Goal: Transaction & Acquisition: Purchase product/service

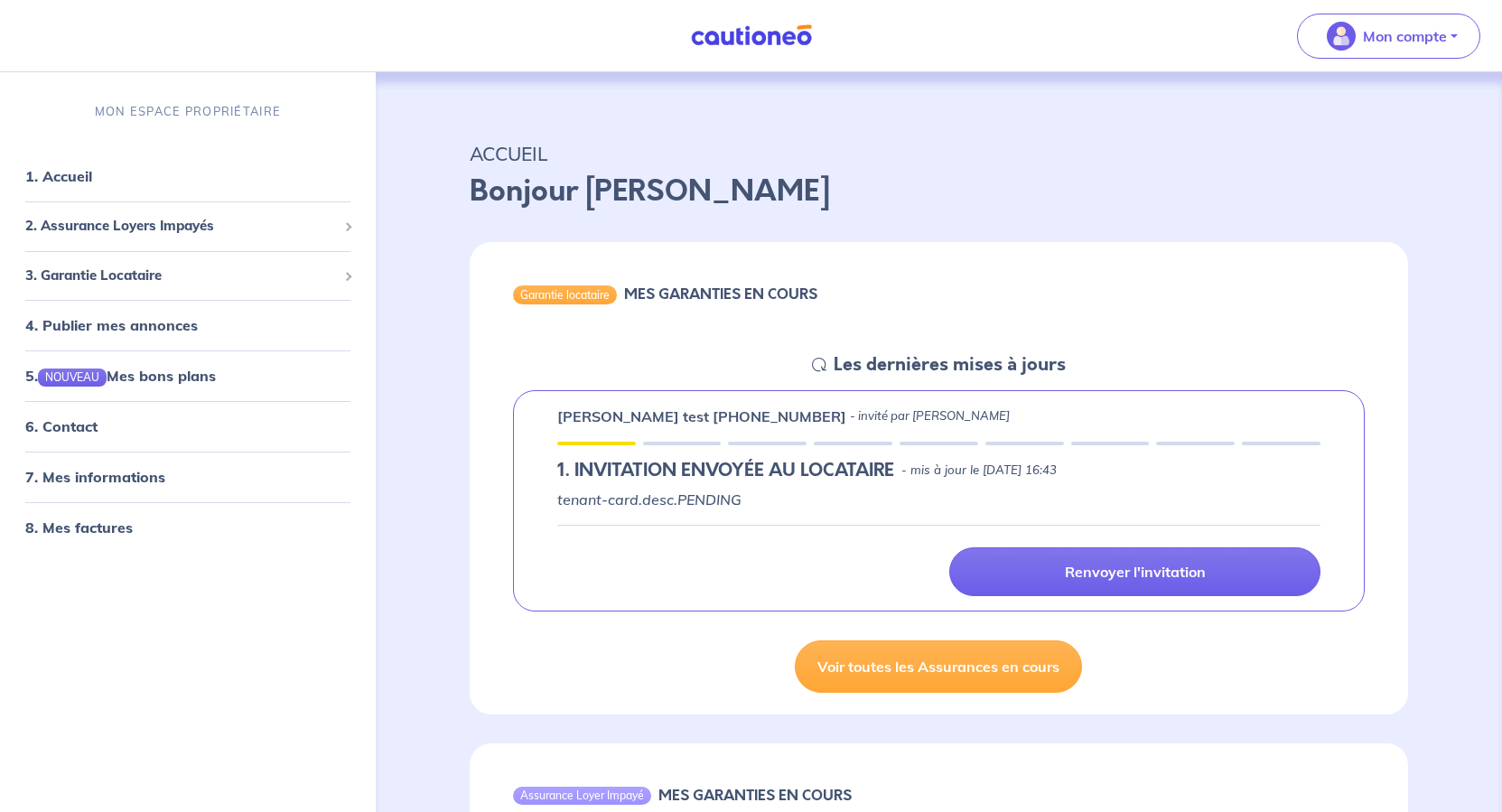
scroll to position [271, 0]
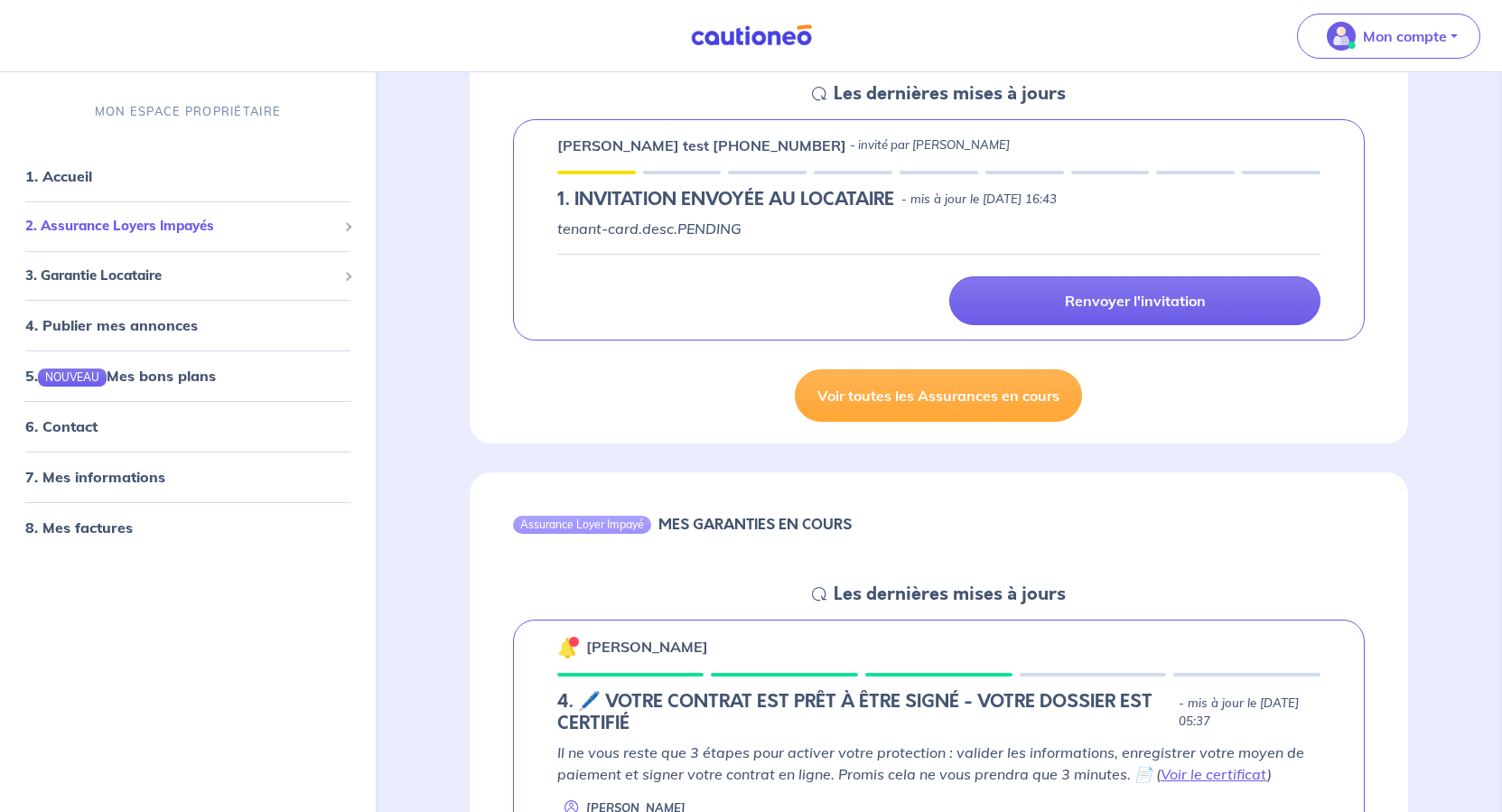
click at [122, 236] on span "2. Assurance Loyers Impayés" at bounding box center [181, 226] width 312 height 21
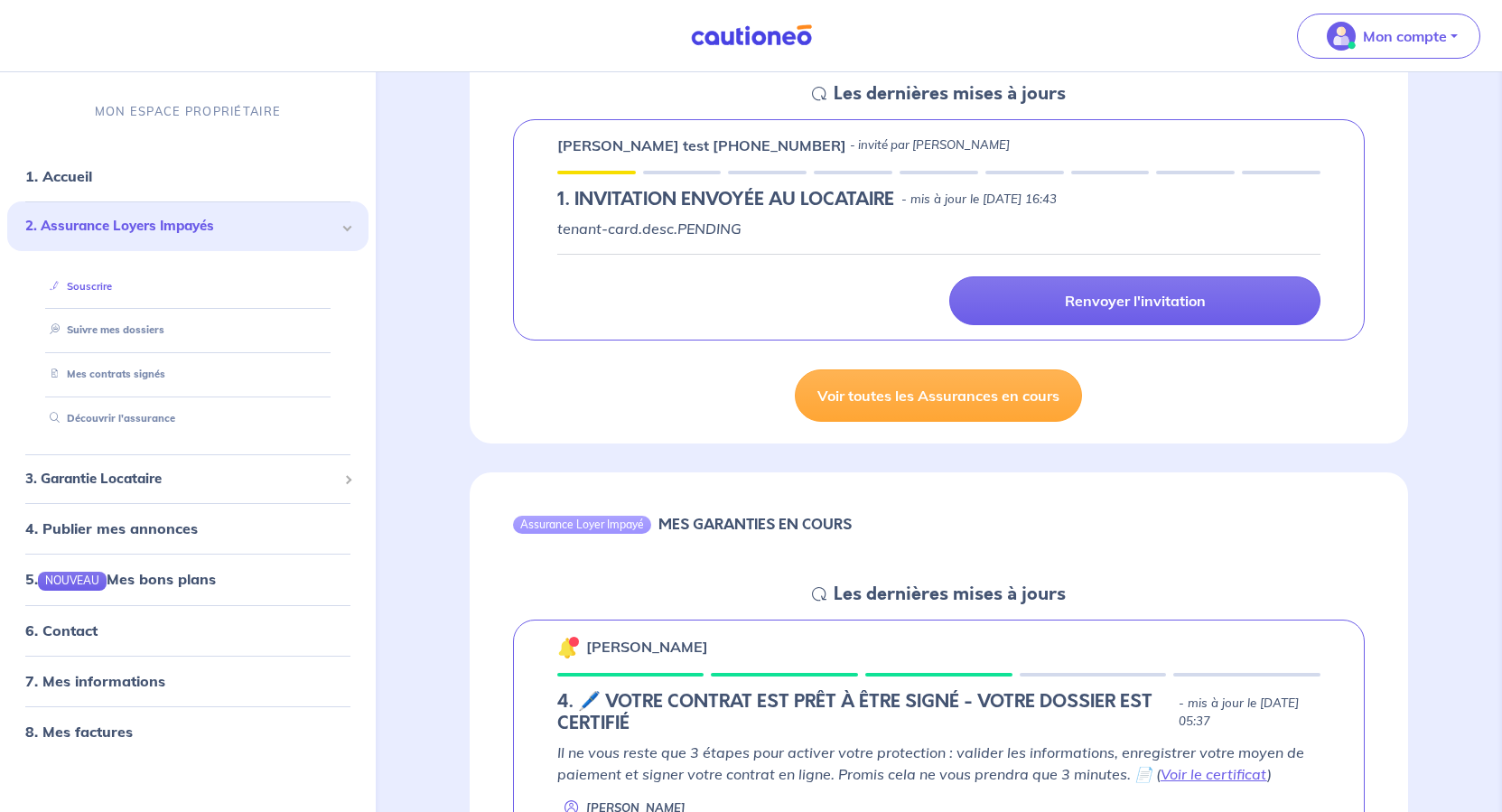
click at [112, 293] on link "Souscrire" at bounding box center [77, 286] width 69 height 12
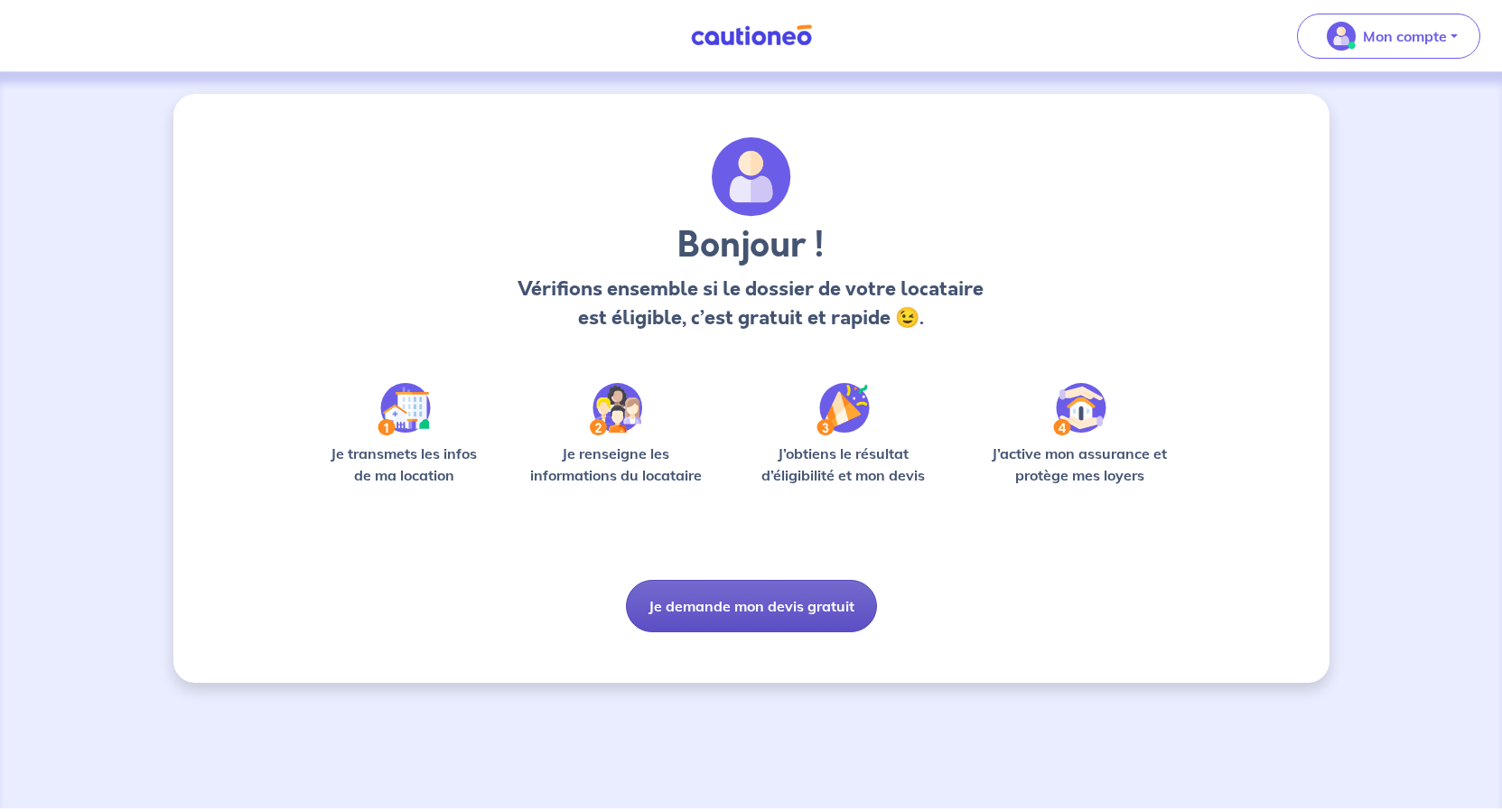
click at [790, 633] on button "Je demande mon devis gratuit" at bounding box center [751, 605] width 251 height 52
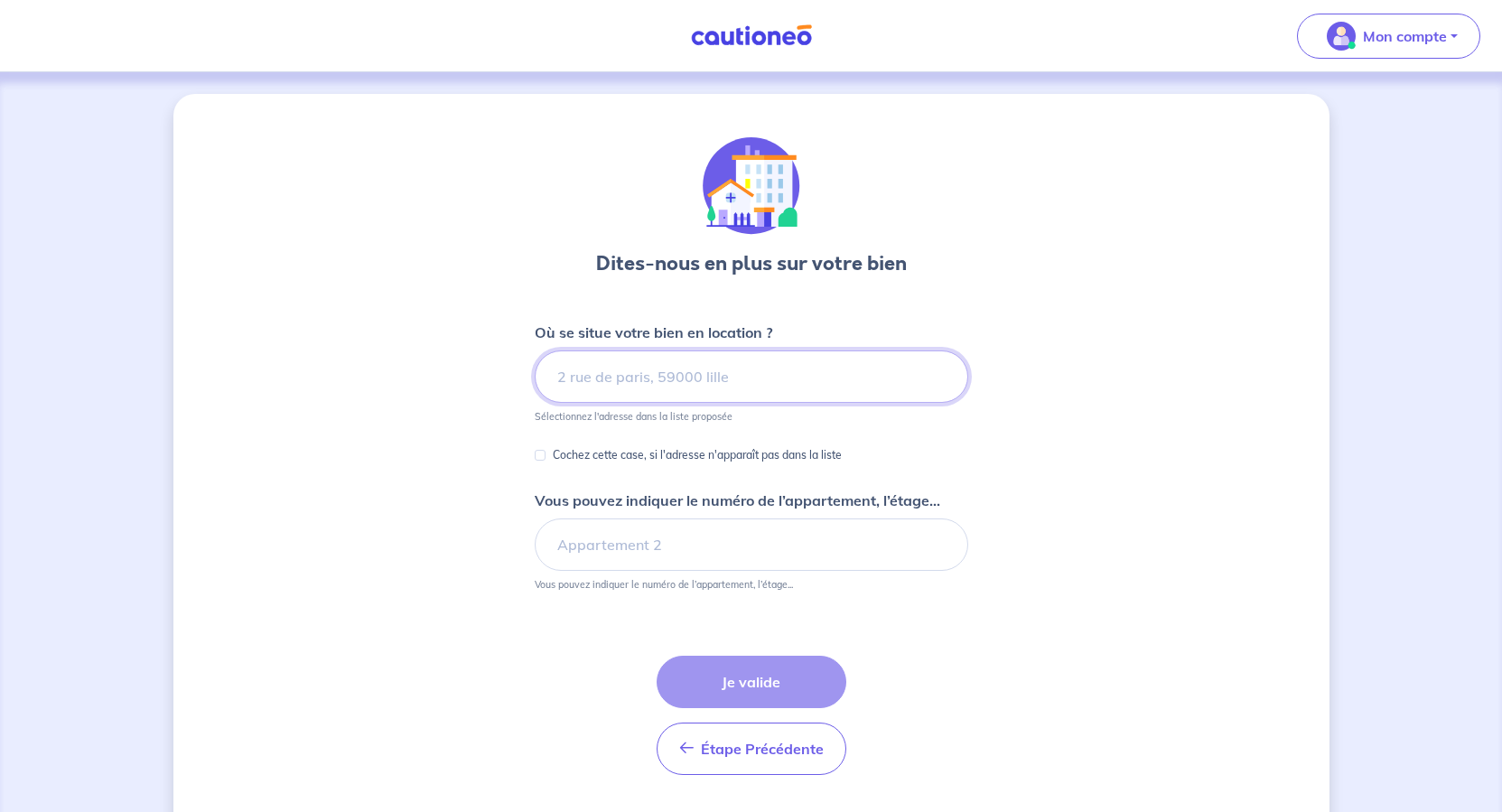
click at [761, 403] on input at bounding box center [751, 376] width 433 height 52
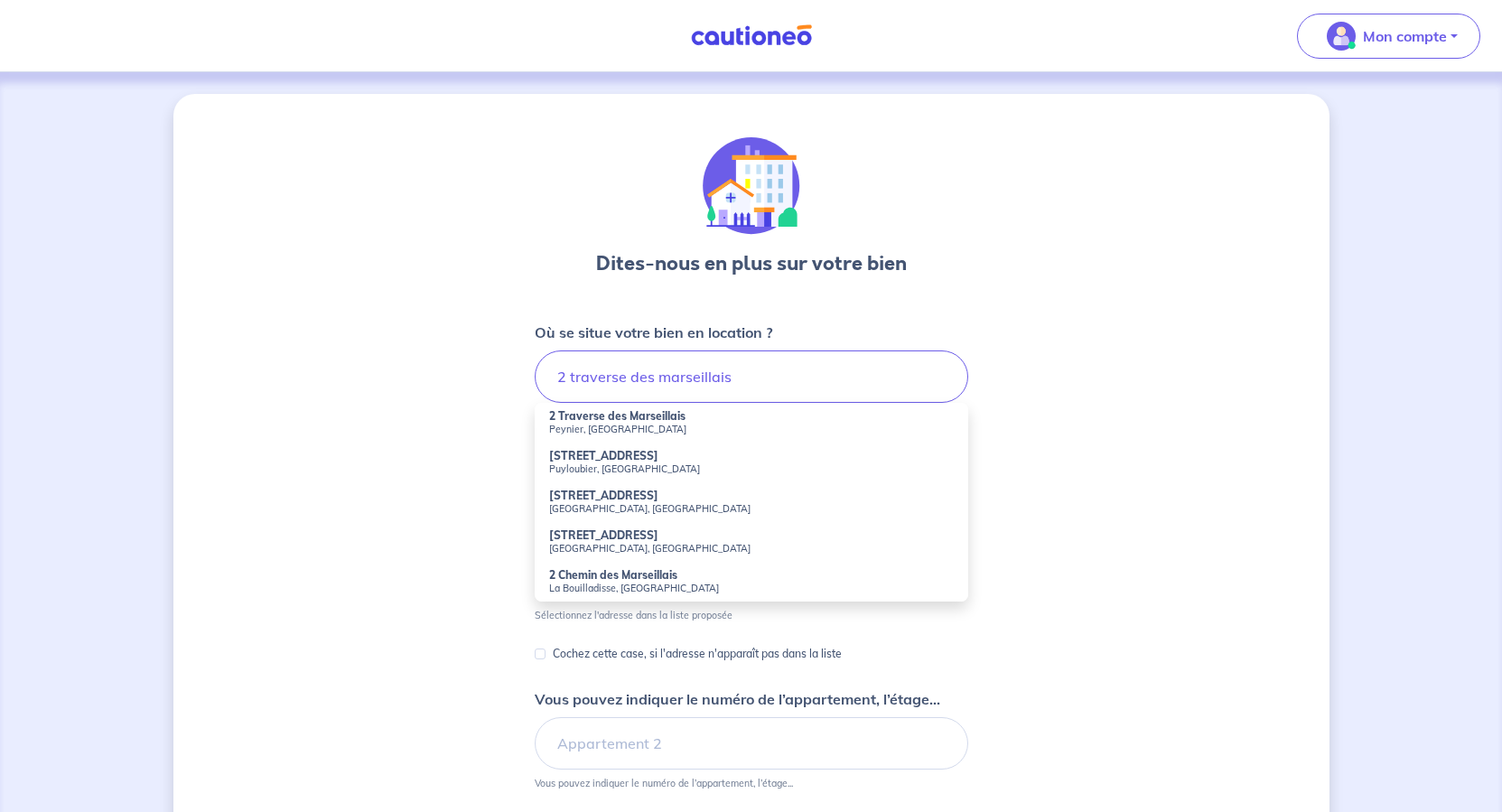
click at [647, 423] on strong "2 Traverse des Marseillais" at bounding box center [618, 416] width 137 height 13
type input "2 Traverse des Marseillais, [GEOGRAPHIC_DATA], [GEOGRAPHIC_DATA]"
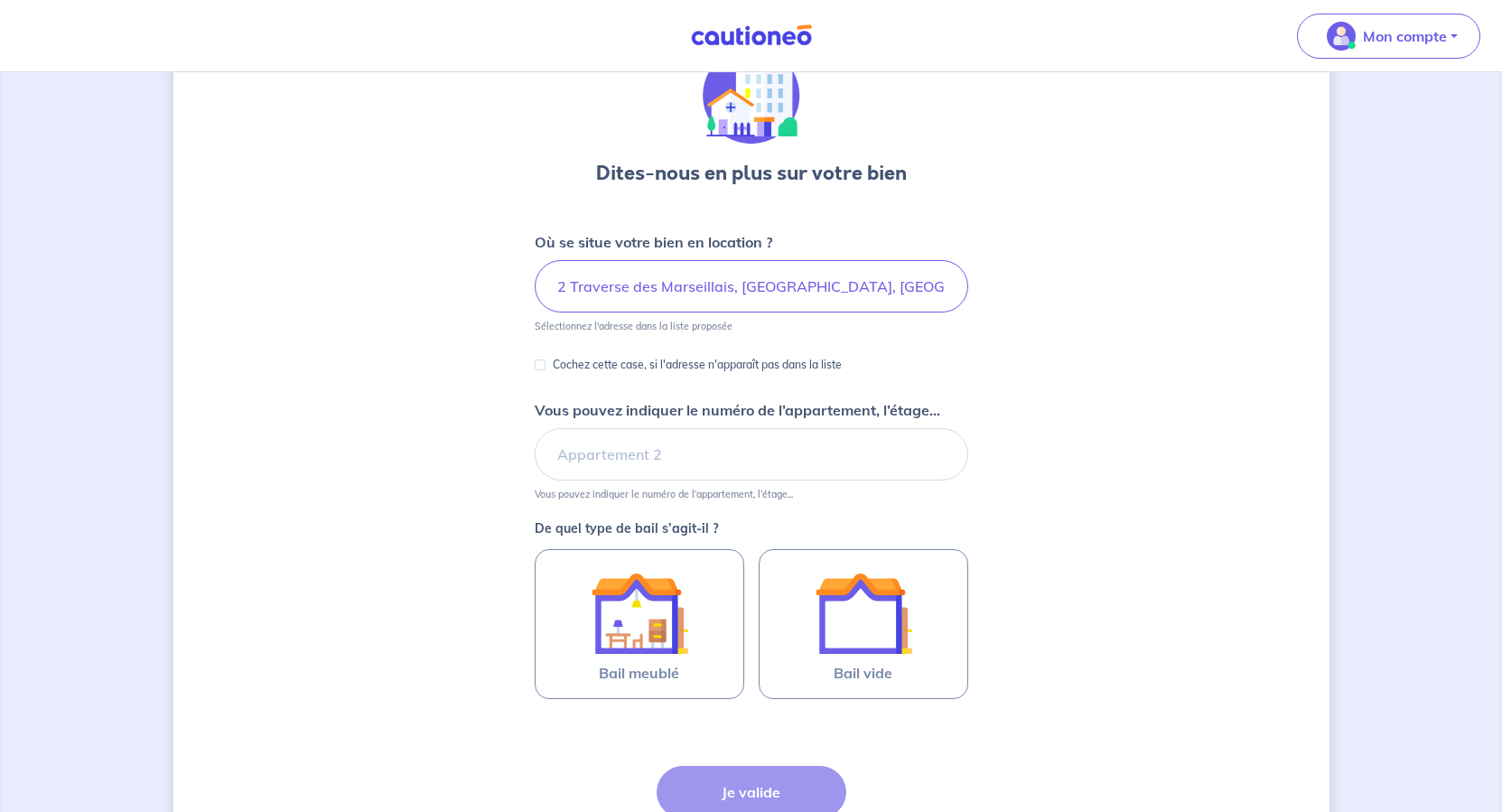
scroll to position [180, 0]
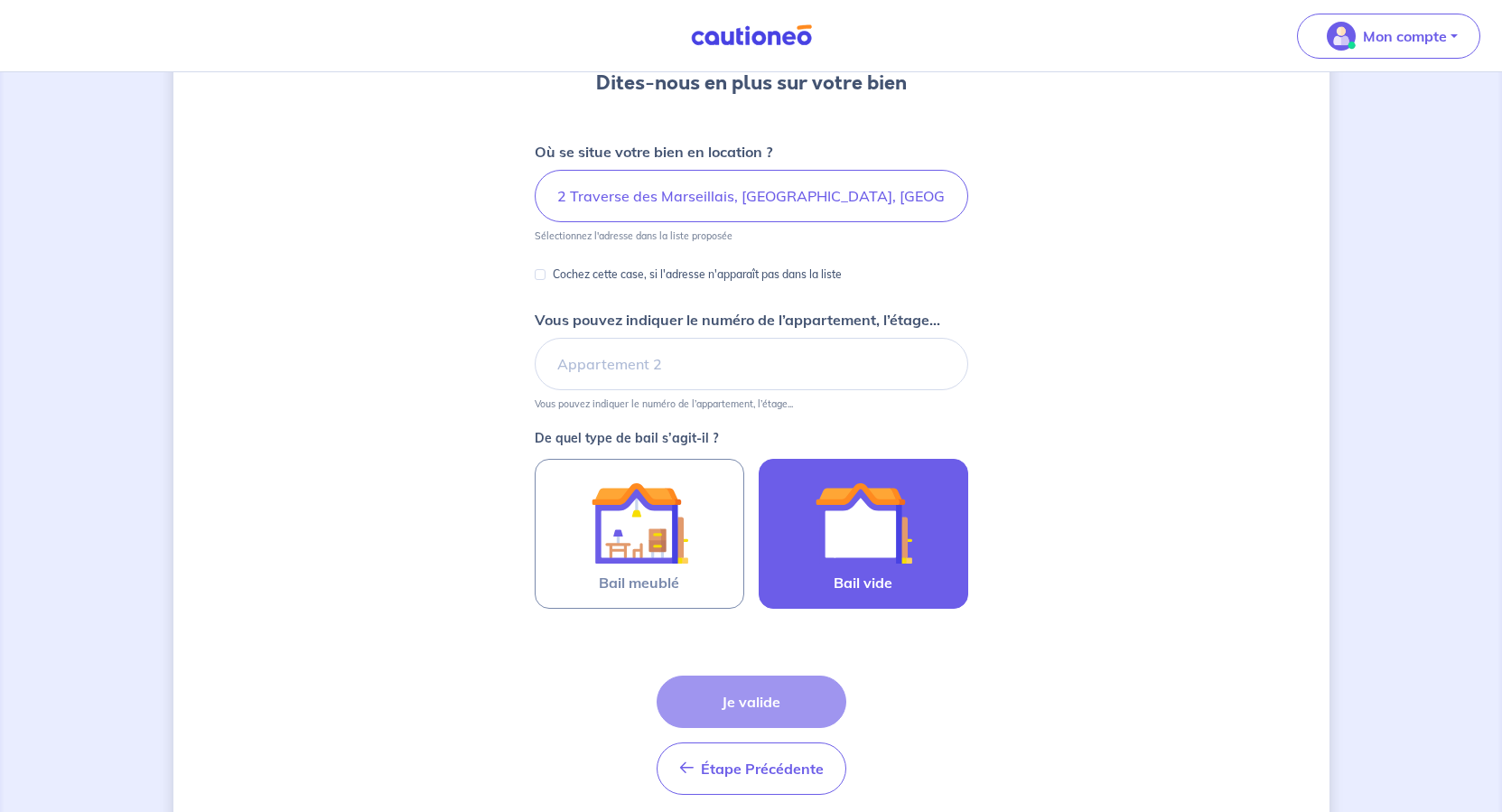
click at [909, 572] on img at bounding box center [864, 522] width 98 height 98
click at [0, 0] on input "Bail vide" at bounding box center [0, 0] width 0 height 0
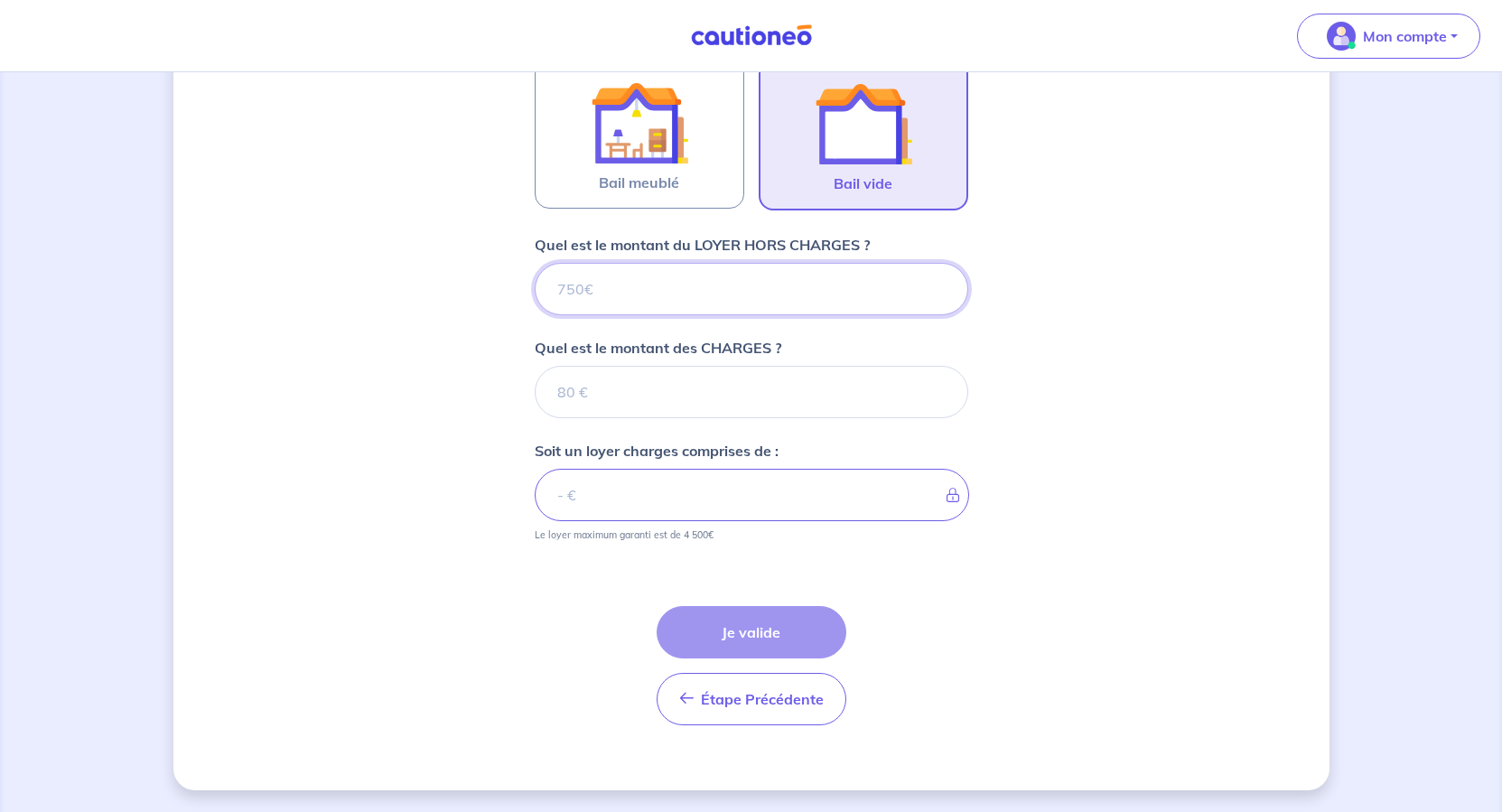
scroll to position [695, 0]
click at [625, 315] on input "Quel est le montant du LOYER HORS CHARGES ?" at bounding box center [751, 289] width 433 height 52
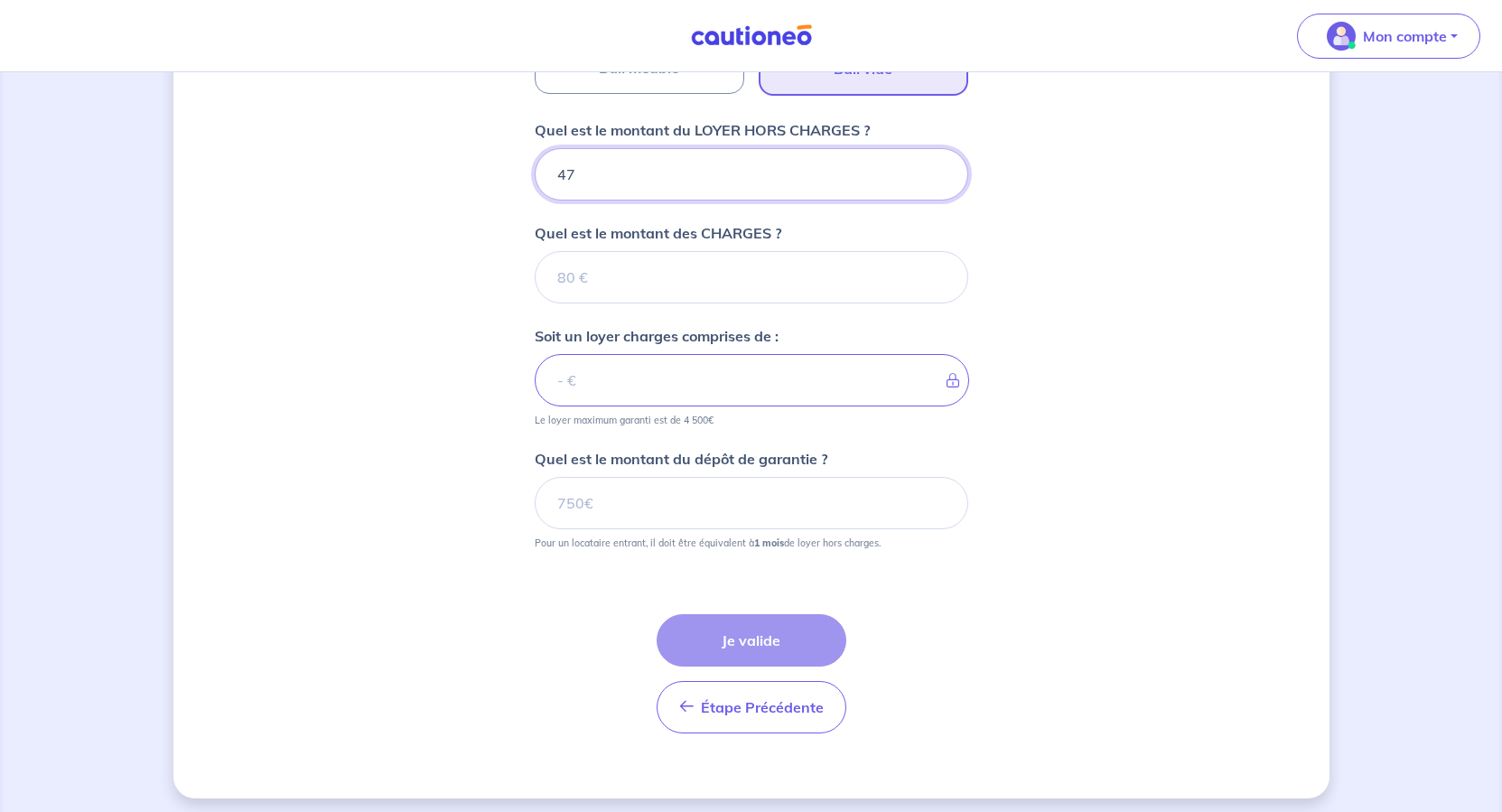
type input "475"
click at [589, 303] on input "Quel est le montant des CHARGES ?" at bounding box center [751, 276] width 433 height 52
type input "15"
type input "490"
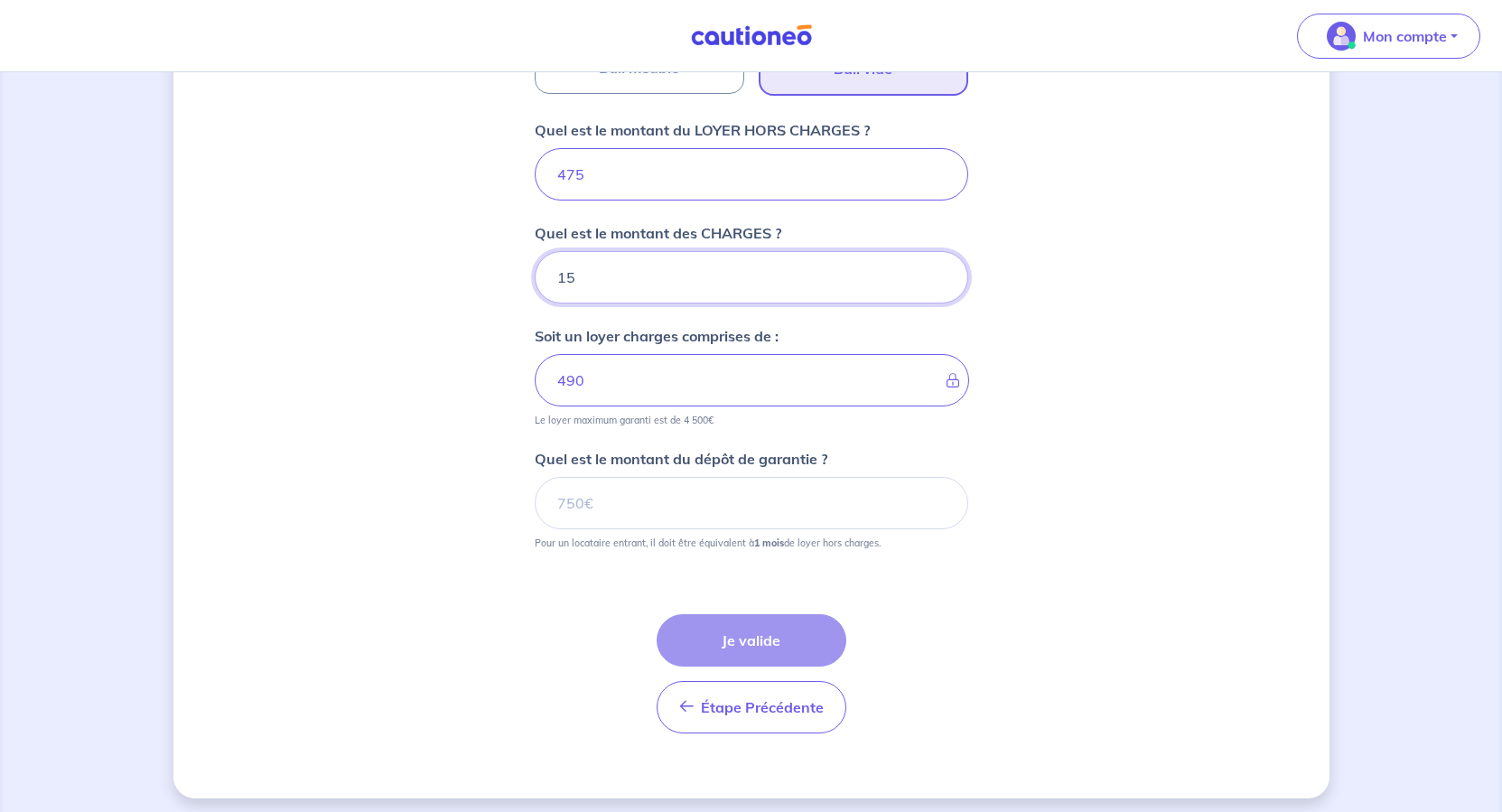
type input "15"
click at [1217, 625] on div "Dites-nous en plus sur votre bien Où se situe votre bien en location ? 2 Traver…" at bounding box center [751, 99] width 1156 height 1400
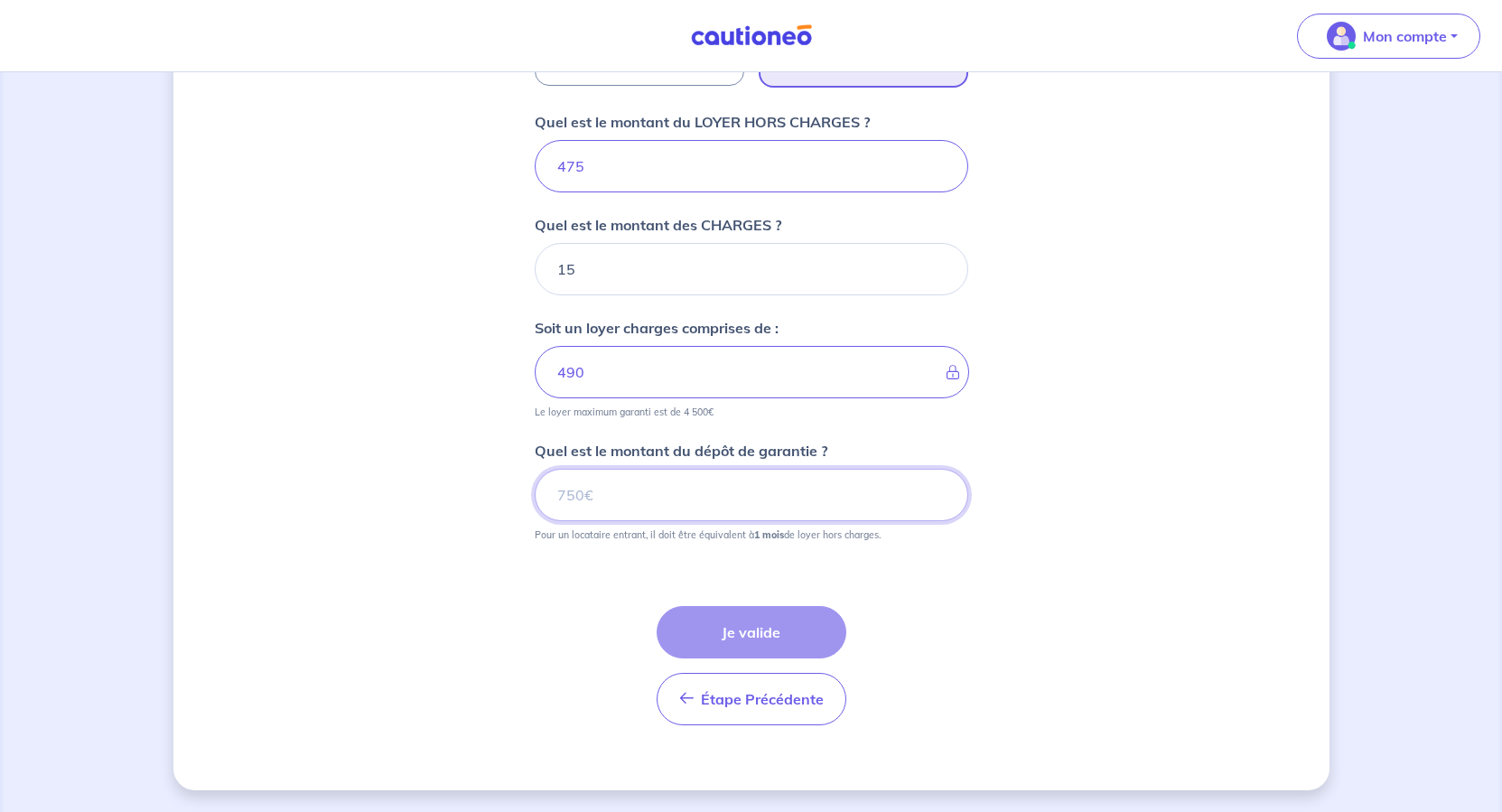
click at [703, 521] on input "Quel est le montant du dépôt de garantie ?" at bounding box center [751, 494] width 433 height 52
type input "475"
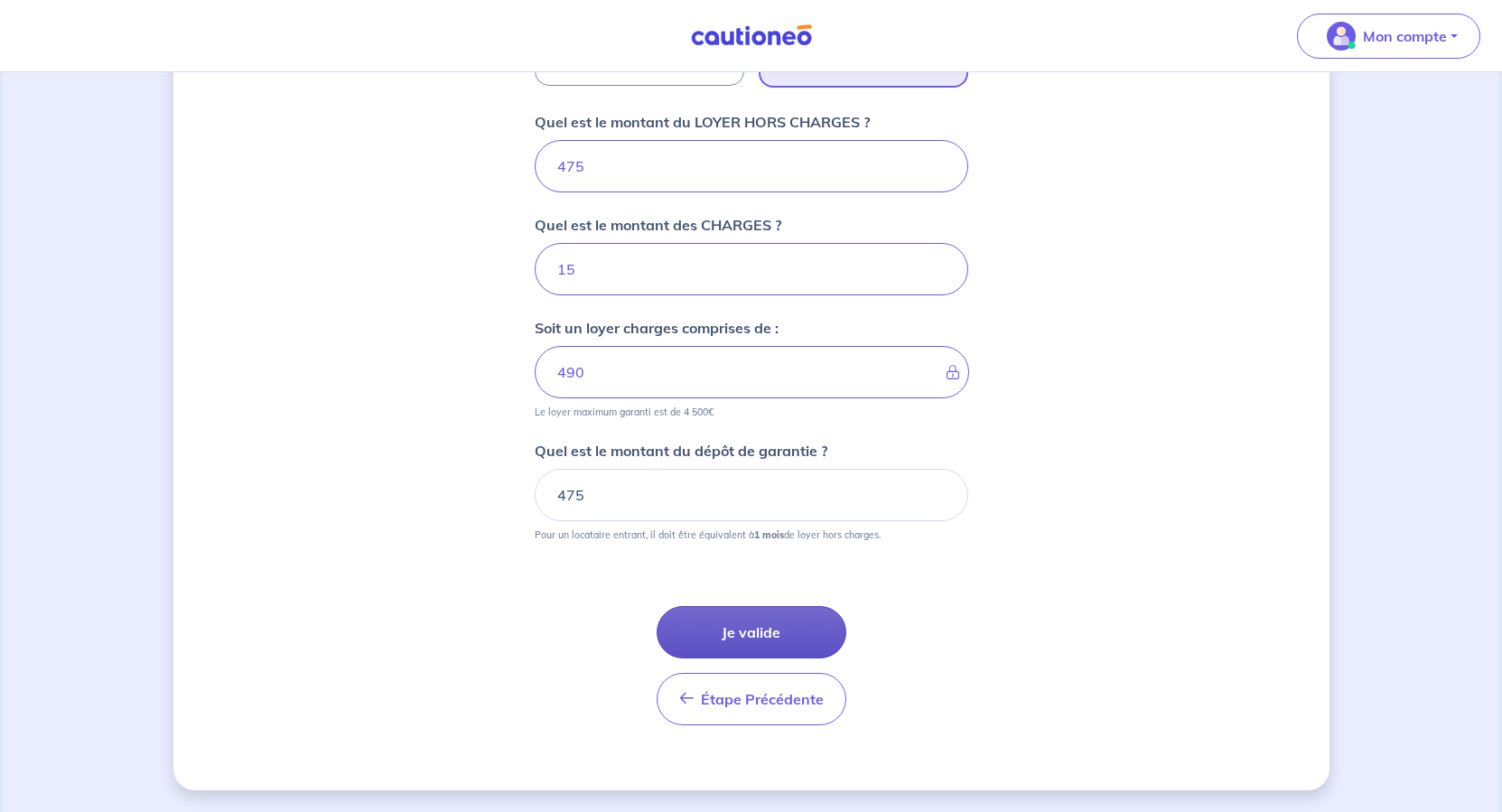
click at [785, 658] on button "Je valide" at bounding box center [751, 632] width 190 height 52
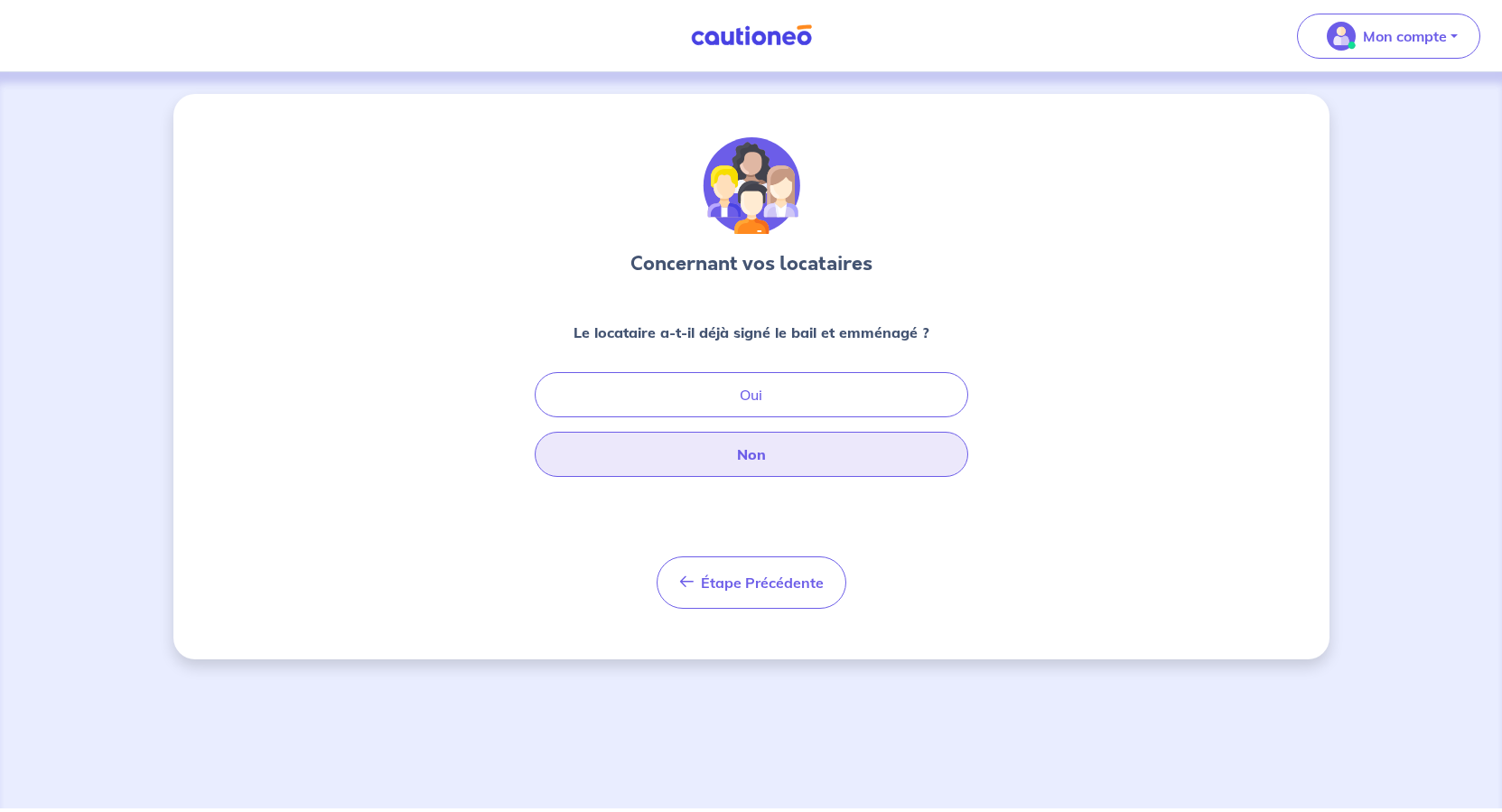
click at [802, 477] on button "Non" at bounding box center [751, 454] width 433 height 46
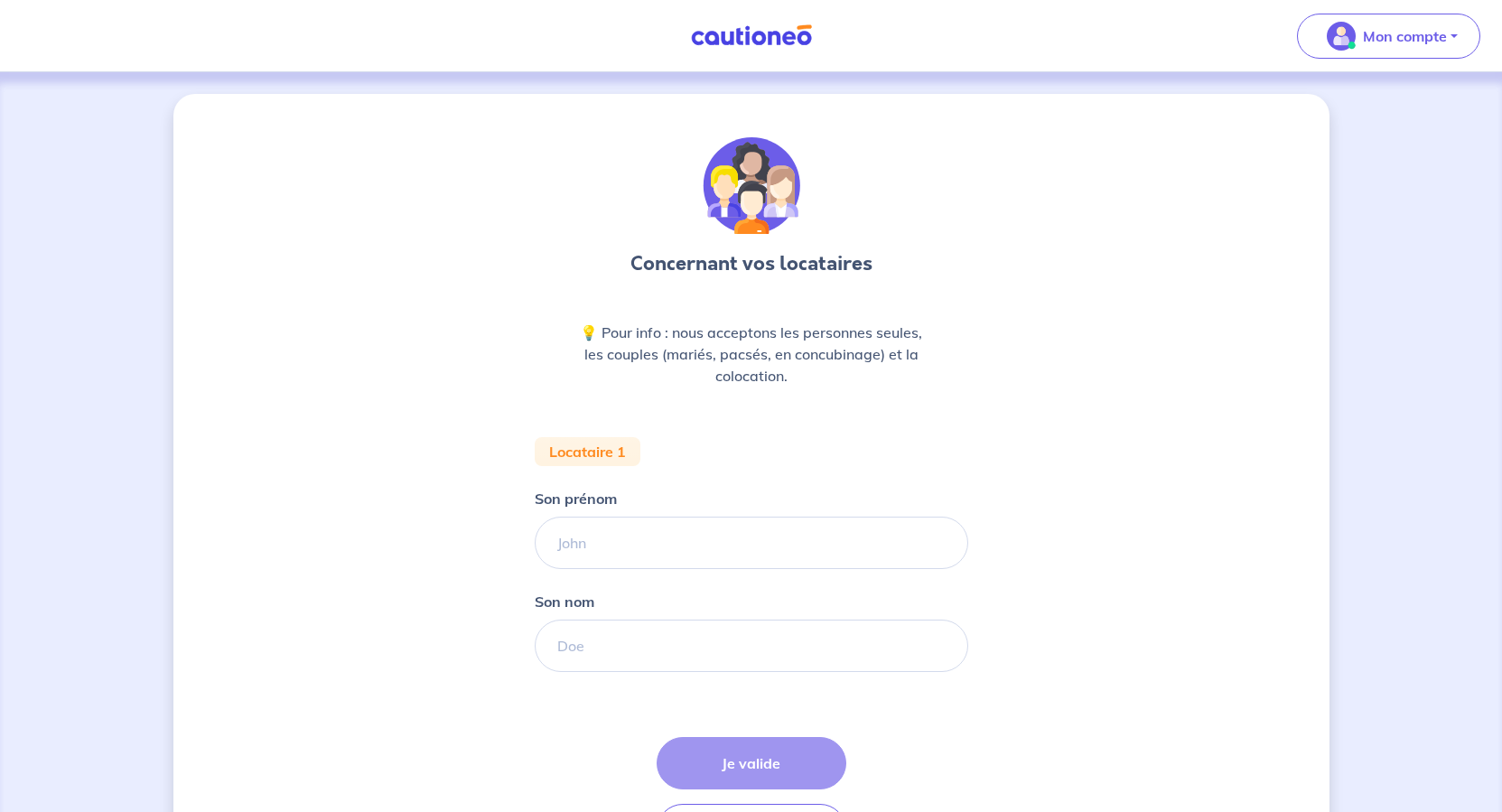
scroll to position [180, 0]
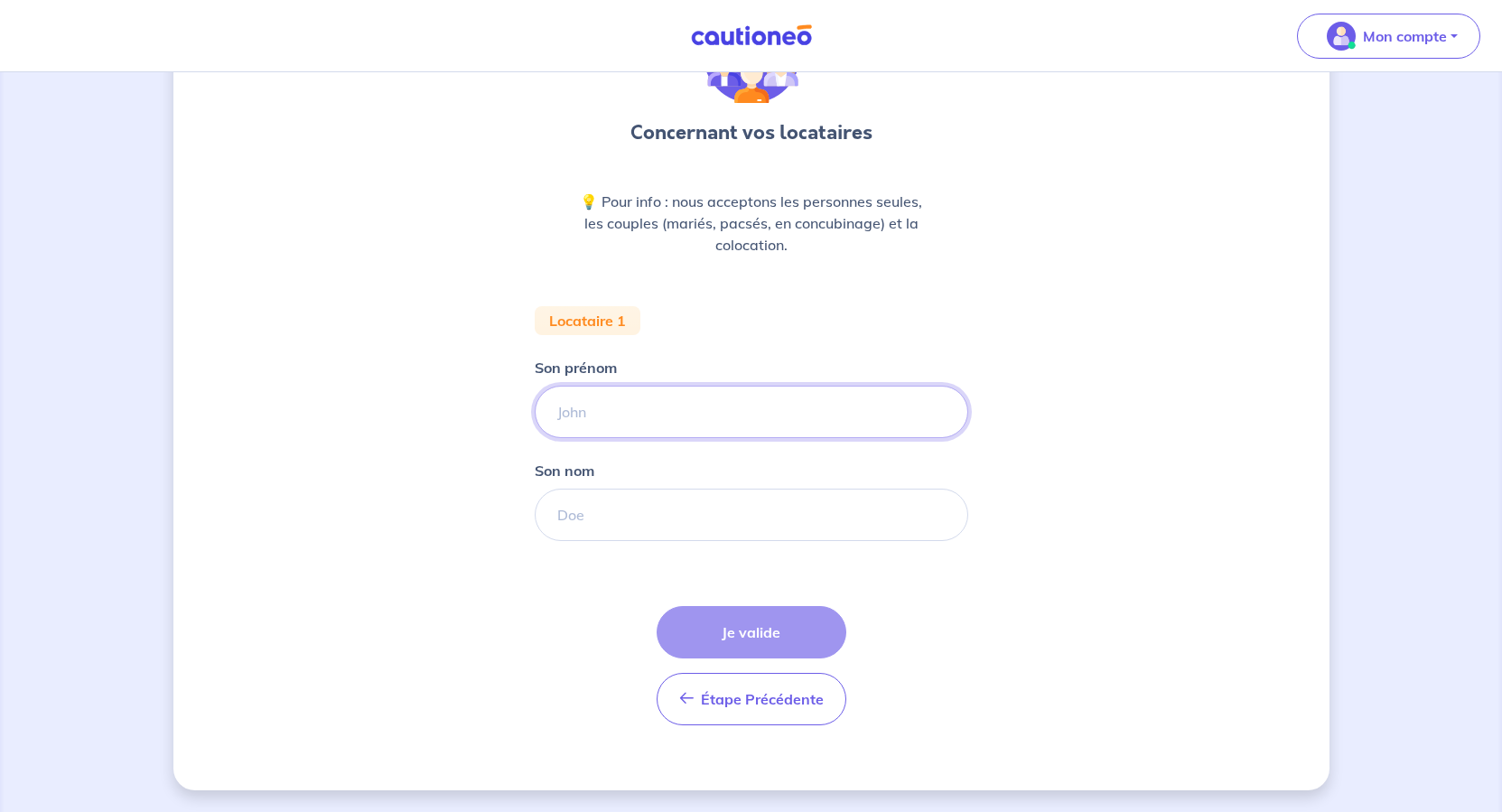
click at [682, 438] on input "Son prénom" at bounding box center [751, 411] width 433 height 52
type input "[PERSON_NAME]"
click at [646, 540] on input "Son nom" at bounding box center [751, 514] width 433 height 52
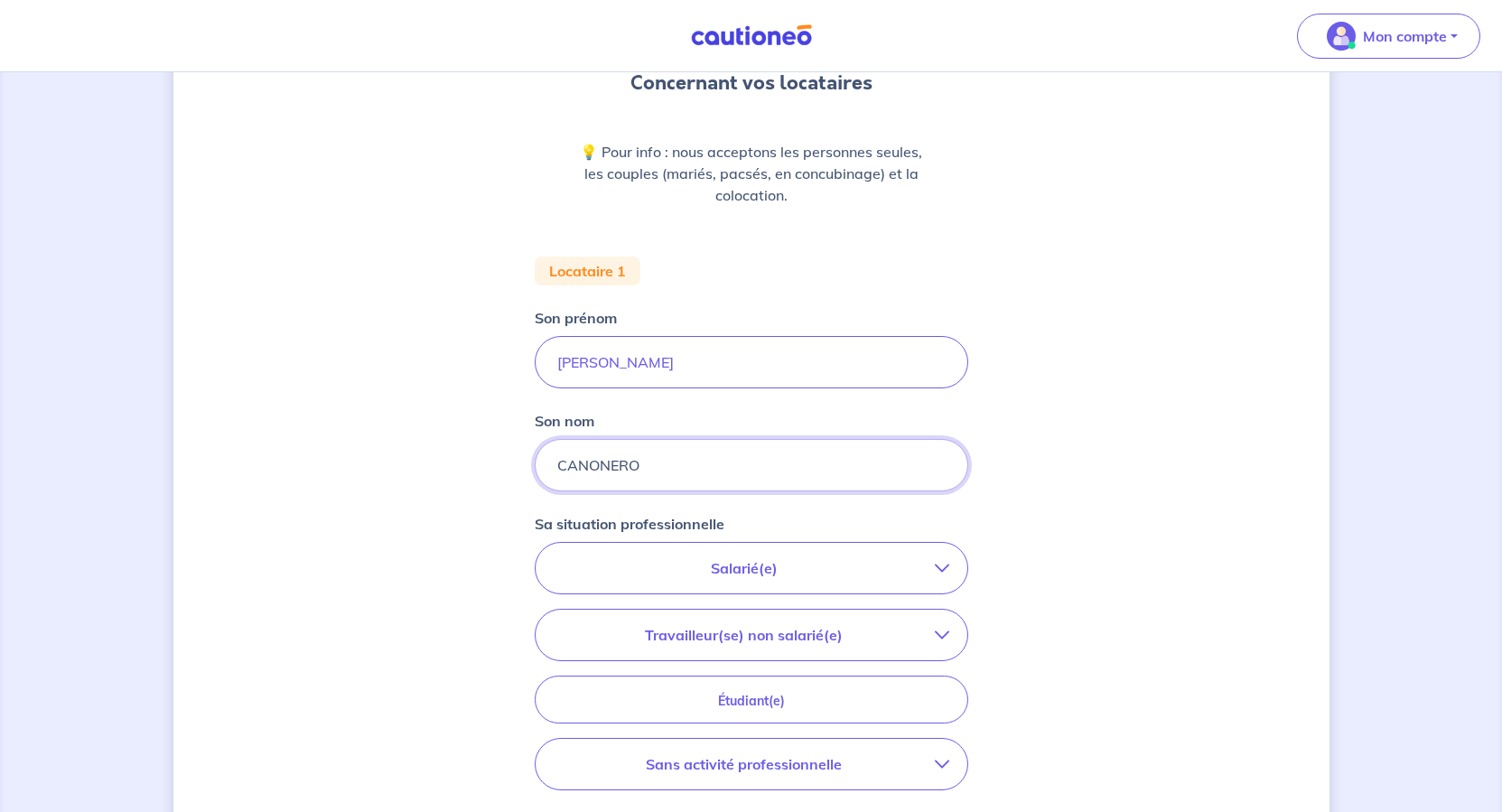
scroll to position [361, 0]
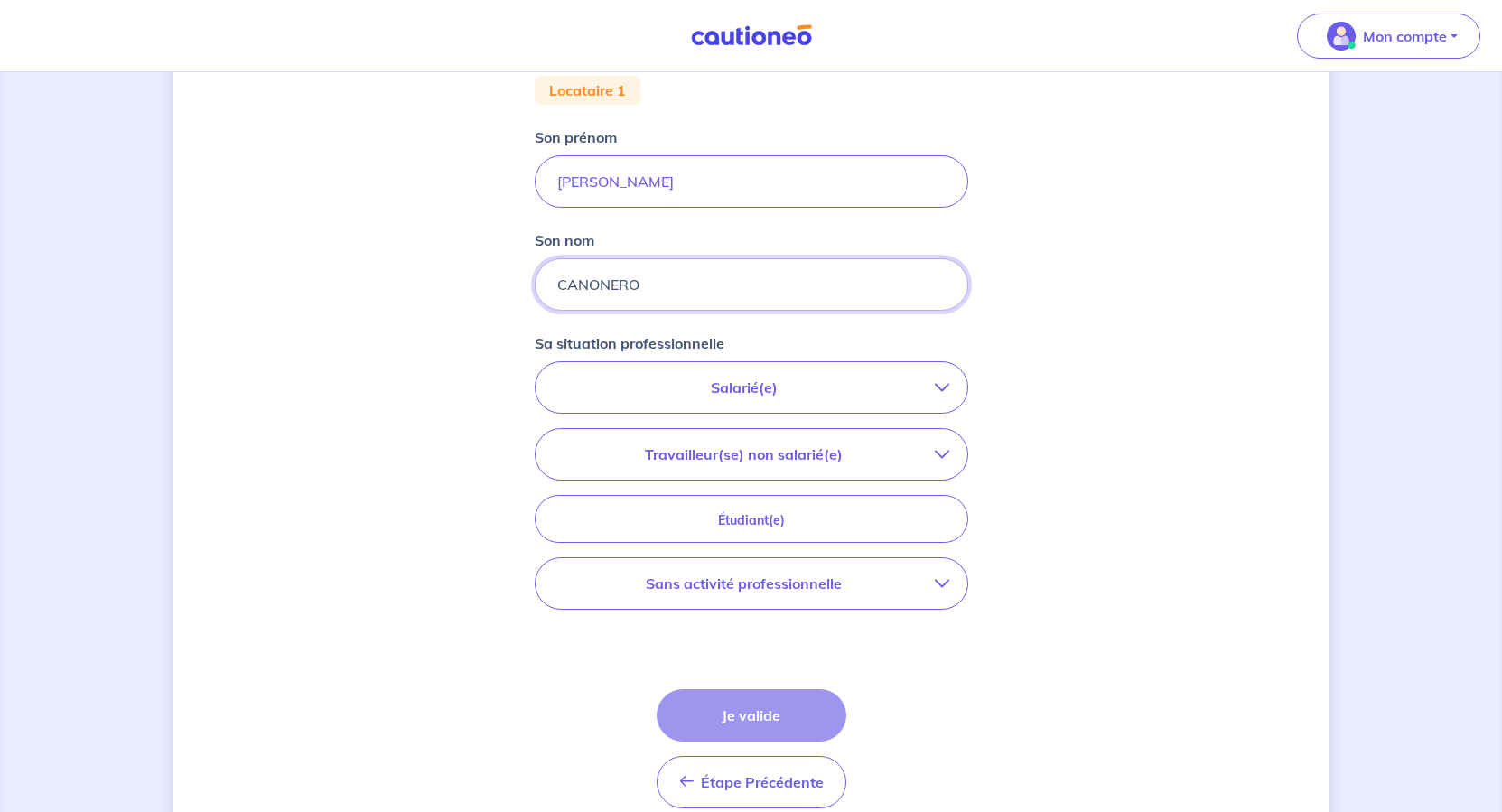
type input "CANONERO"
click at [967, 412] on button "Salarié(e)" at bounding box center [751, 387] width 431 height 50
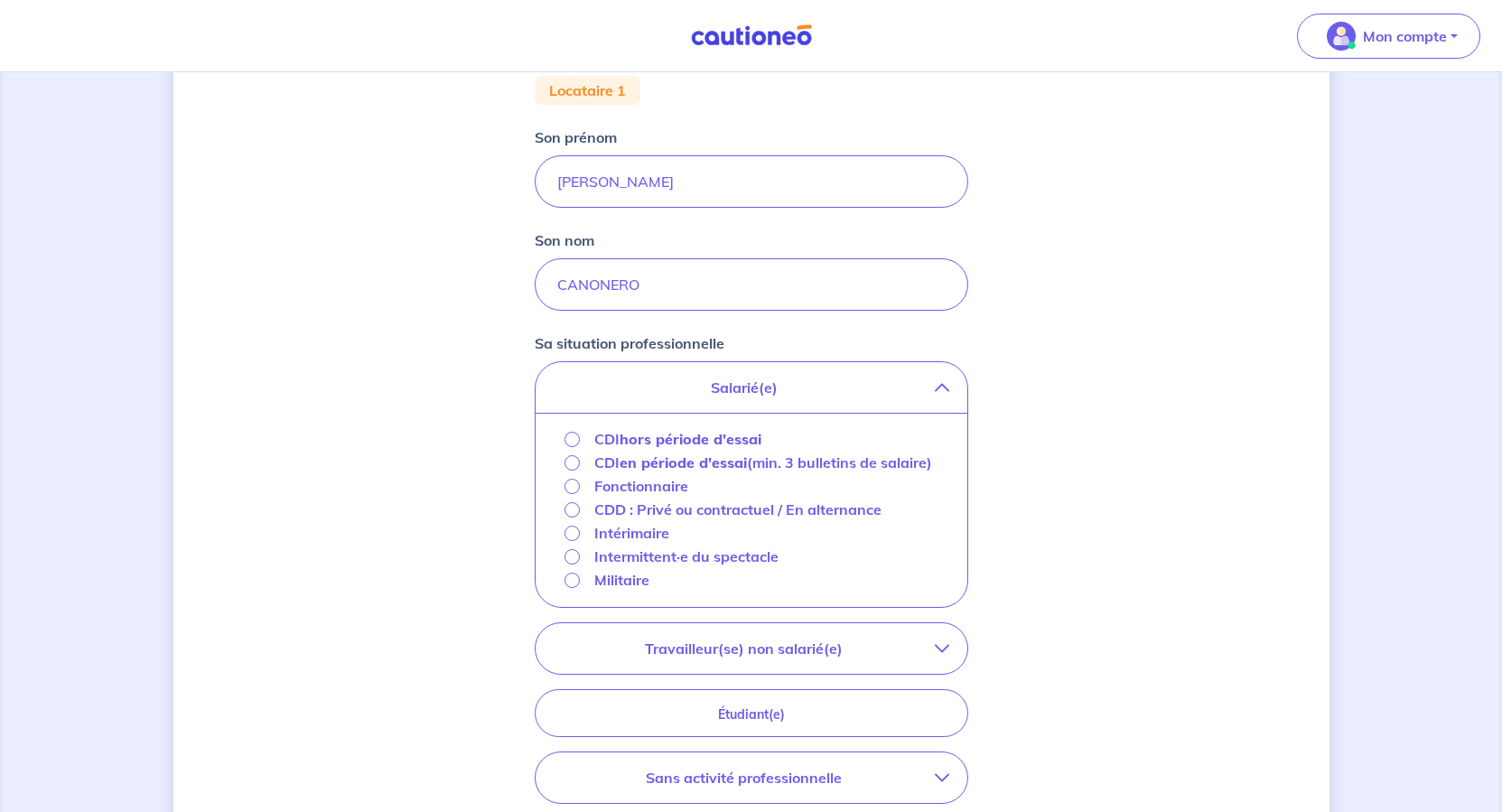
click at [730, 448] on strong "hors période d'essai" at bounding box center [690, 439] width 142 height 18
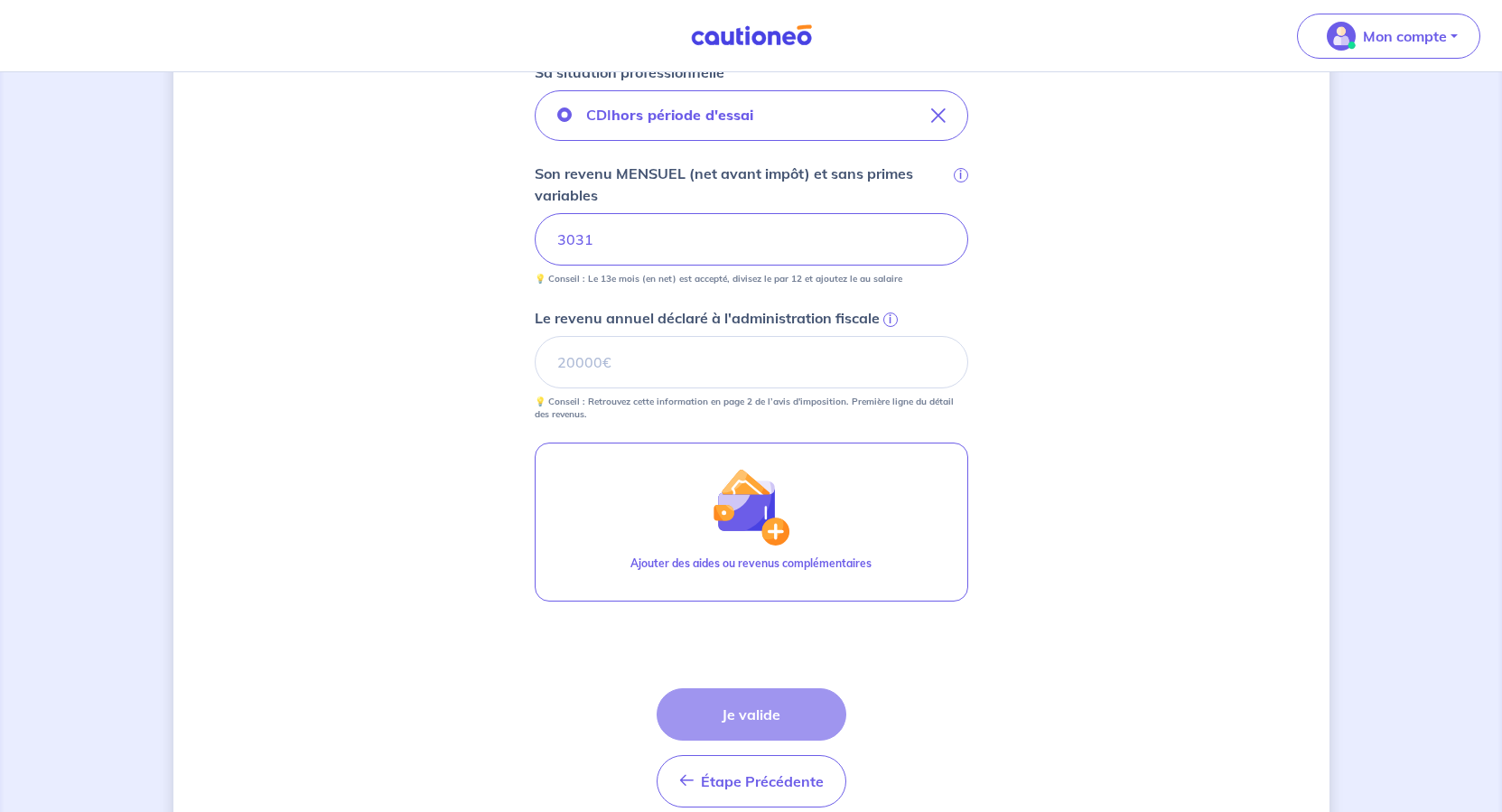
scroll to position [813, 0]
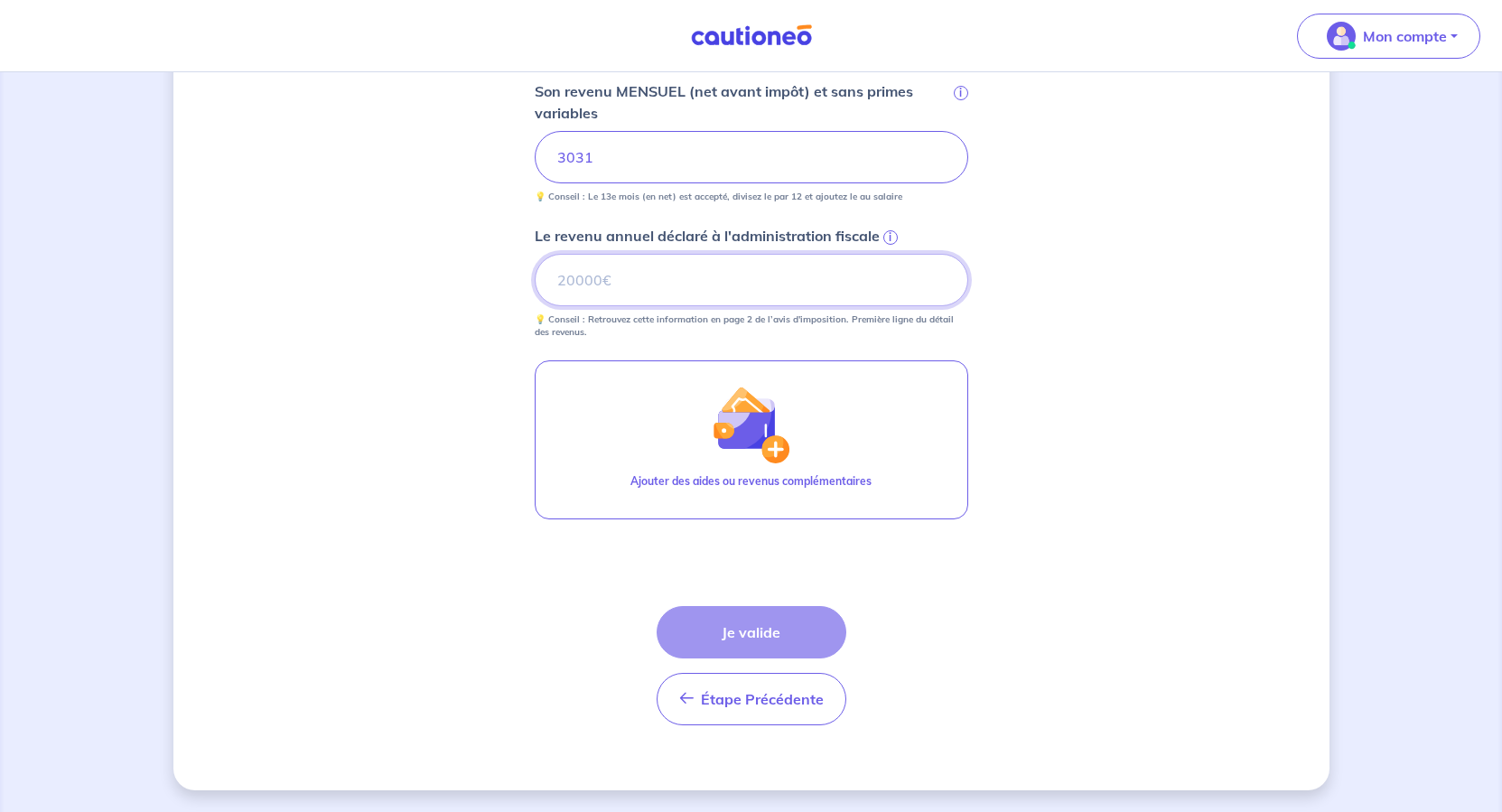
click at [745, 306] on input "Le revenu annuel déclaré à l'administration fiscale i" at bounding box center [751, 279] width 433 height 52
type input "69757"
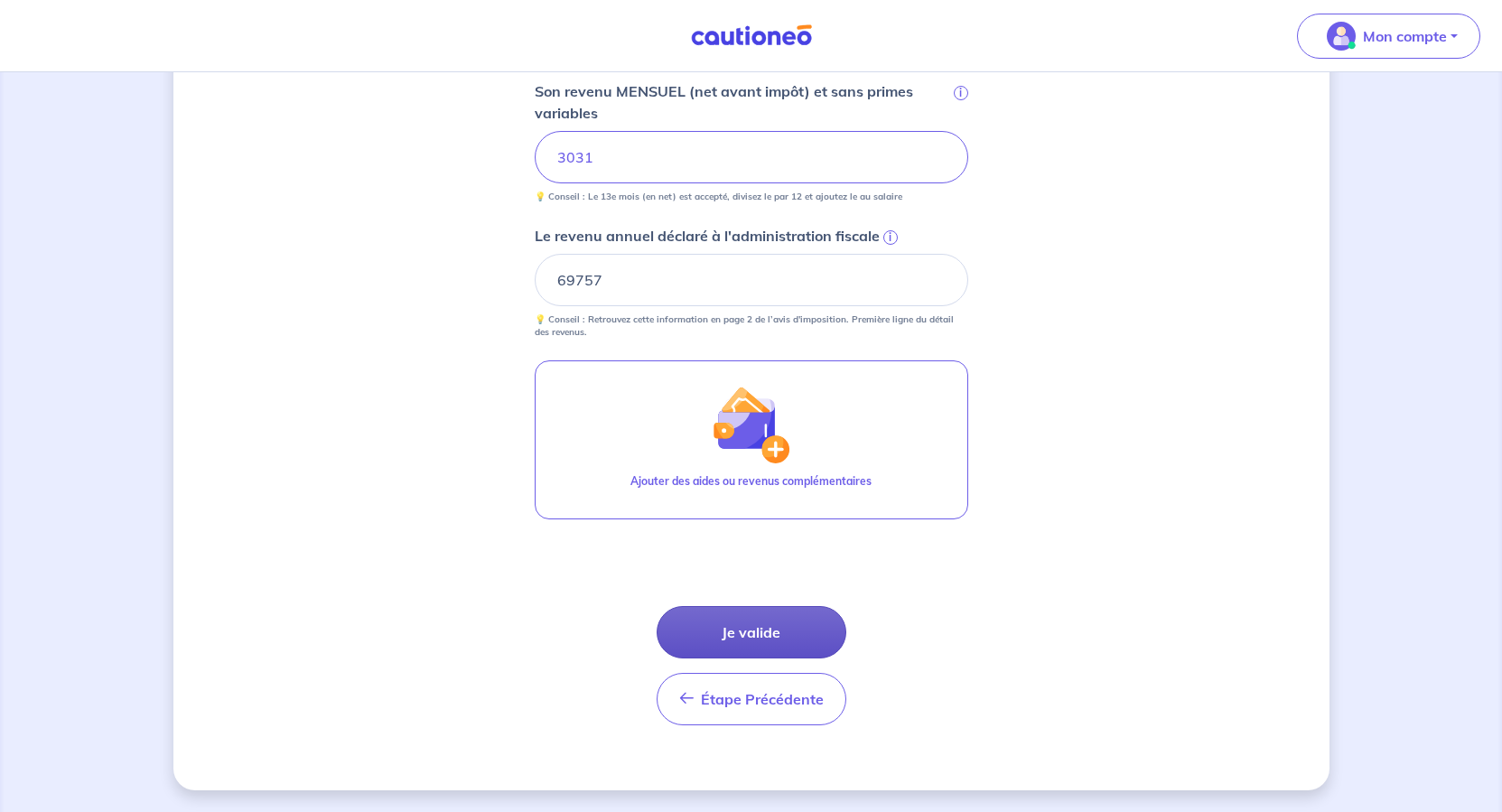
click at [791, 606] on button "Je valide" at bounding box center [751, 632] width 190 height 52
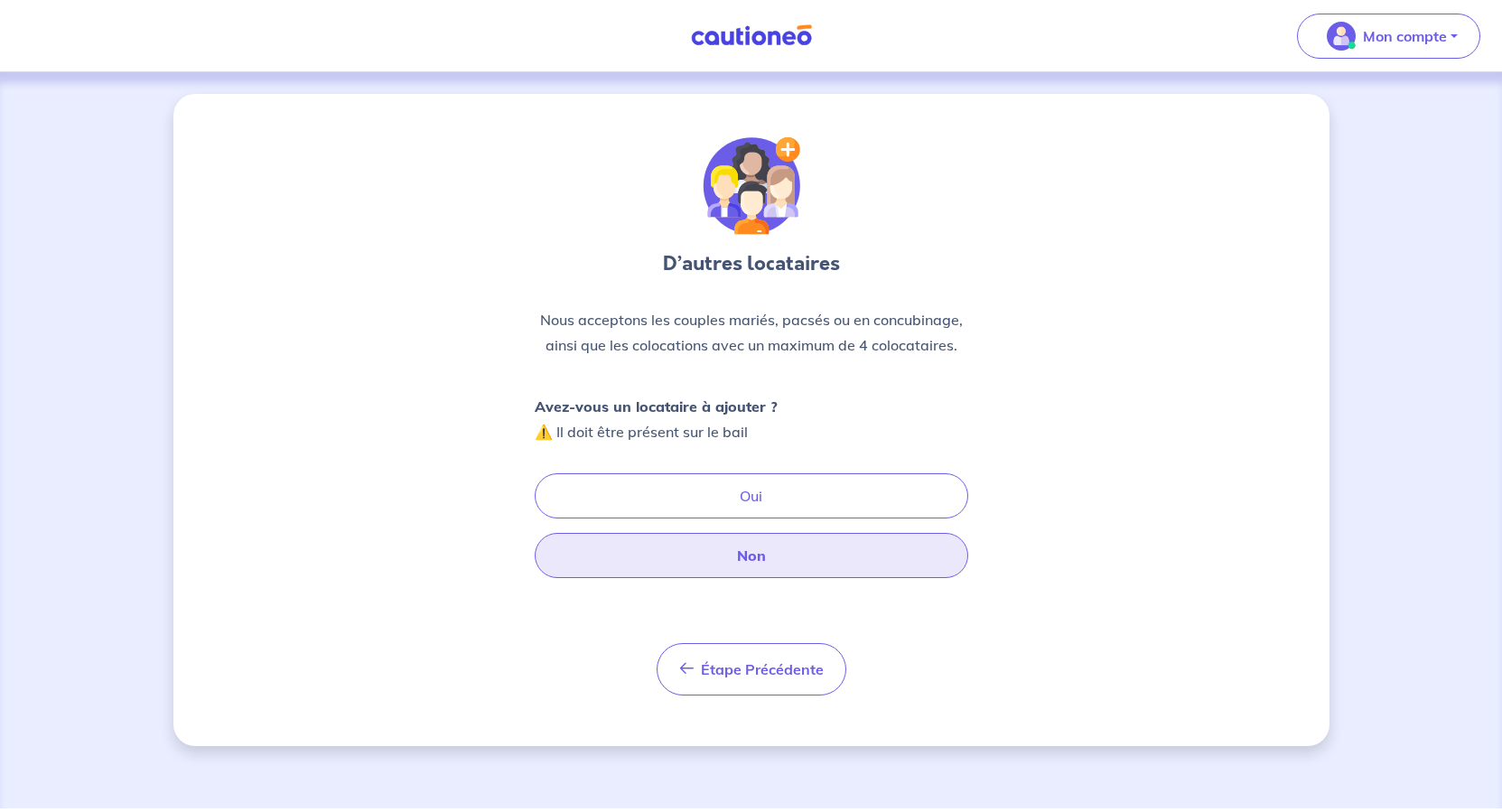
click at [783, 577] on button "Non" at bounding box center [751, 556] width 433 height 46
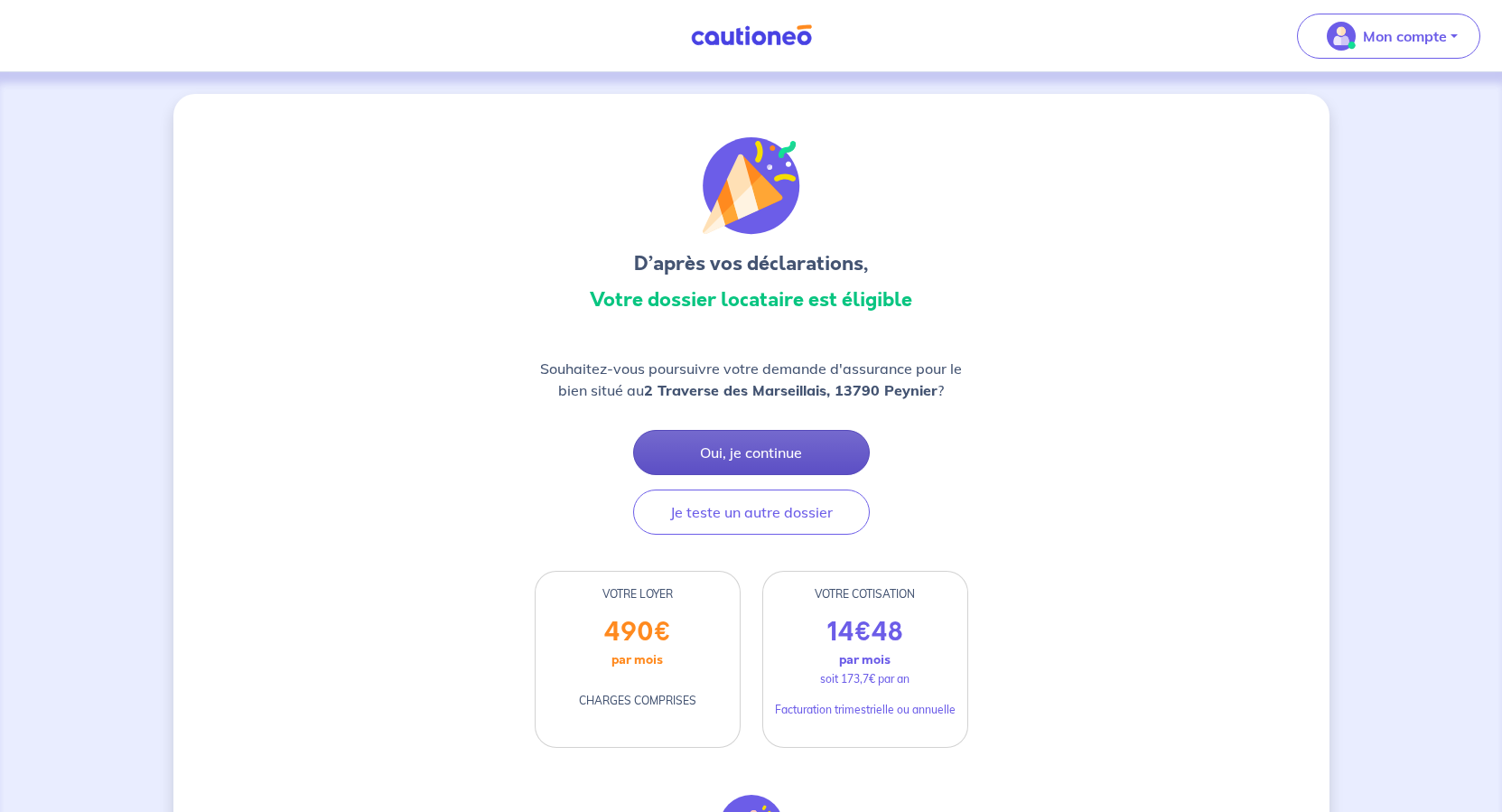
click at [772, 475] on button "Oui, je continue" at bounding box center [751, 453] width 237 height 46
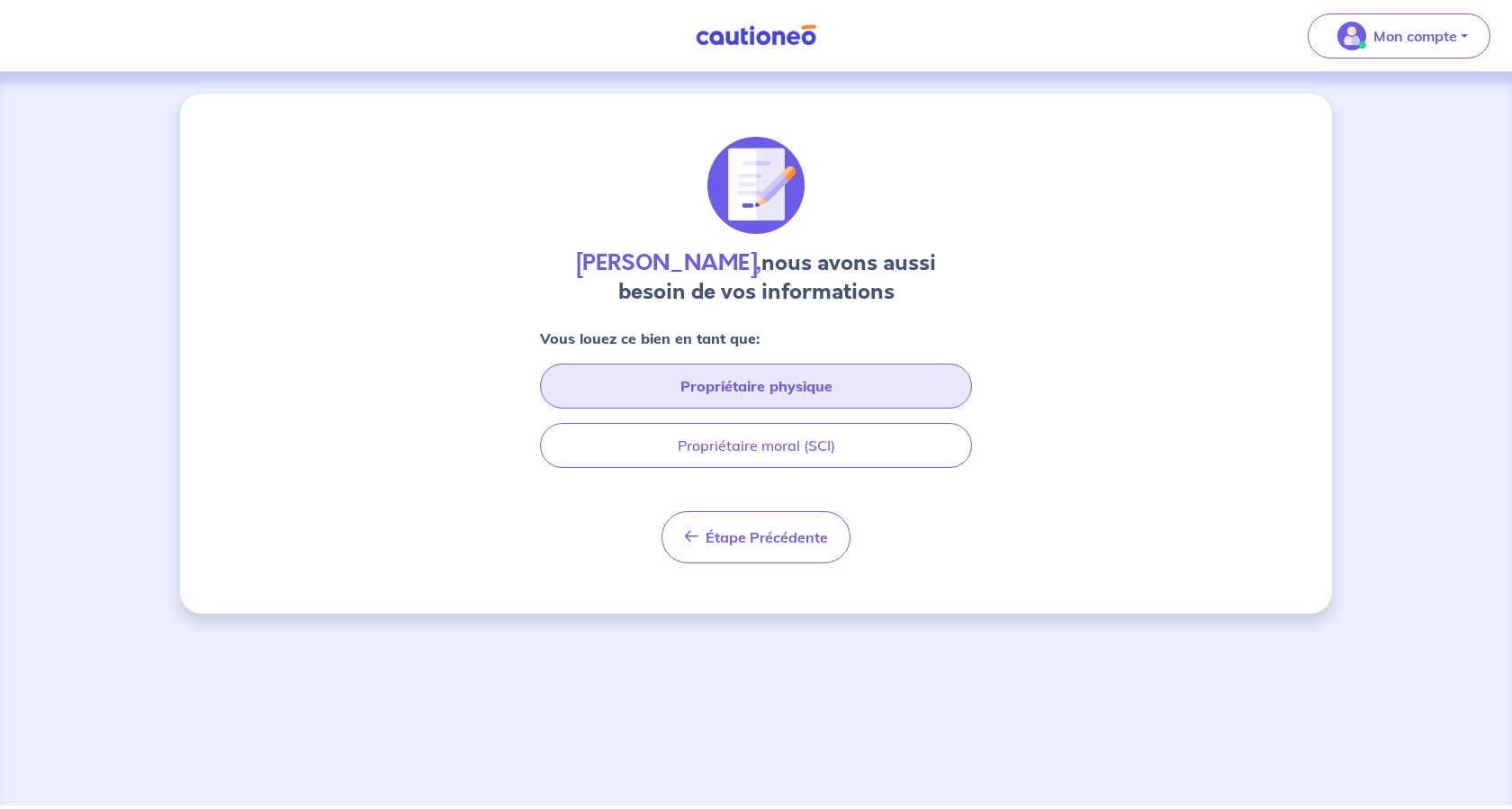
click at [743, 409] on button "Propriétaire physique" at bounding box center [756, 386] width 432 height 45
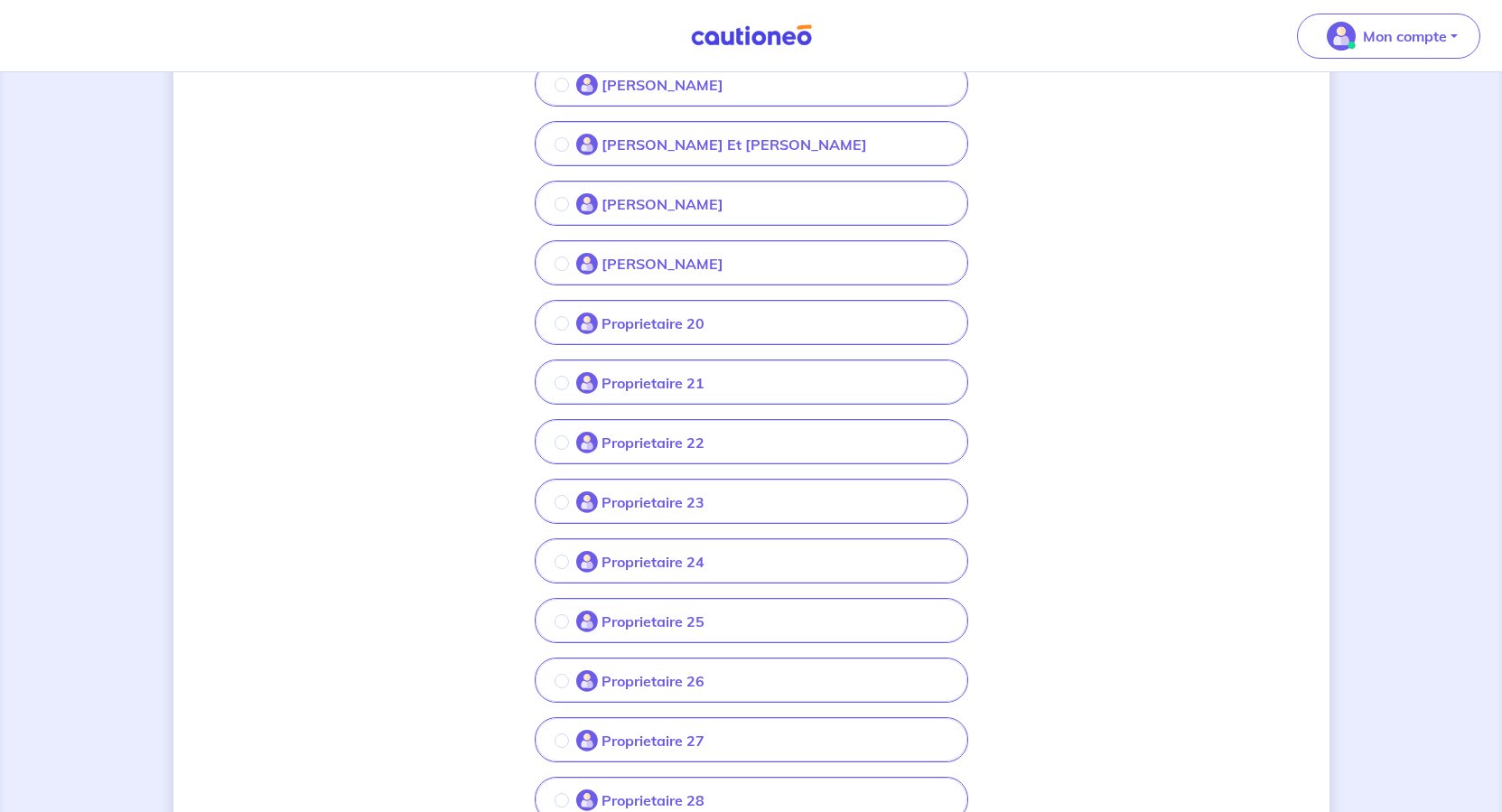
scroll to position [1084, 0]
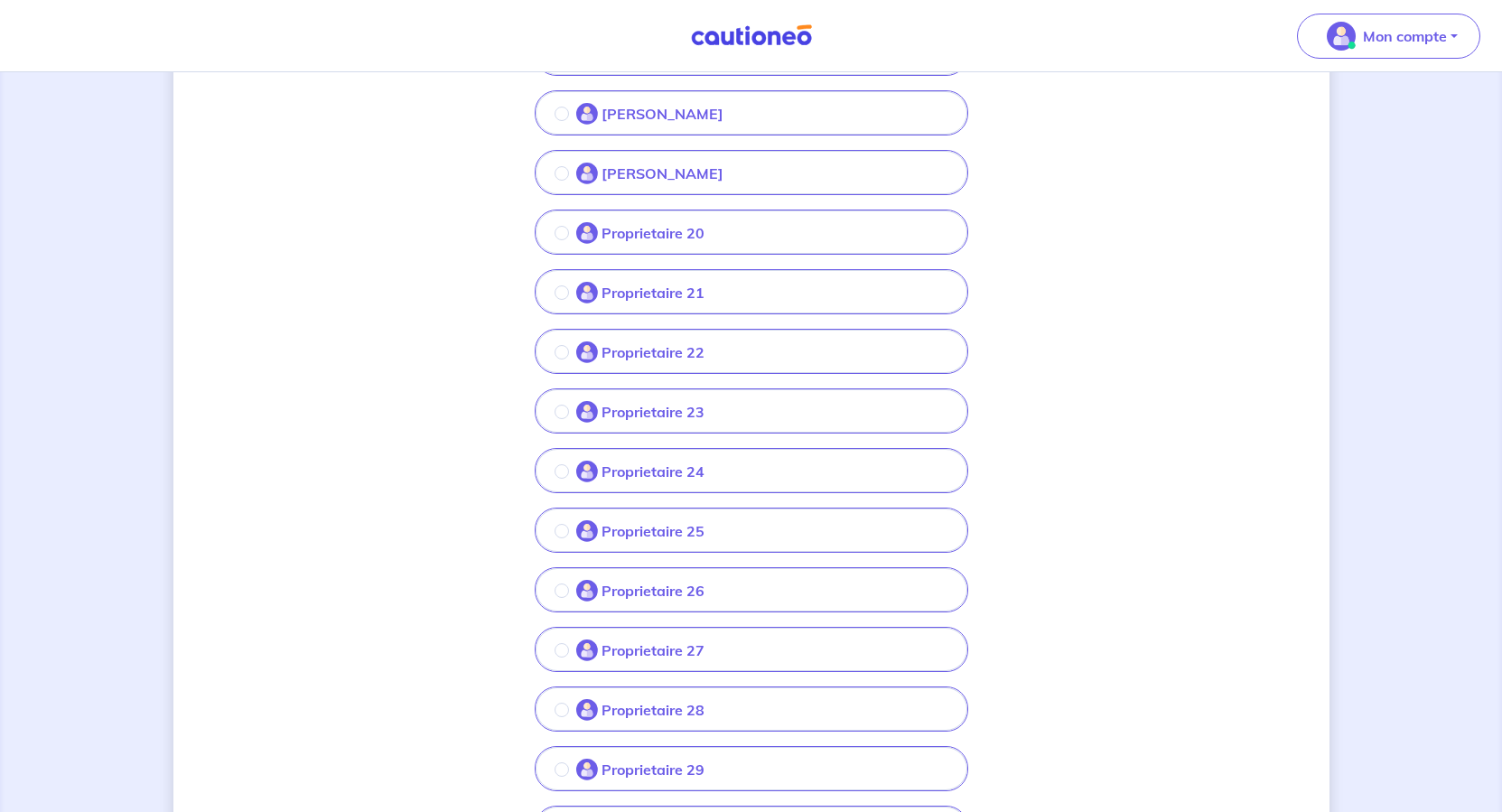
click at [639, 244] on p "Proprietaire 20" at bounding box center [653, 233] width 103 height 22
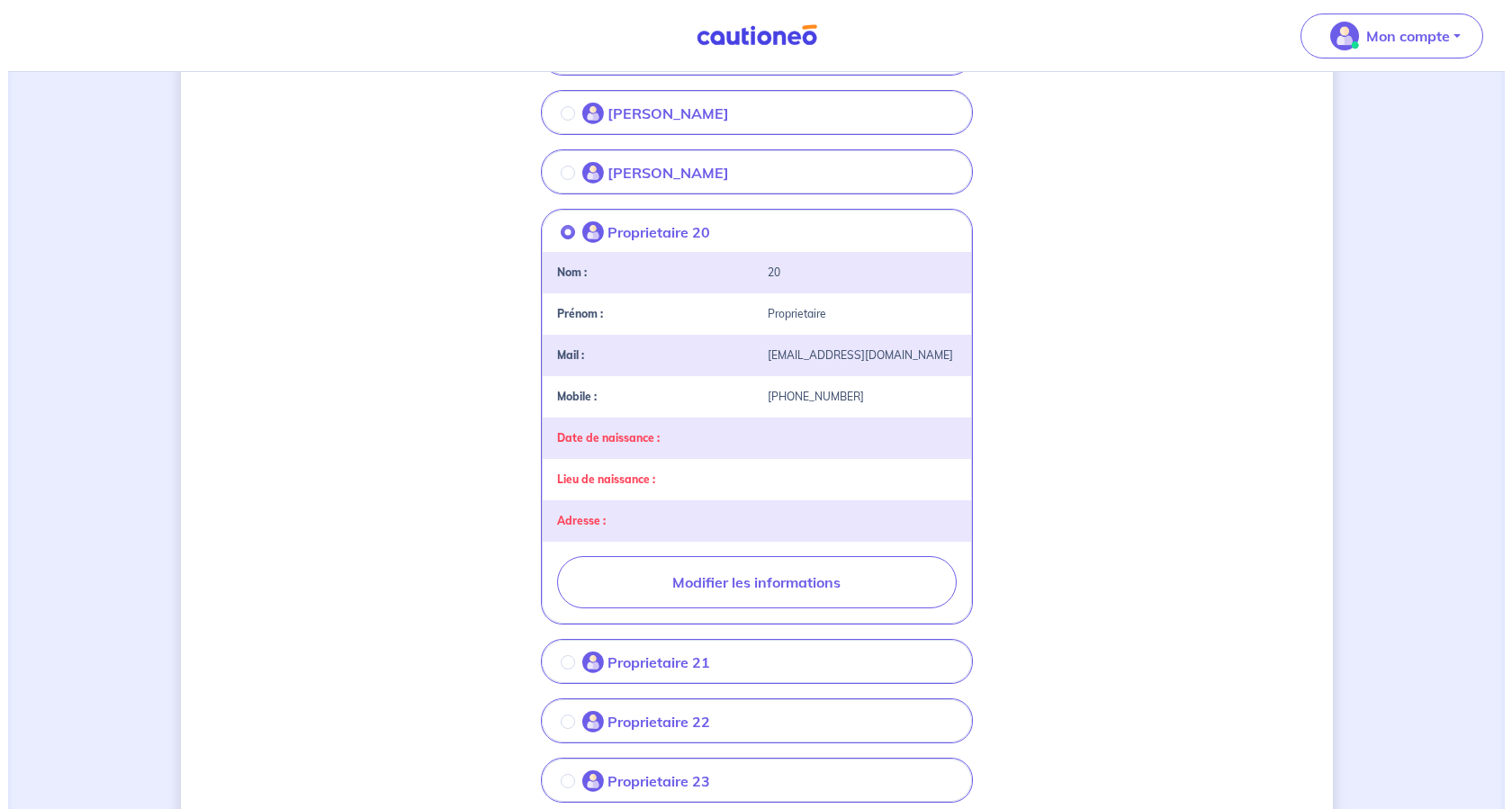
scroll to position [1349, 0]
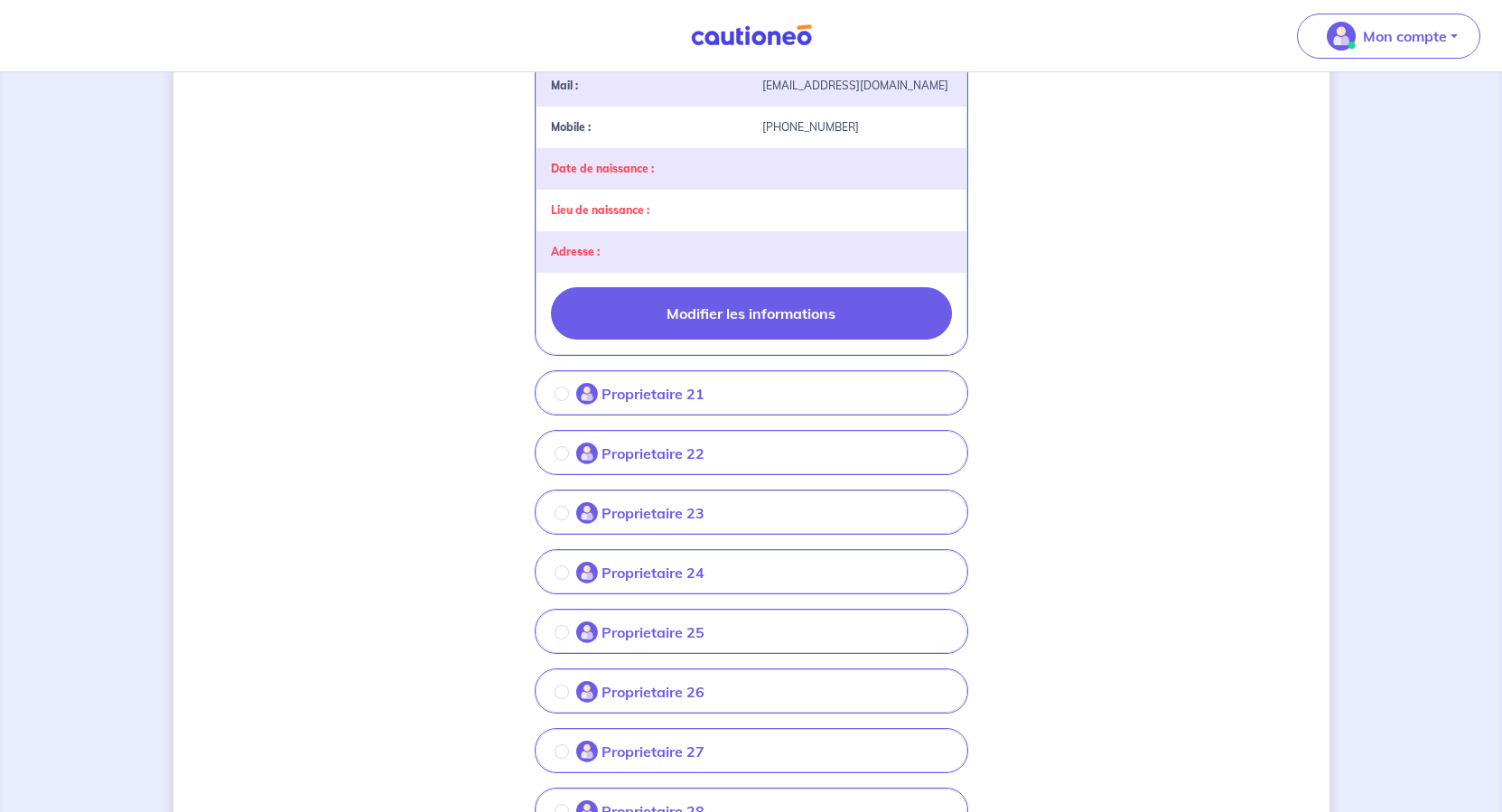
click at [732, 339] on button "Modifier les informations" at bounding box center [751, 312] width 401 height 52
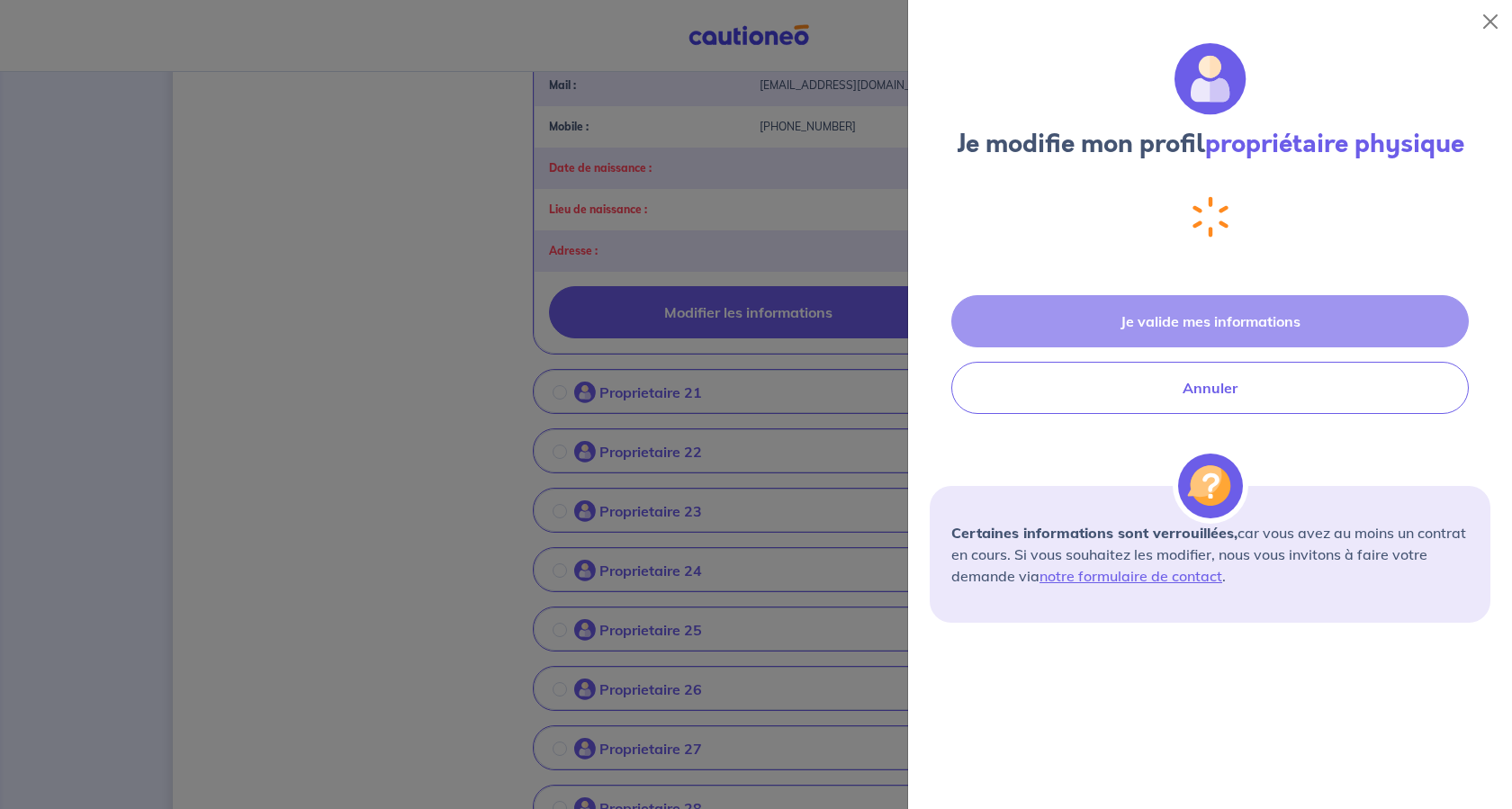
select select "FR"
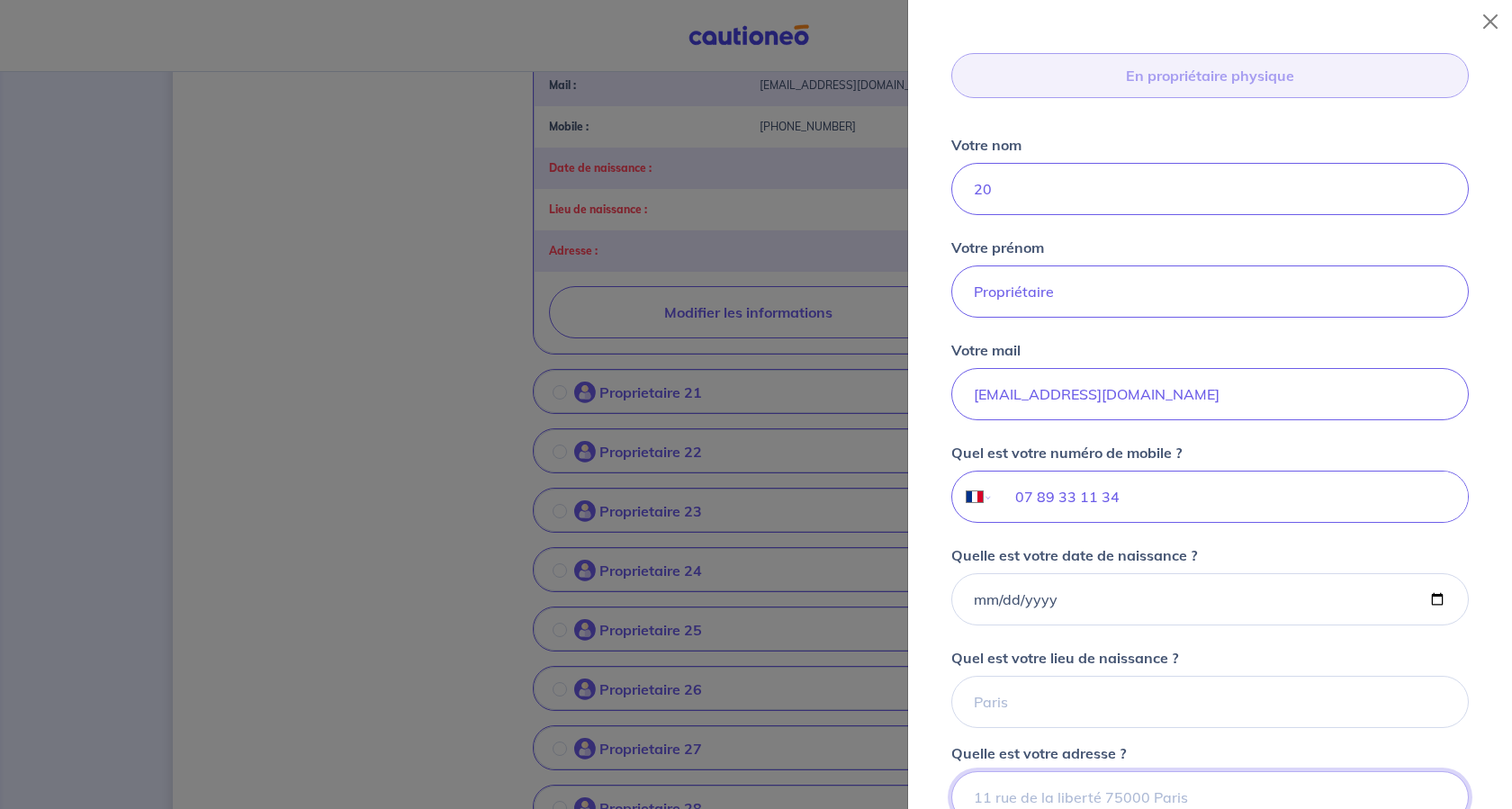
scroll to position [103, 0]
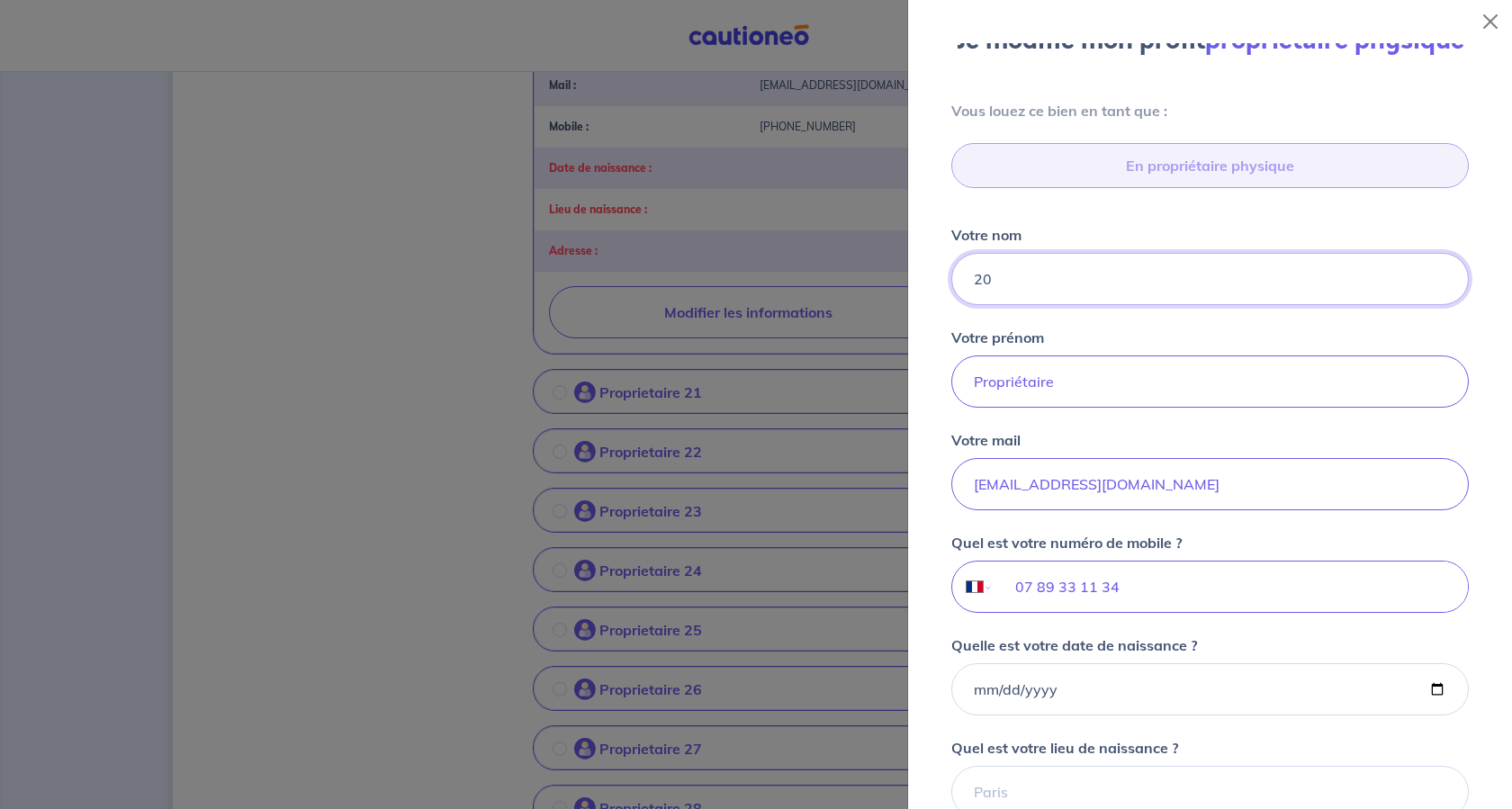
drag, startPoint x: 1056, startPoint y: 398, endPoint x: 948, endPoint y: 399, distance: 108.0
click at [948, 399] on div "Vous louez ce bien en tant que : En propriétaire physique Votre nom 20 Votre pr…" at bounding box center [1210, 535] width 560 height 869
type input "BUSSON"
drag, startPoint x: 1128, startPoint y: 532, endPoint x: 916, endPoint y: 524, distance: 212.2
click at [916, 524] on div "Je modifie mon profil propriétaire physique Vous louez ce bien en tant que : En…" at bounding box center [1210, 426] width 604 height 765
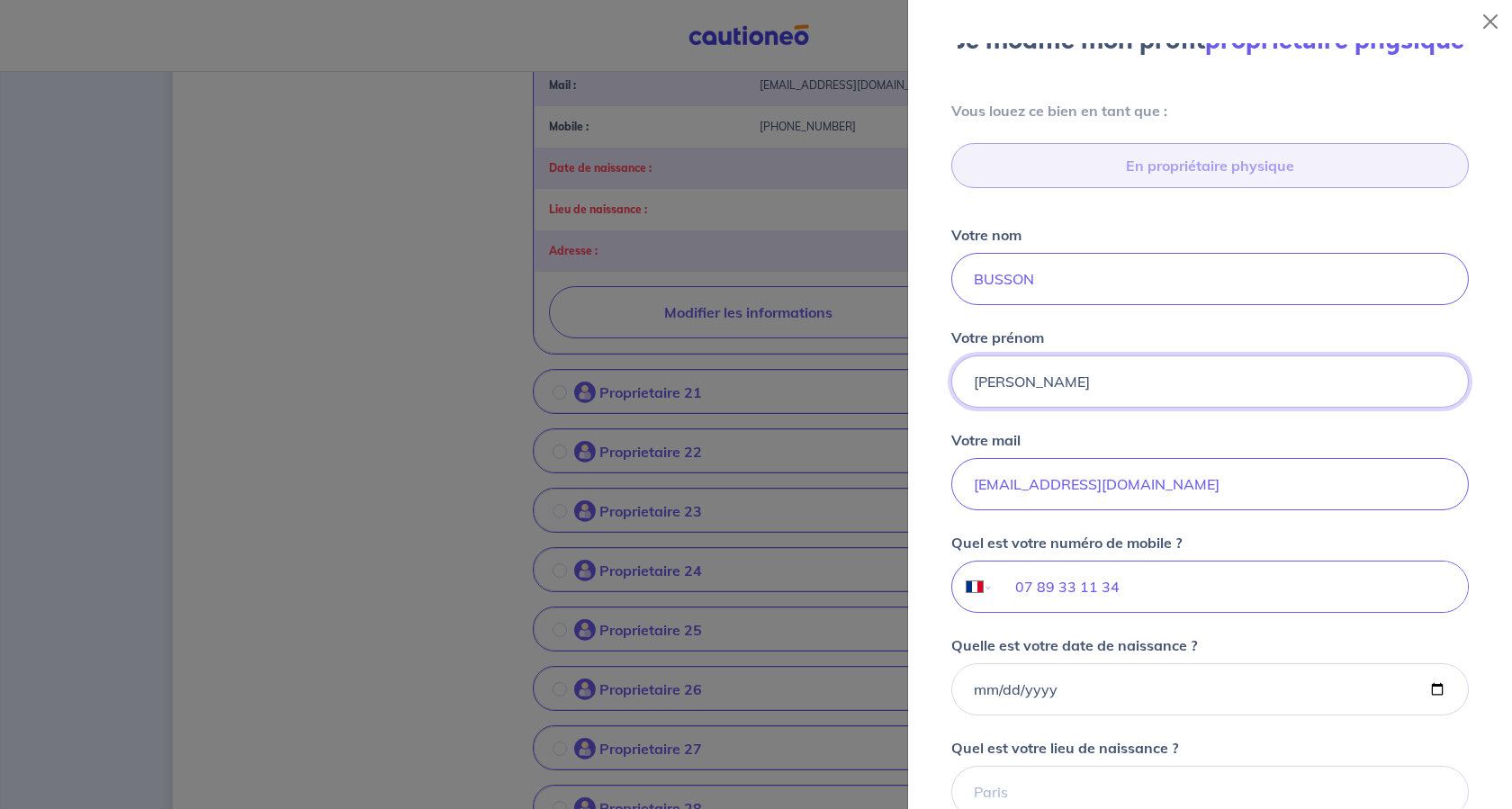
scroll to position [374, 0]
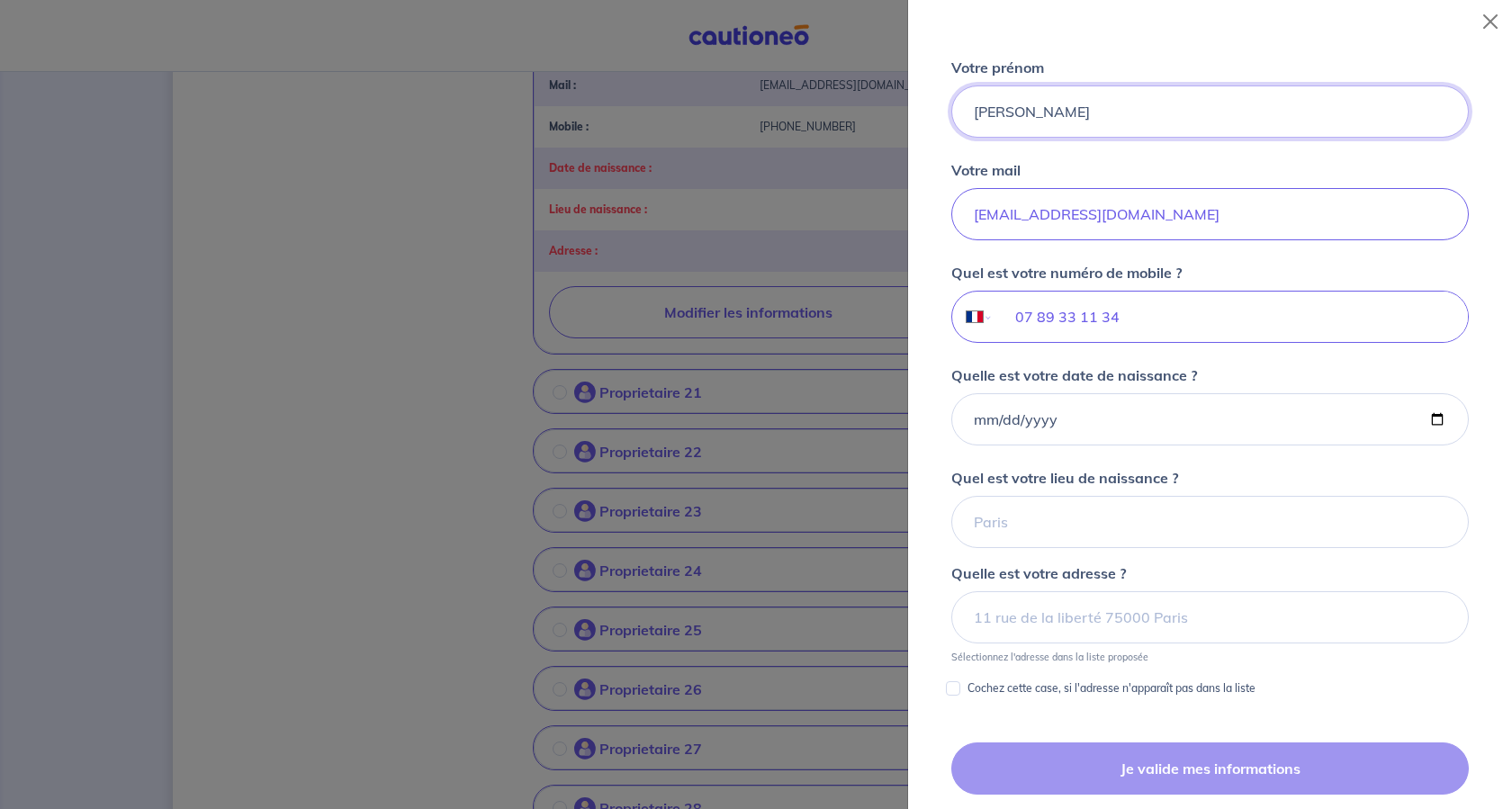
type input "[PERSON_NAME]"
click at [1407, 446] on input "Quelle est votre date de naissance ?" at bounding box center [1210, 418] width 518 height 52
type input "[DATE]"
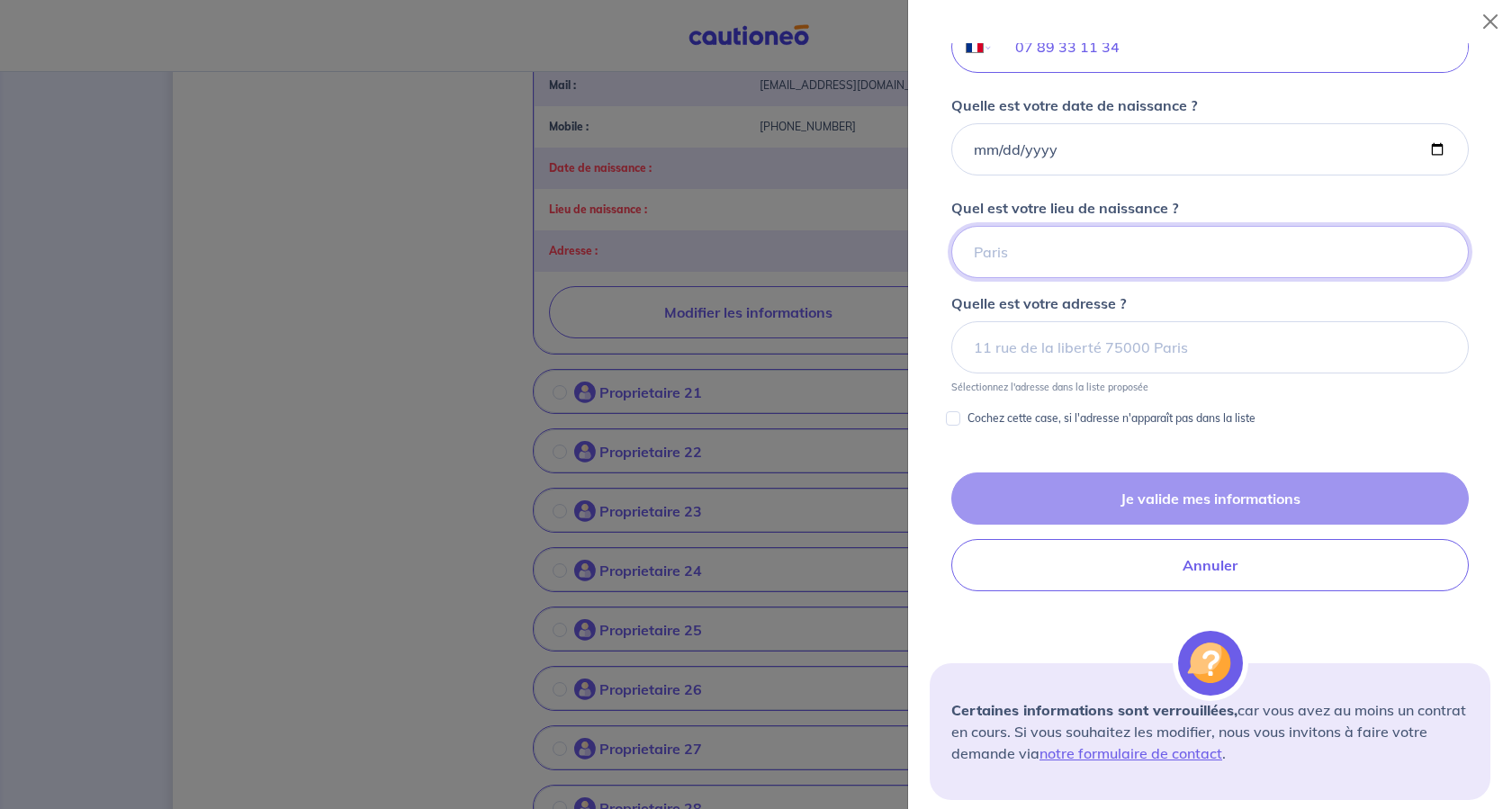
click at [1066, 278] on input "Quel est votre lieu de naissance ?" at bounding box center [1210, 252] width 518 height 52
type input "[GEOGRAPHIC_DATA]"
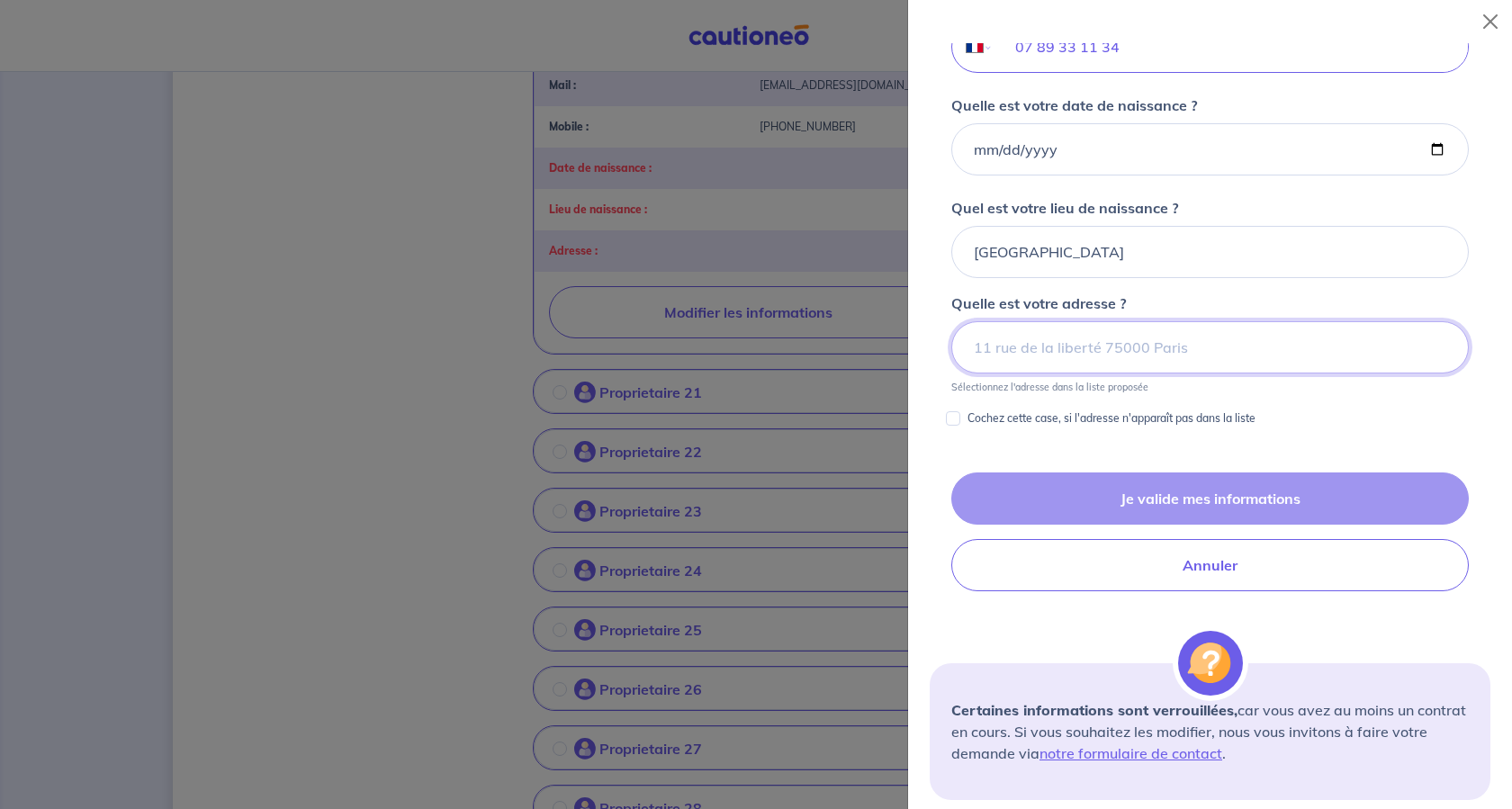
click at [1113, 374] on input at bounding box center [1210, 346] width 518 height 52
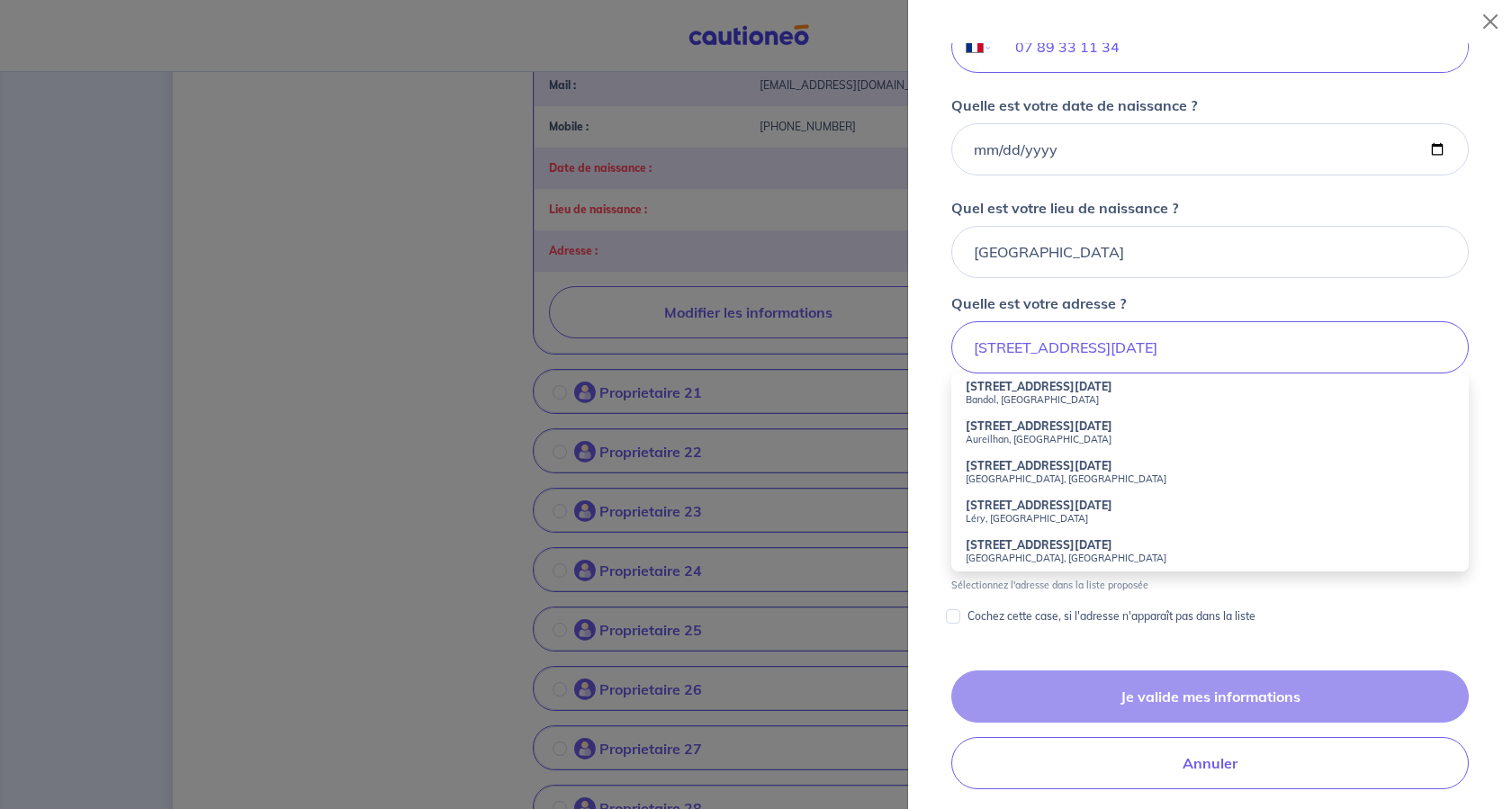
click at [1087, 393] on strong "[STREET_ADDRESS][DATE]" at bounding box center [1039, 386] width 147 height 13
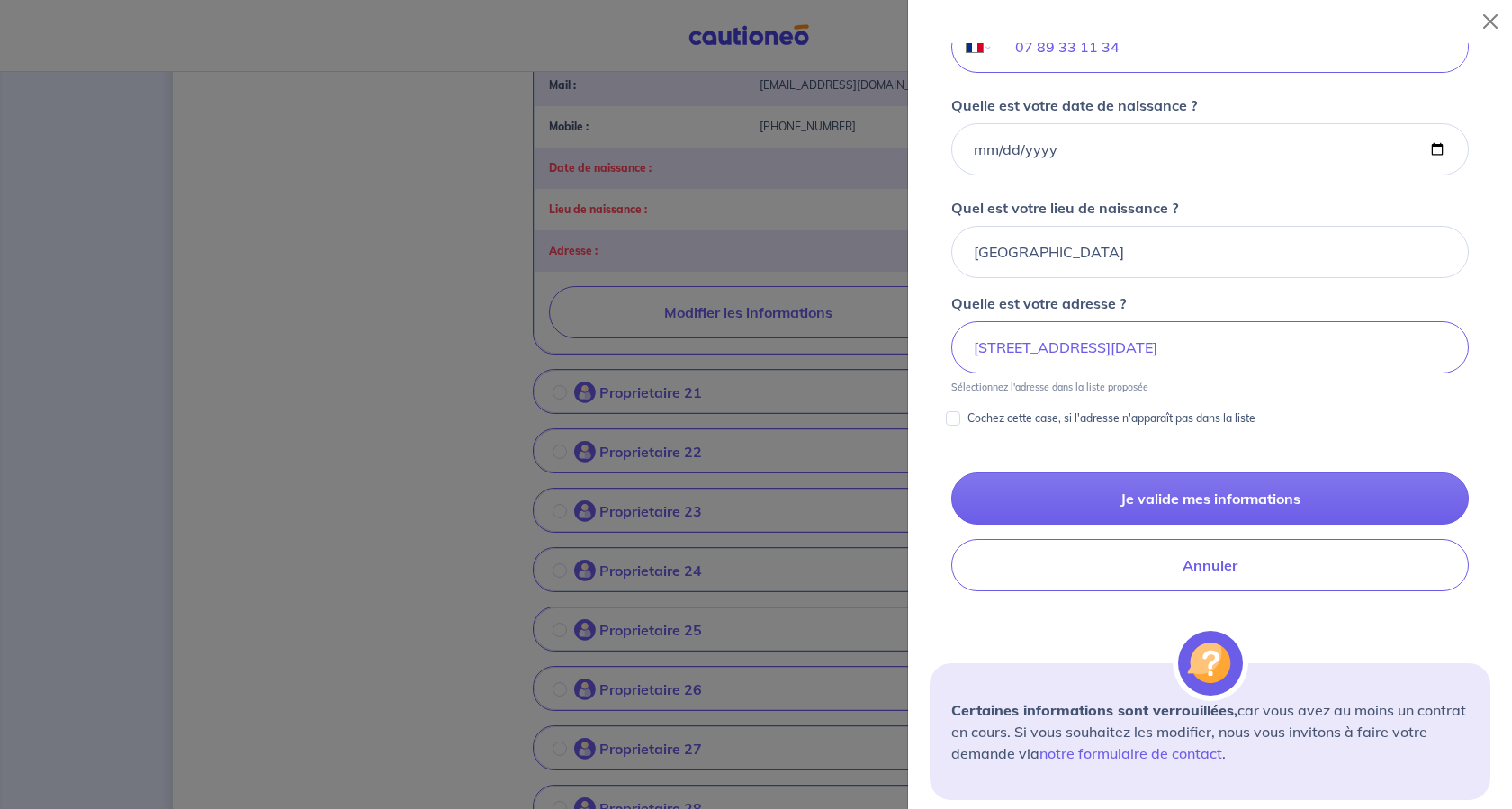
scroll to position [823, 0]
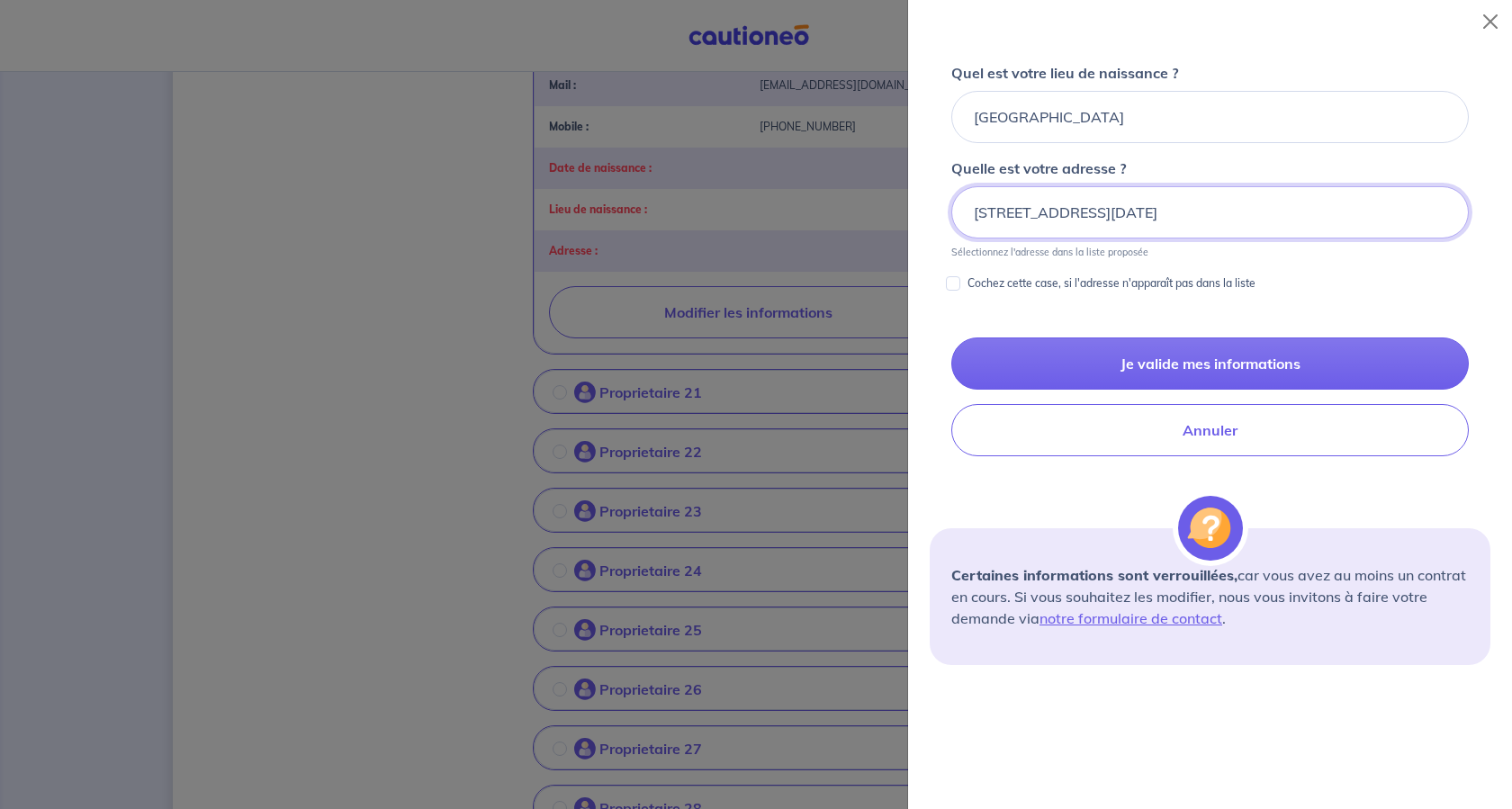
click at [1257, 238] on input "[STREET_ADDRESS][DATE]" at bounding box center [1210, 212] width 518 height 52
drag, startPoint x: 1268, startPoint y: 429, endPoint x: 1227, endPoint y: 430, distance: 41.0
click at [1227, 238] on input "[STREET_ADDRESS][DATE]" at bounding box center [1210, 212] width 518 height 52
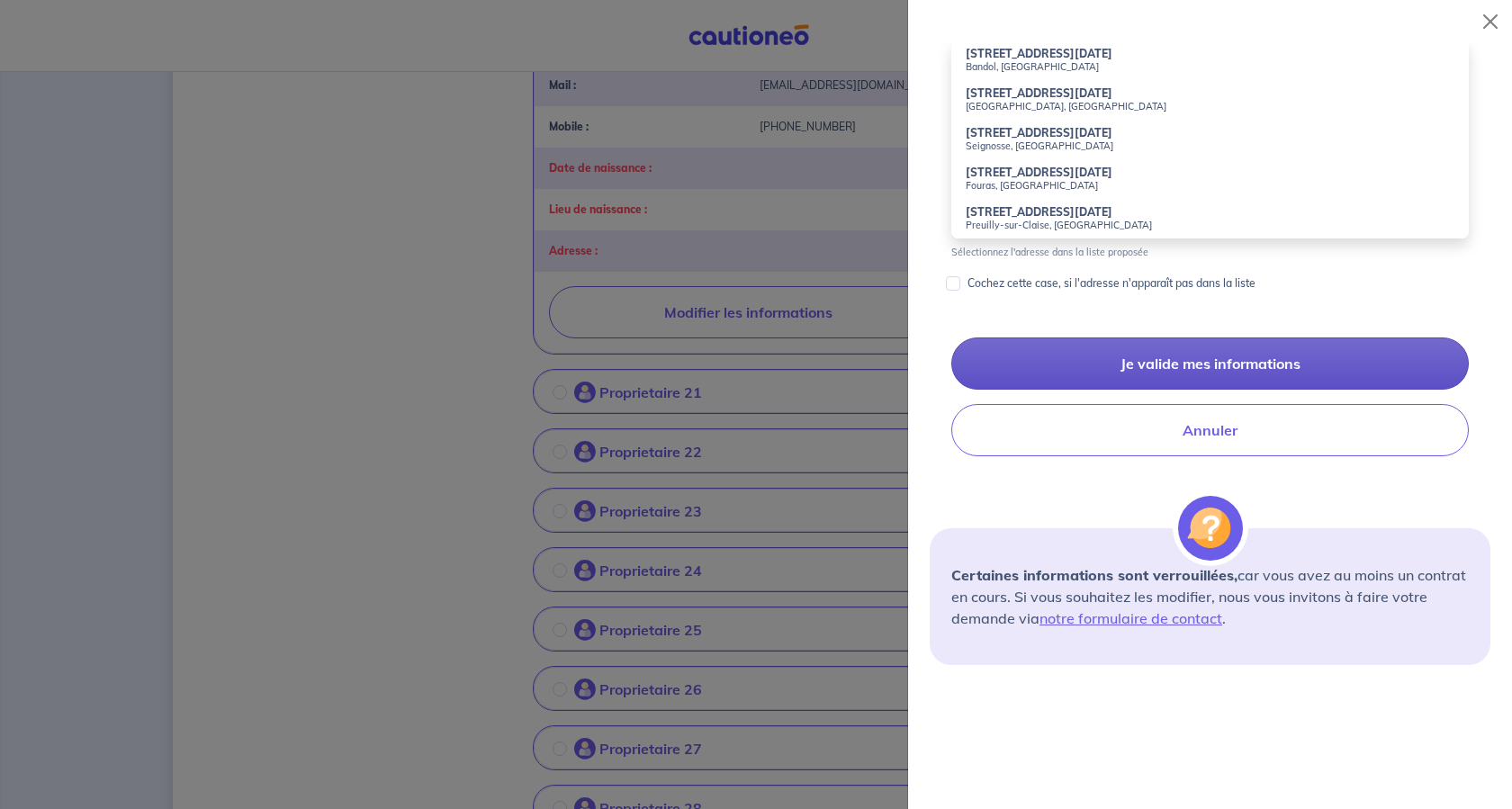
scroll to position [913, 0]
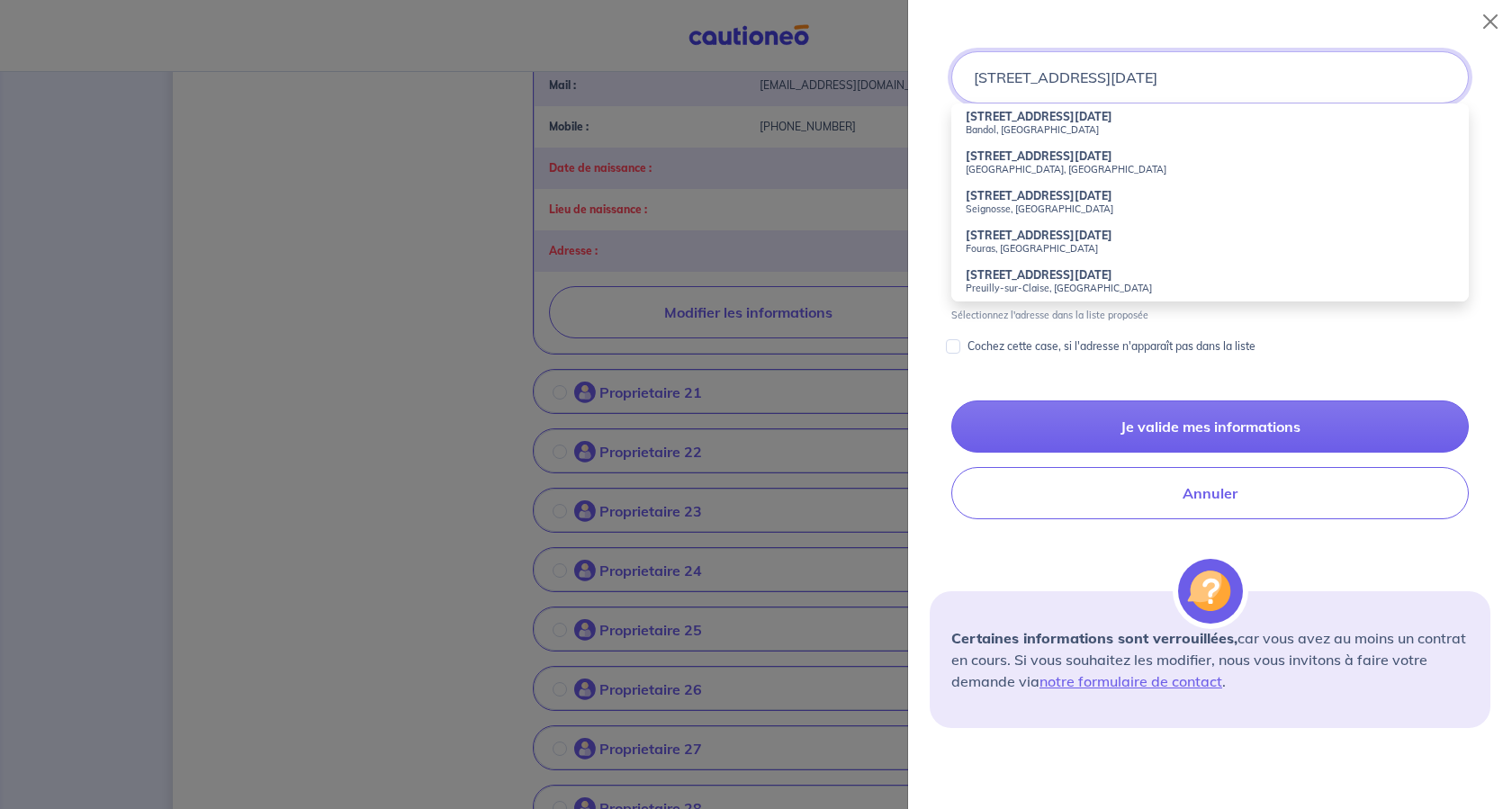
type input "[STREET_ADDRESS][DATE]"
click at [960, 354] on input "Cochez cette case, si l'adresse n'apparaît pas dans la liste" at bounding box center [952, 345] width 14 height 14
checkbox input "true"
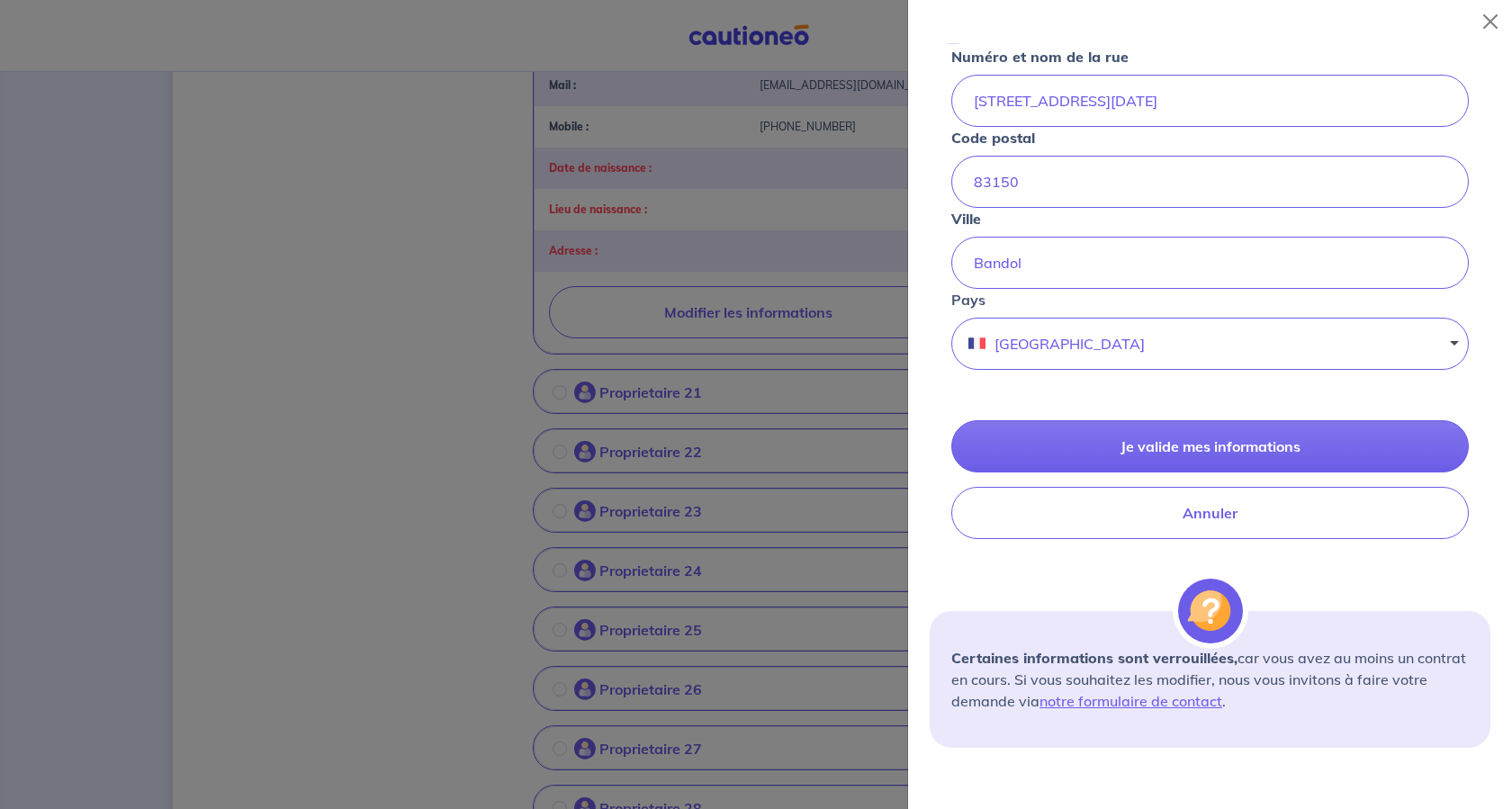
scroll to position [823, 0]
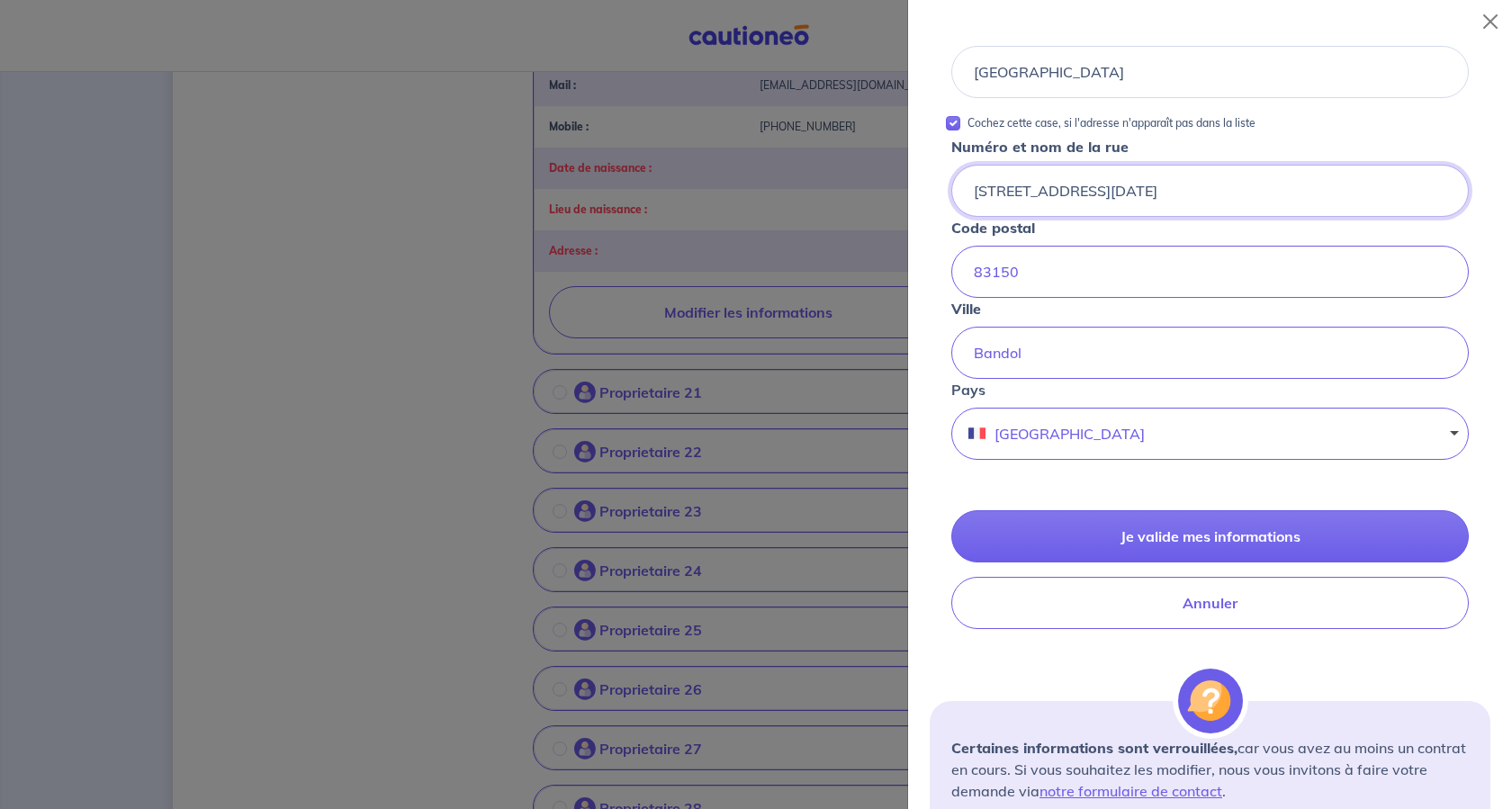
drag, startPoint x: 1283, startPoint y: 457, endPoint x: 1229, endPoint y: 461, distance: 54.1
click at [1229, 217] on input "[STREET_ADDRESS][DATE]" at bounding box center [1210, 190] width 518 height 52
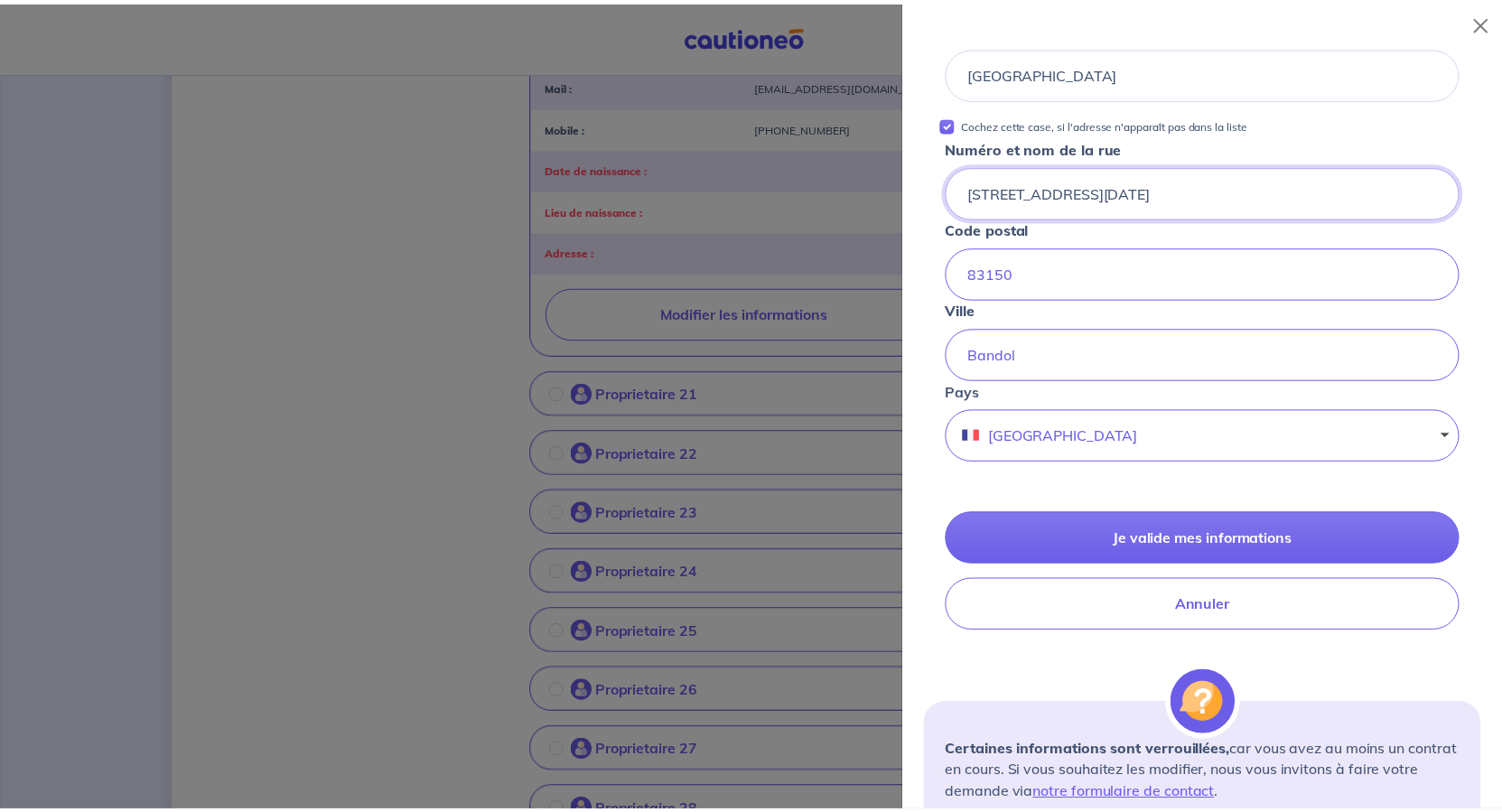
scroll to position [1097, 0]
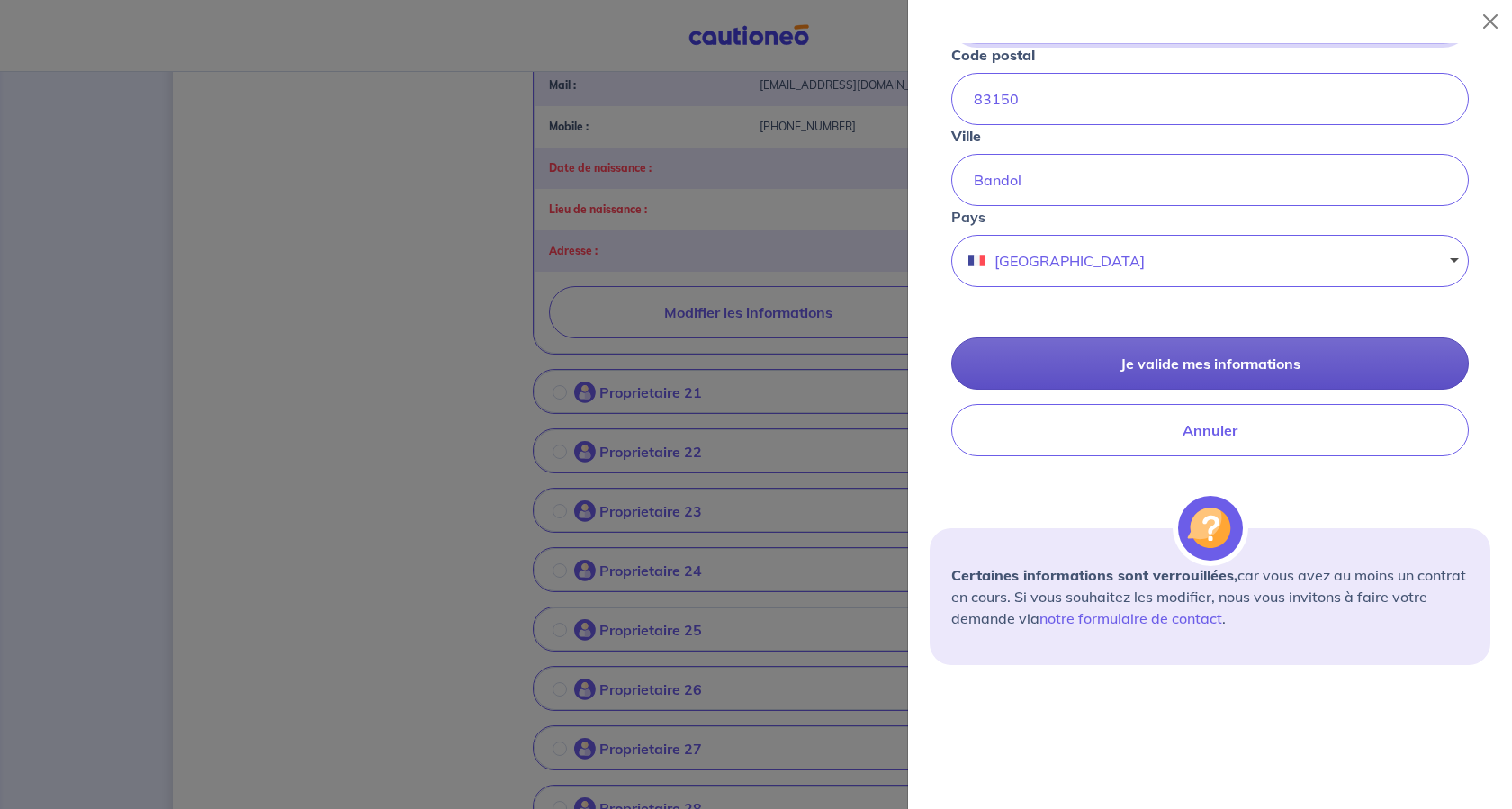
type input "[STREET_ADDRESS][DATE]"
click at [1200, 390] on button "Je valide mes informations" at bounding box center [1210, 363] width 518 height 52
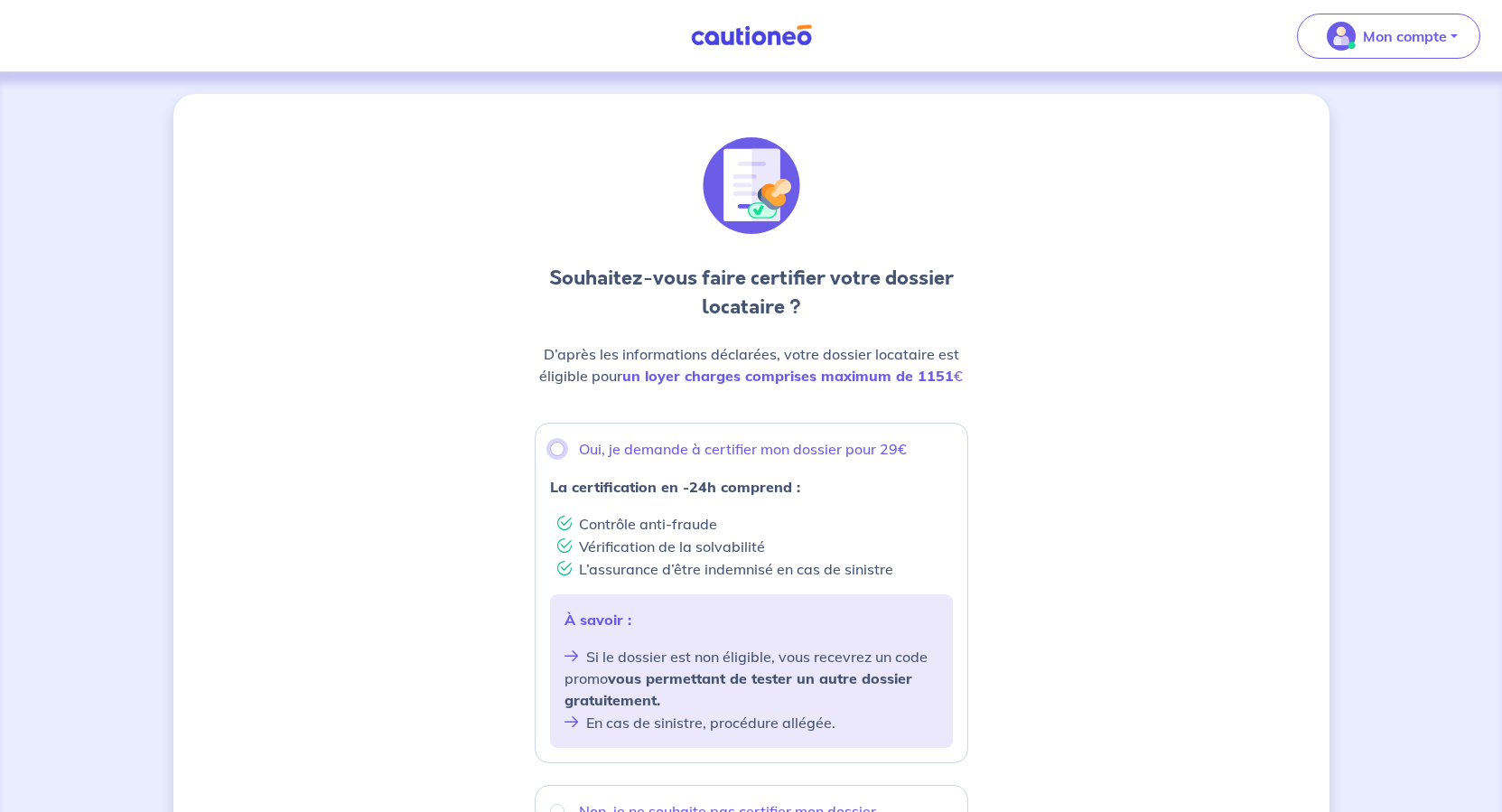
click at [550, 456] on input "Oui, je demande à certifier mon dossier pour 29€" at bounding box center [557, 448] width 14 height 14
radio input "true"
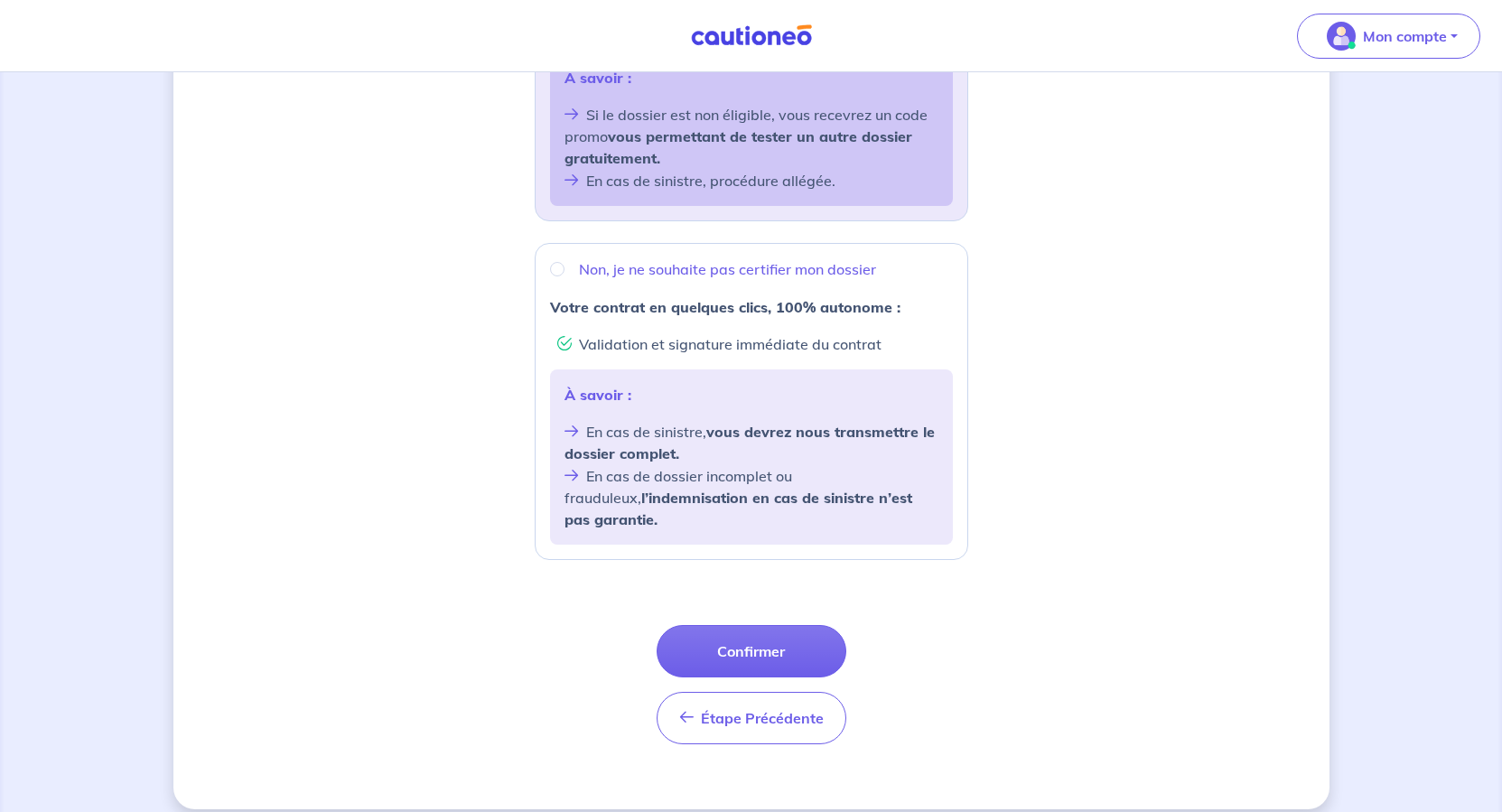
scroll to position [838, 0]
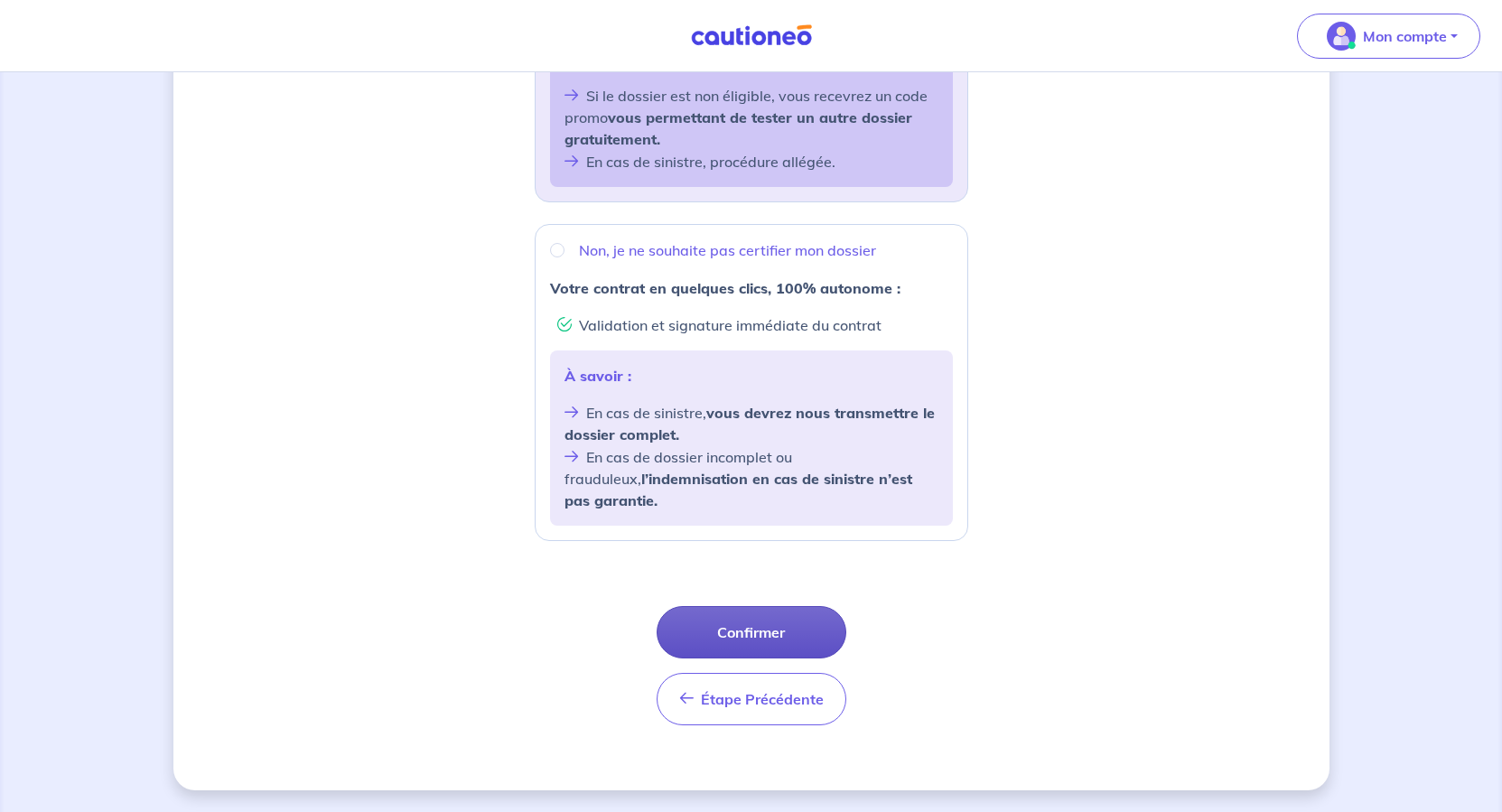
click at [789, 606] on button "Confirmer" at bounding box center [751, 632] width 190 height 52
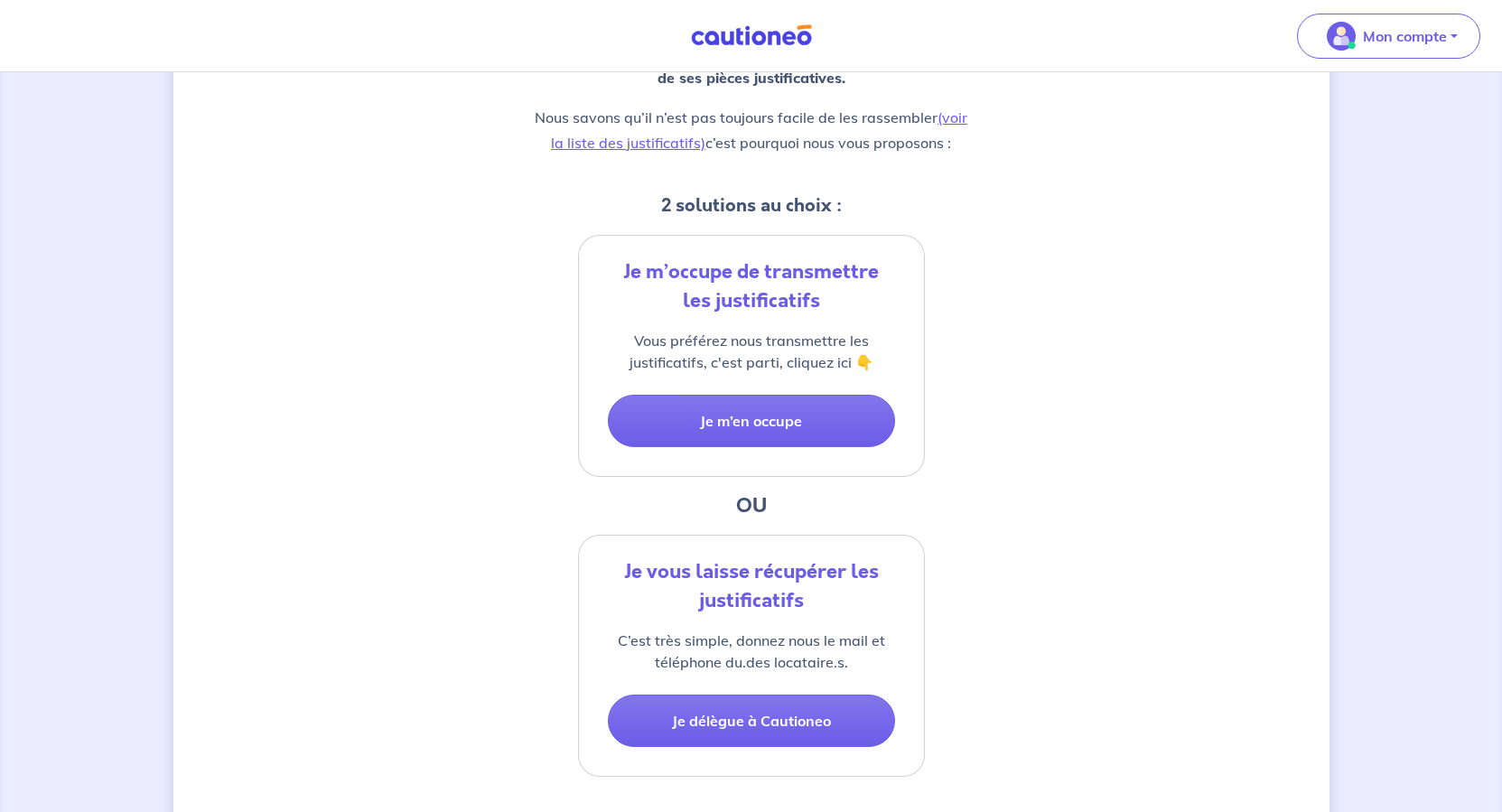
scroll to position [361, 0]
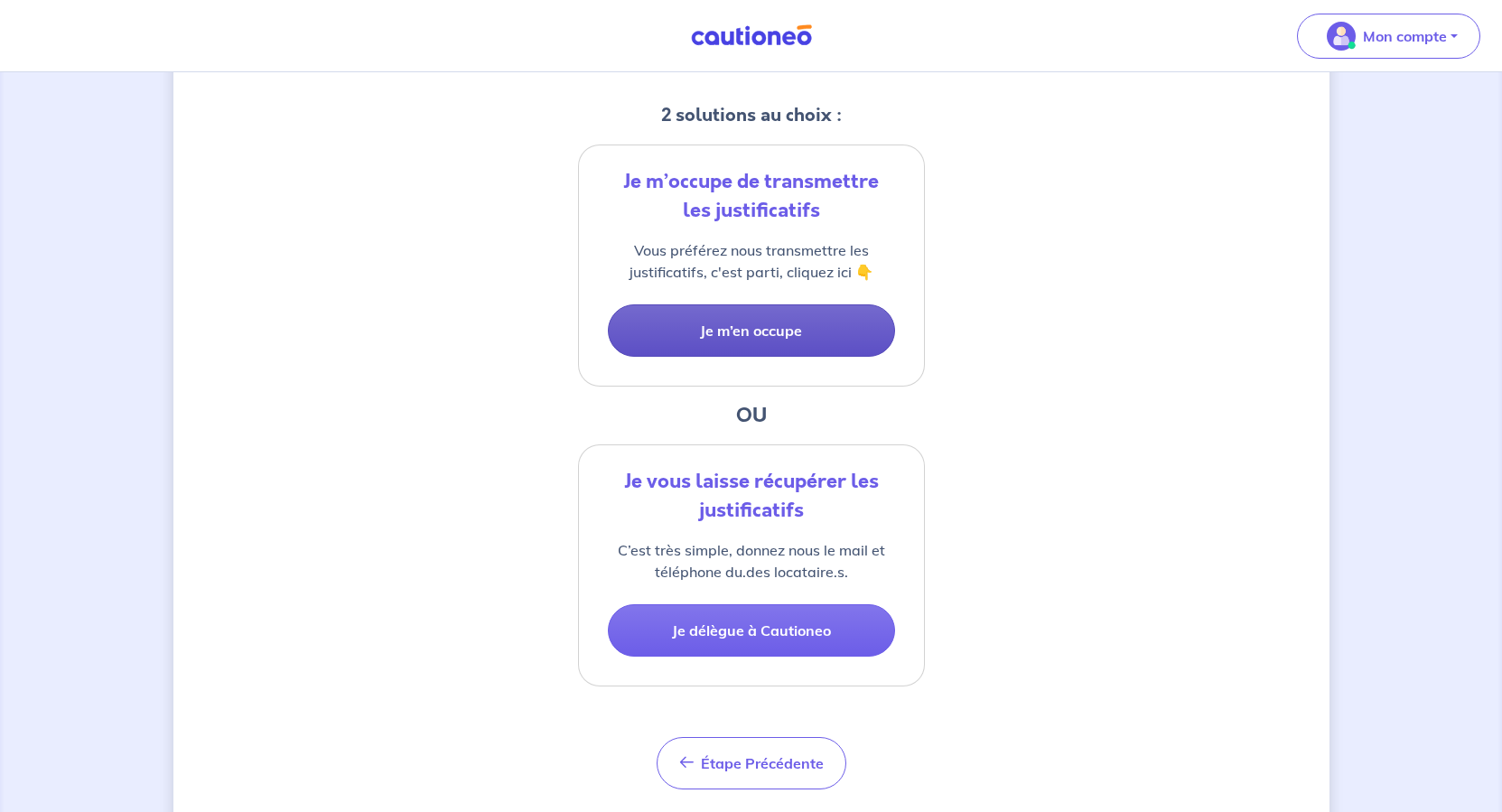
click at [830, 357] on button "Je m’en occupe" at bounding box center [751, 330] width 287 height 52
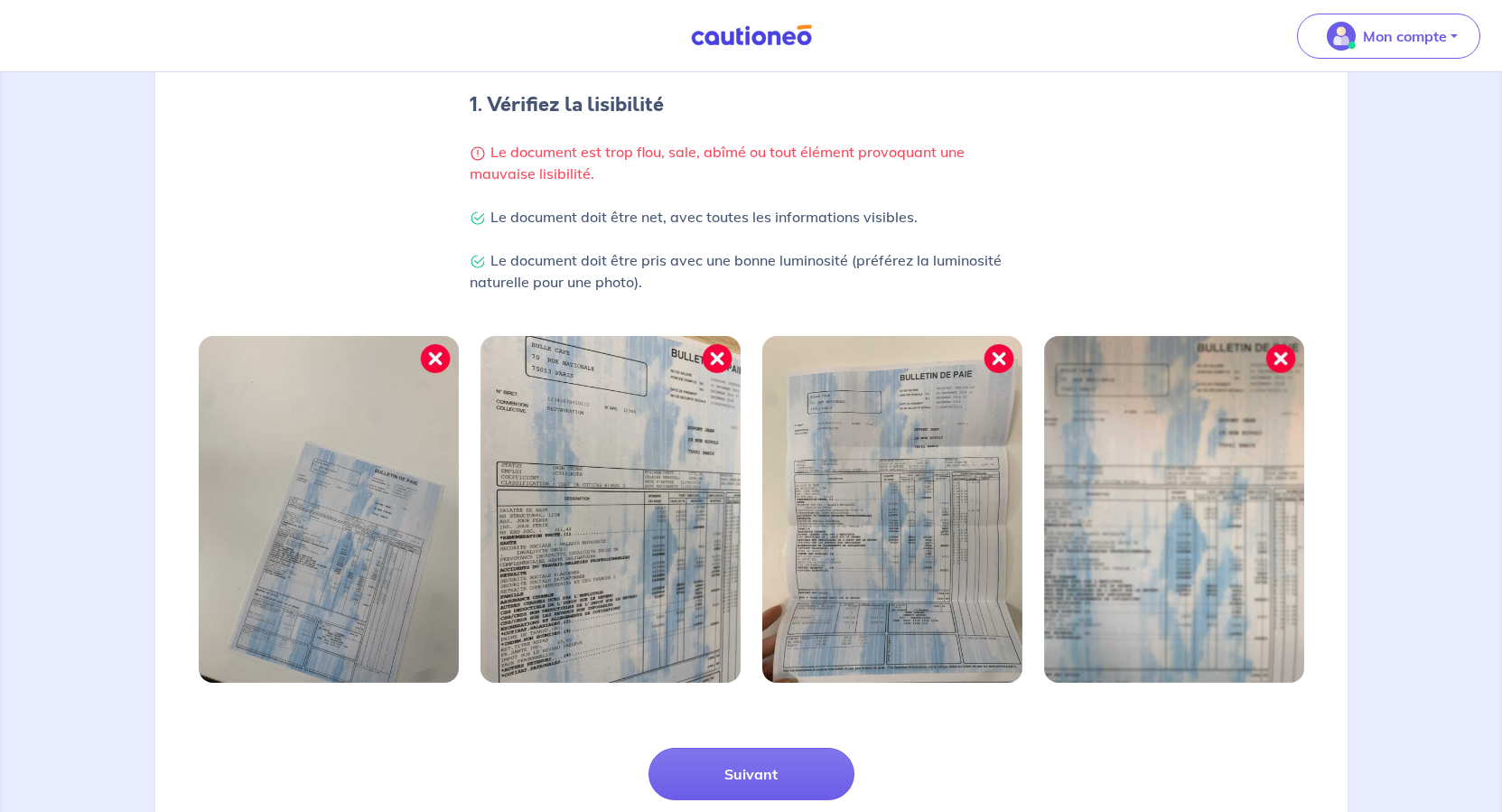
scroll to position [680, 0]
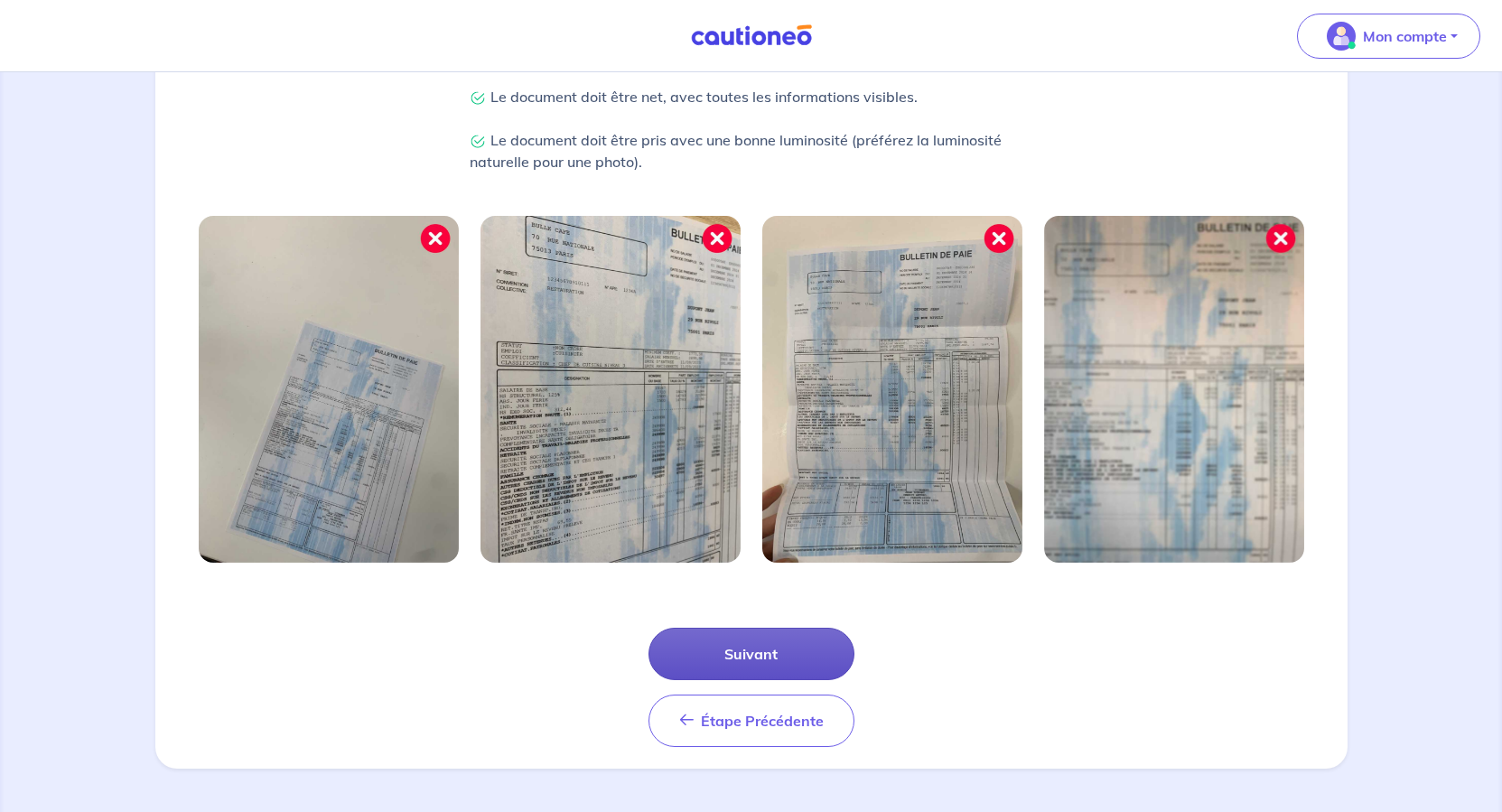
click at [809, 628] on button "Suivant" at bounding box center [751, 653] width 206 height 52
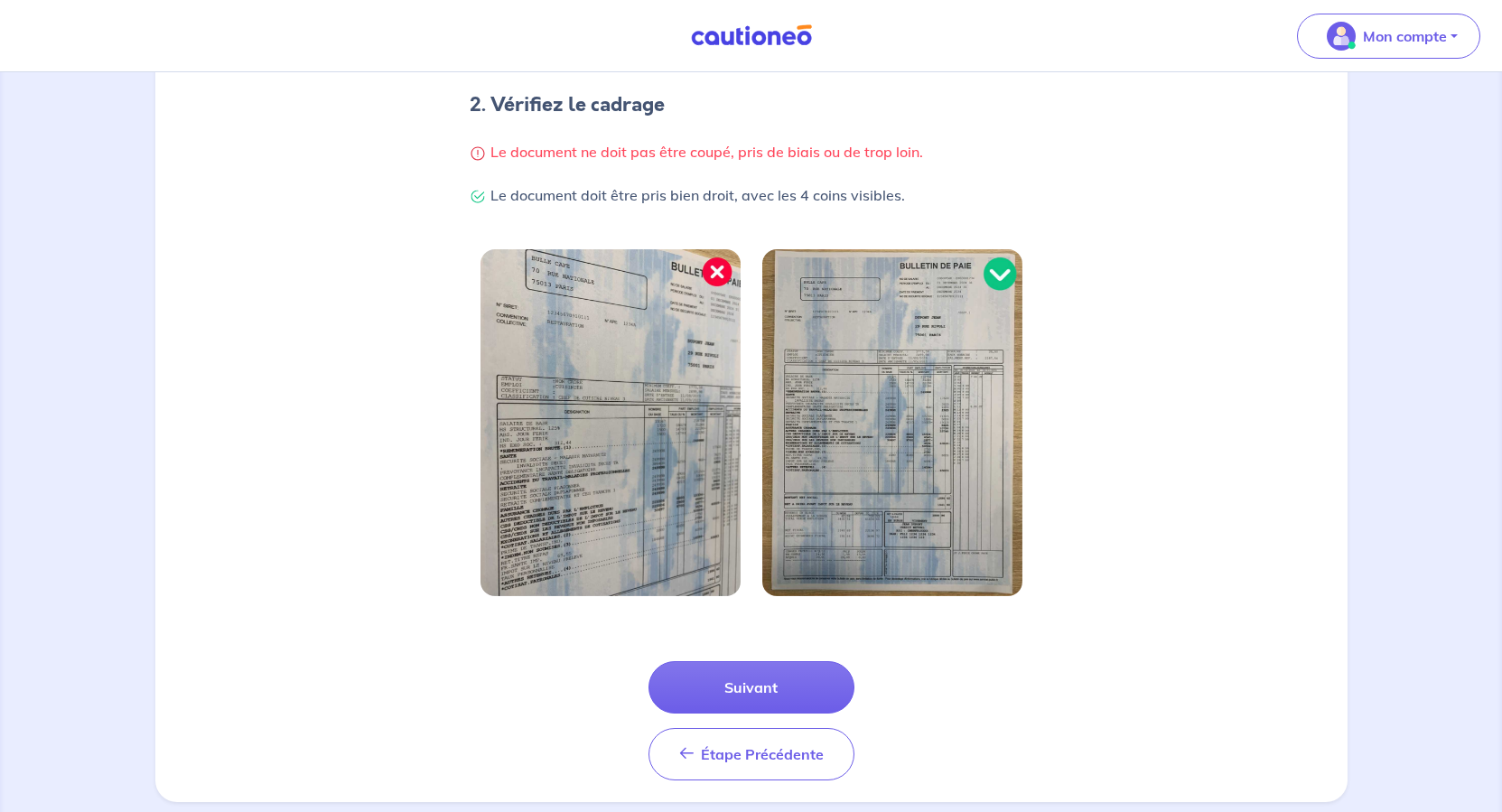
scroll to position [598, 0]
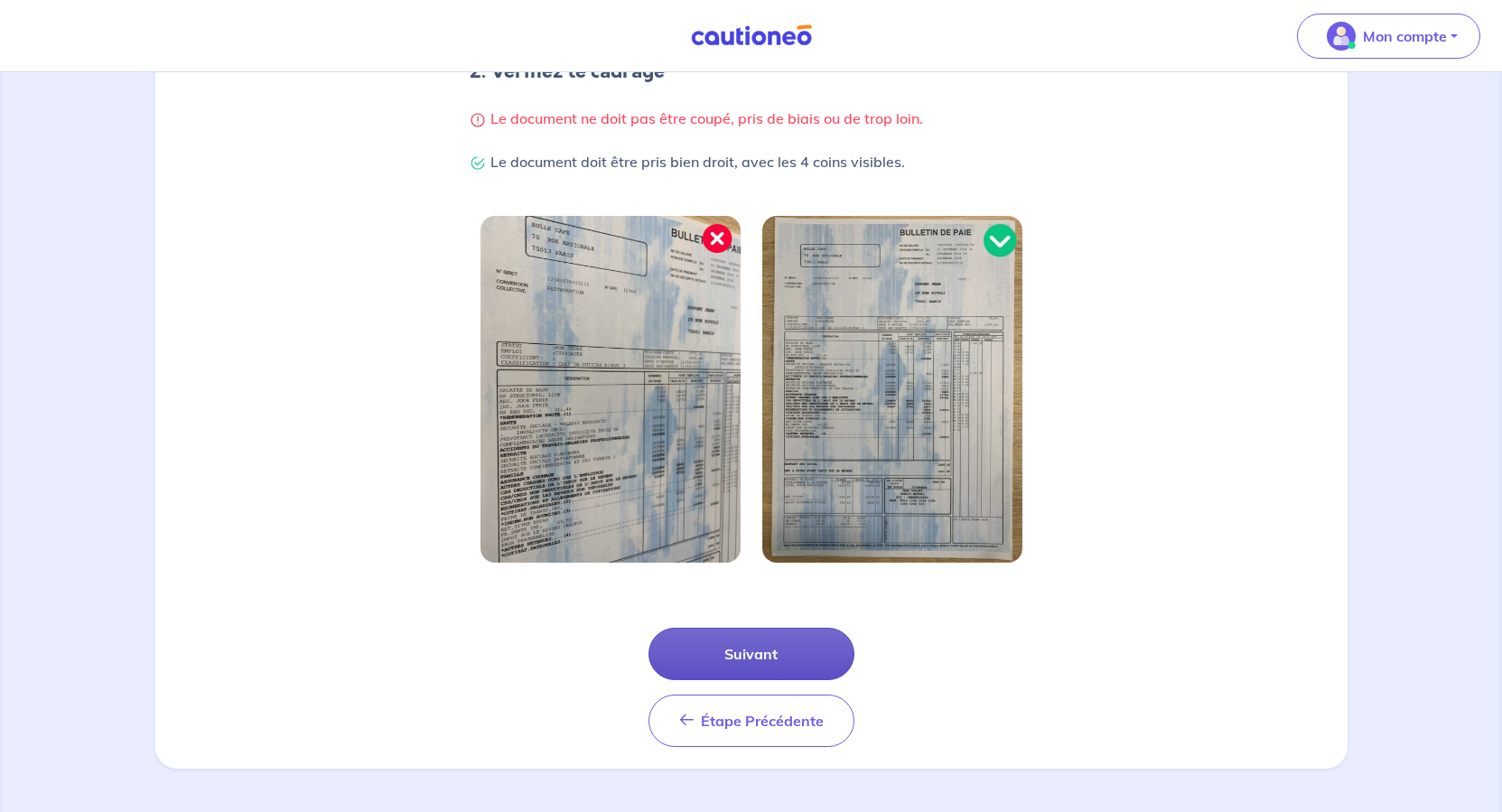
click at [810, 628] on button "Suivant" at bounding box center [751, 653] width 206 height 52
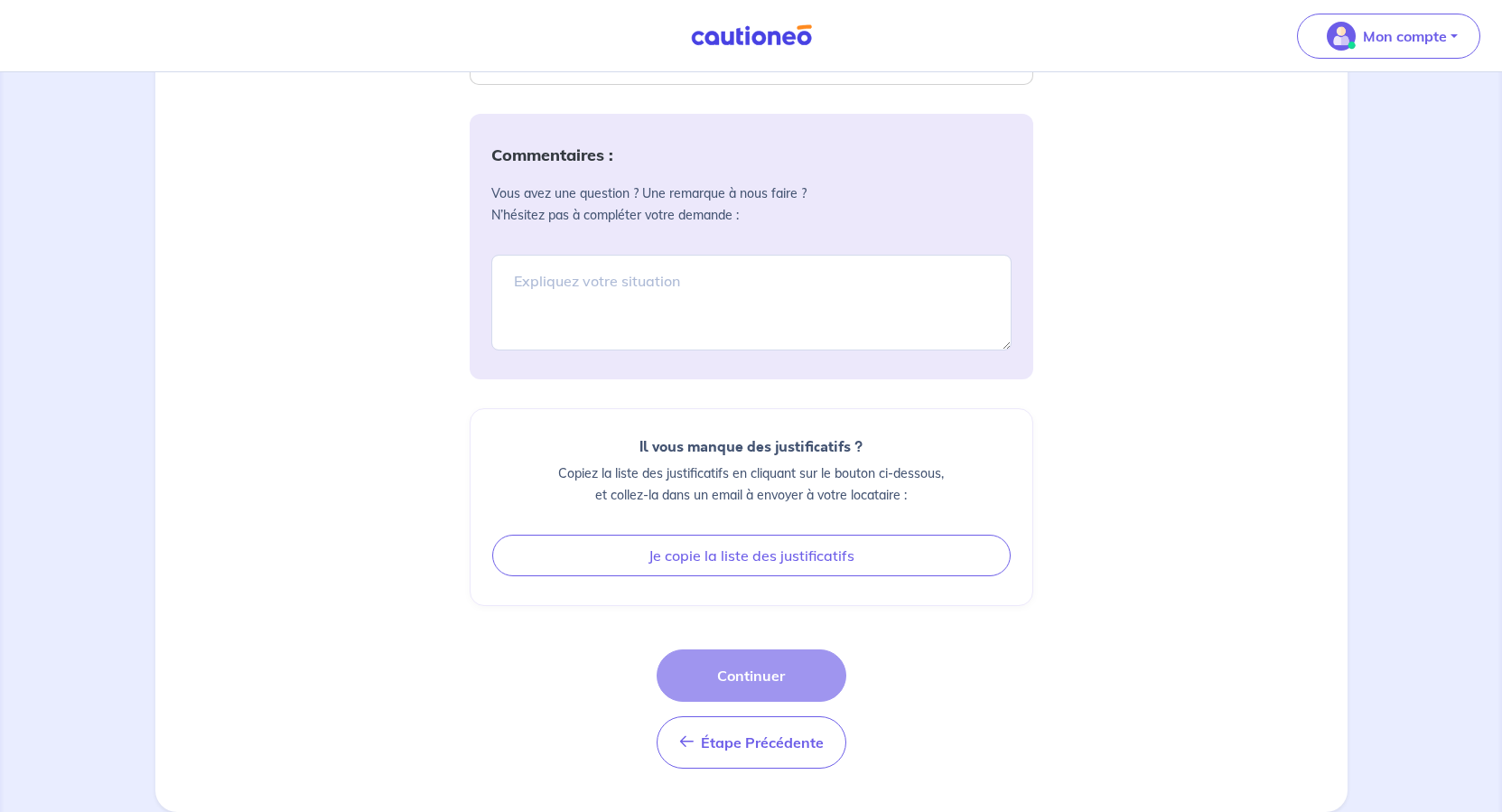
scroll to position [1897, 0]
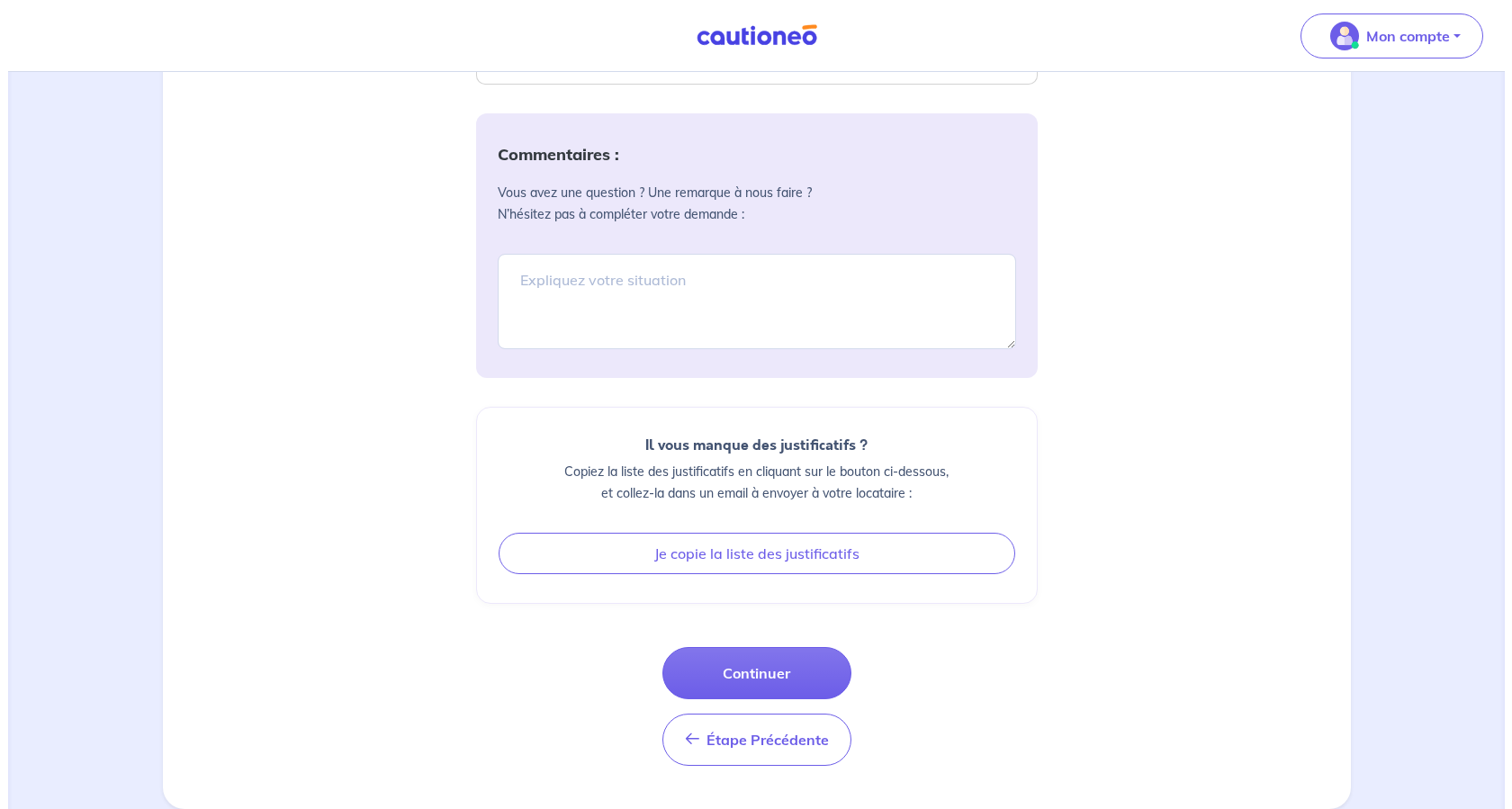
scroll to position [2810, 0]
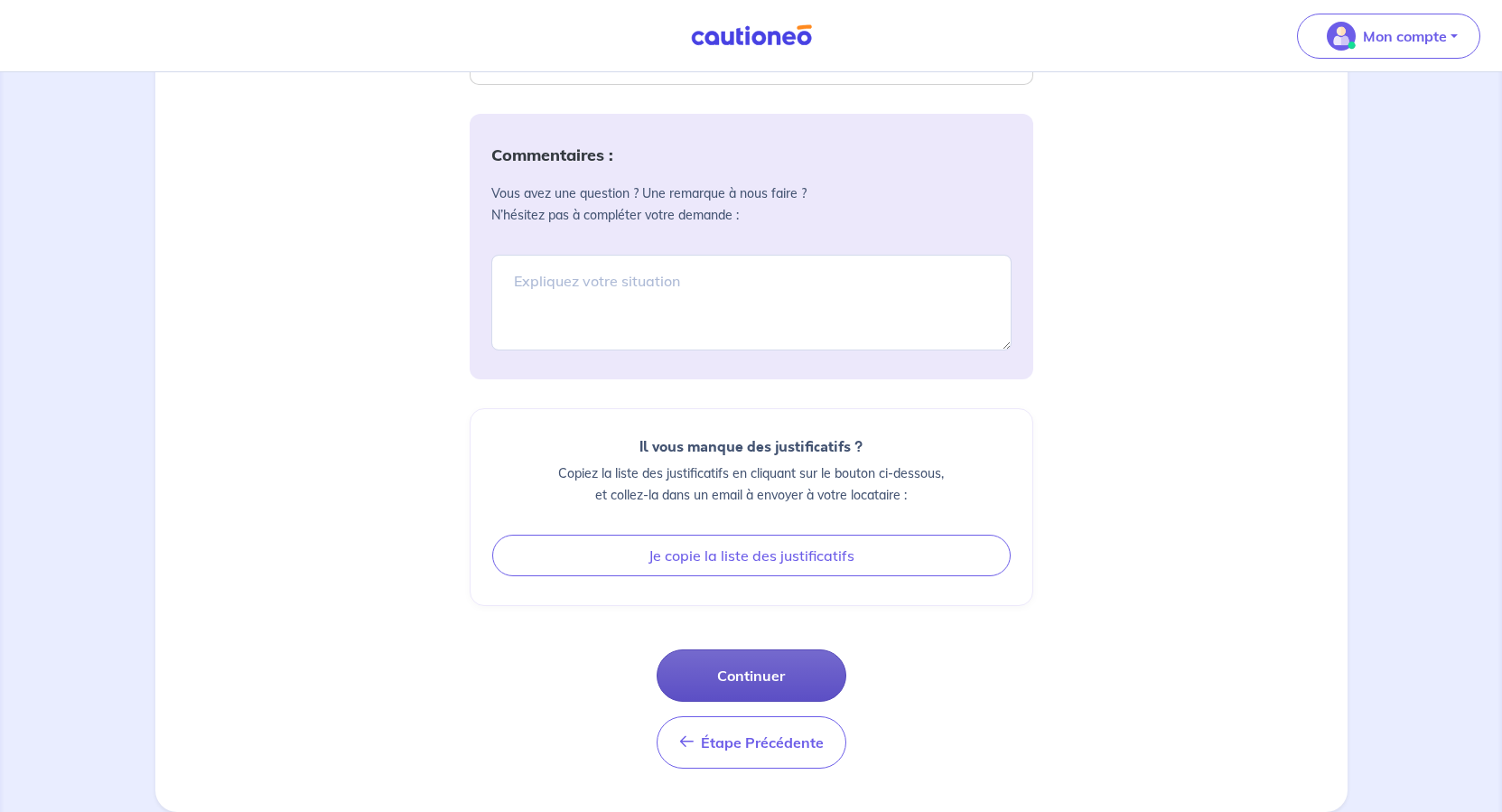
click at [724, 650] on button "Continuer" at bounding box center [751, 675] width 190 height 52
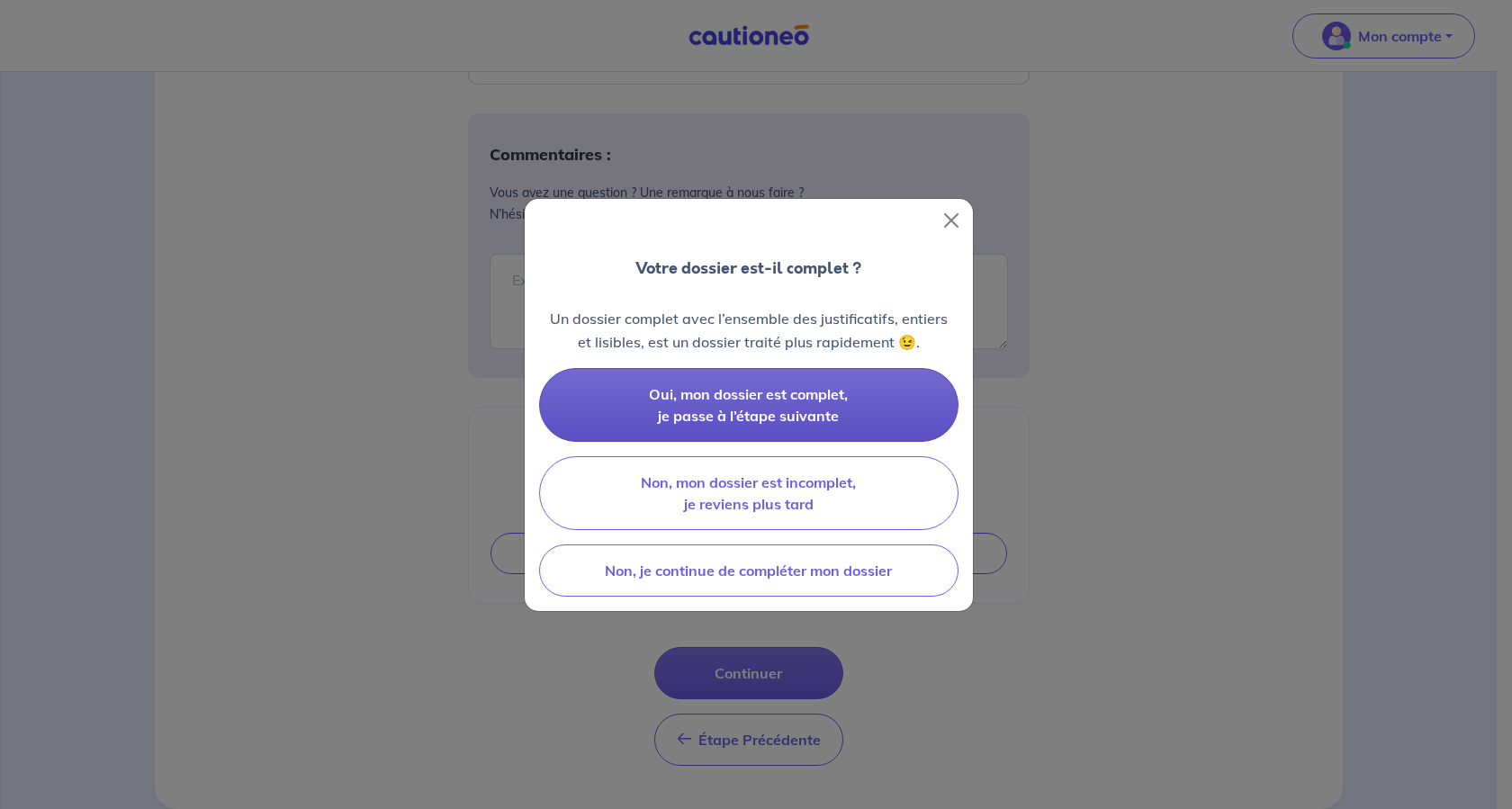
click at [765, 425] on span "Oui, mon dossier est complet, je passe à l’étape suivante" at bounding box center [748, 405] width 199 height 40
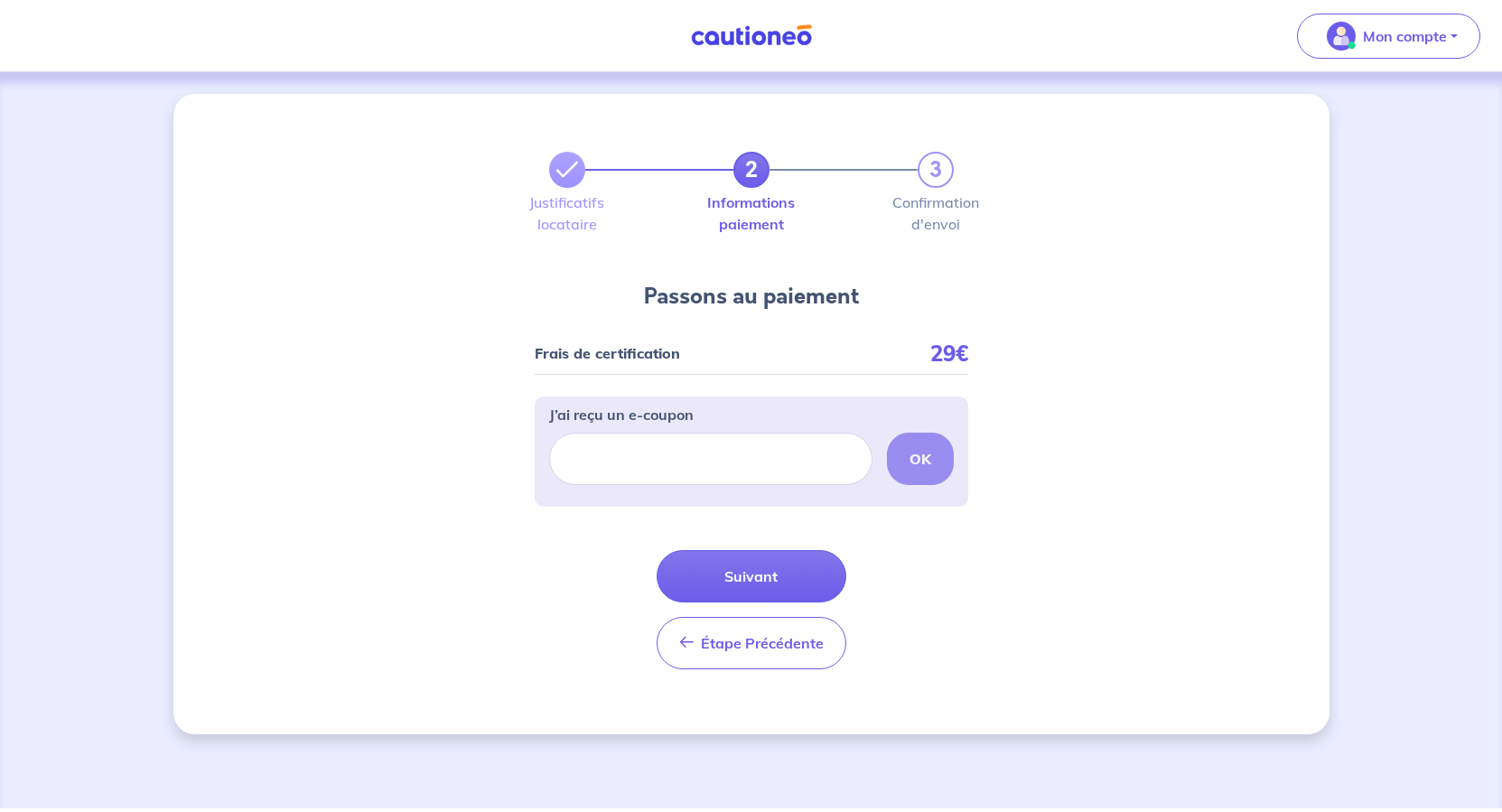
scroll to position [132, 0]
click at [823, 593] on button "Suivant" at bounding box center [751, 576] width 190 height 52
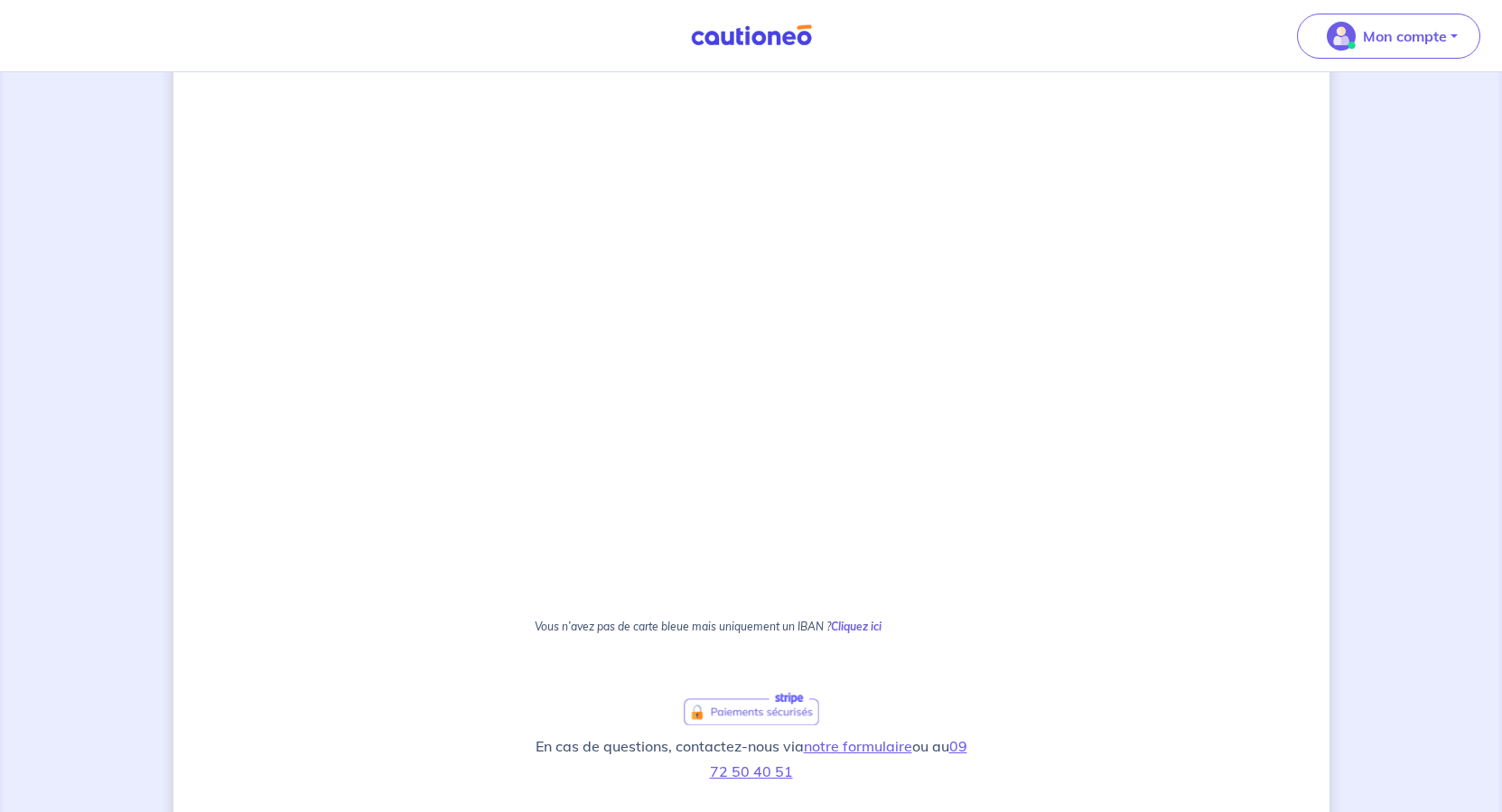
scroll to position [701, 0]
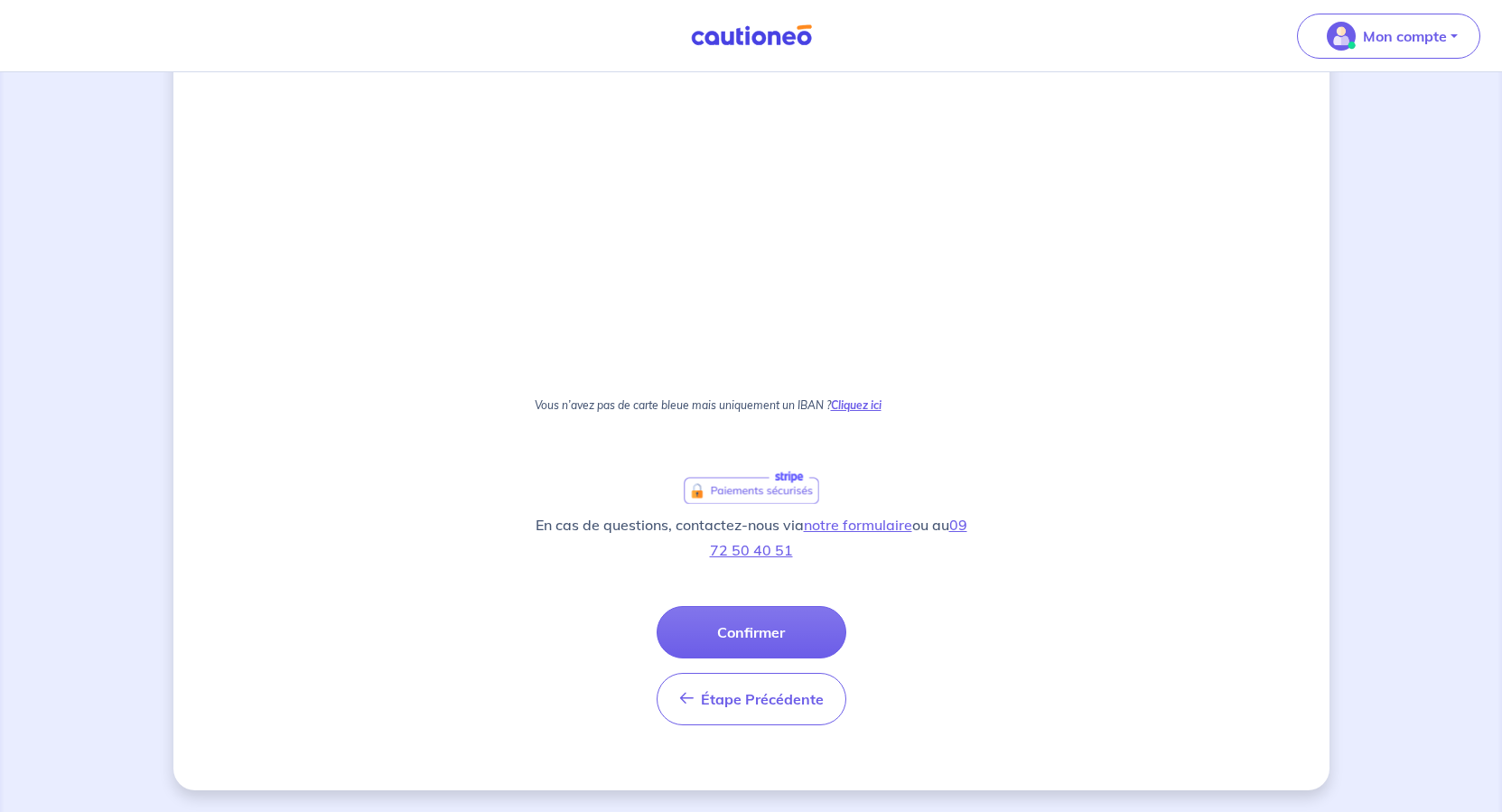
click at [882, 398] on strong "Cliquez ici" at bounding box center [856, 405] width 50 height 13
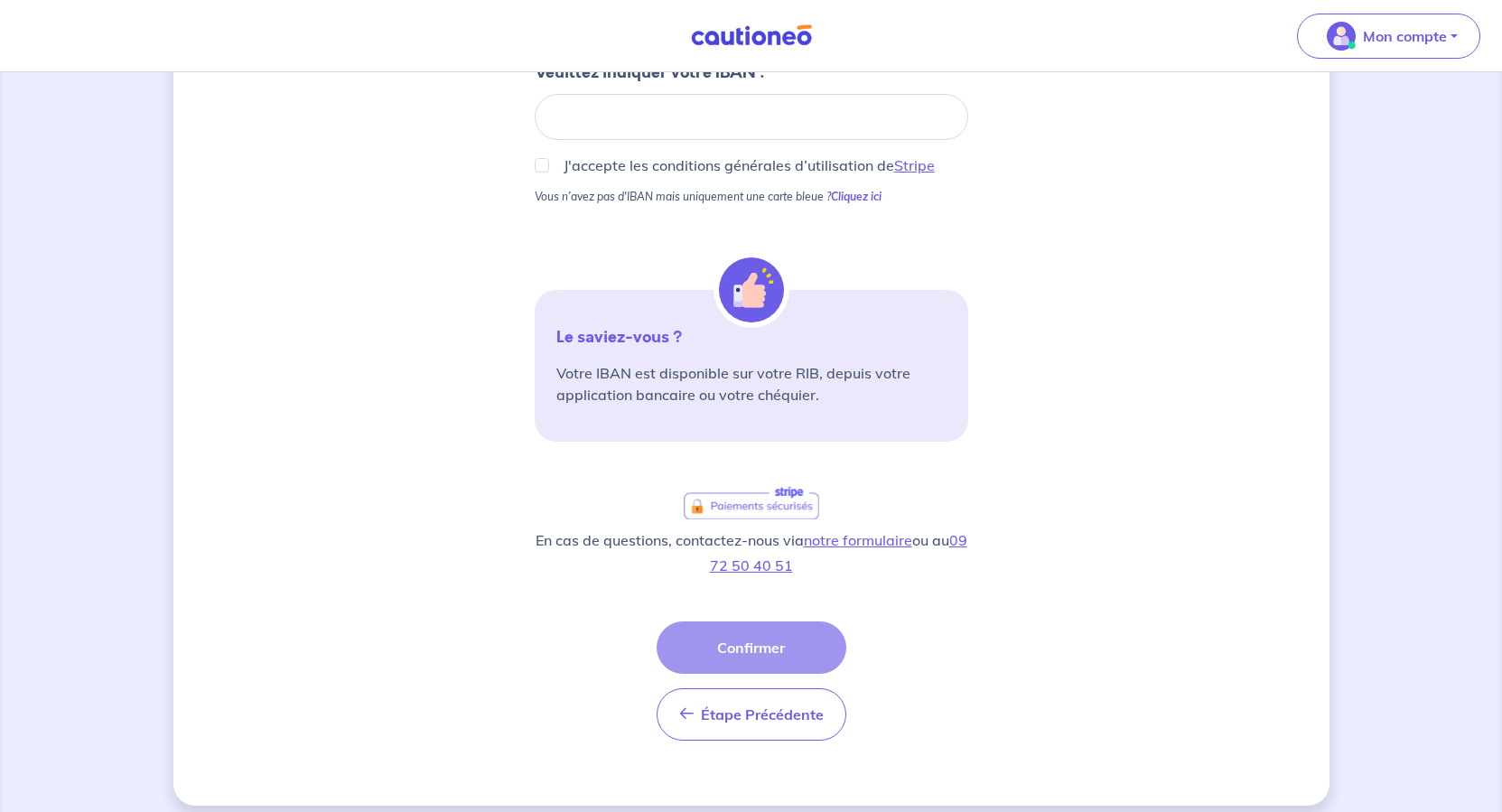
scroll to position [0, 0]
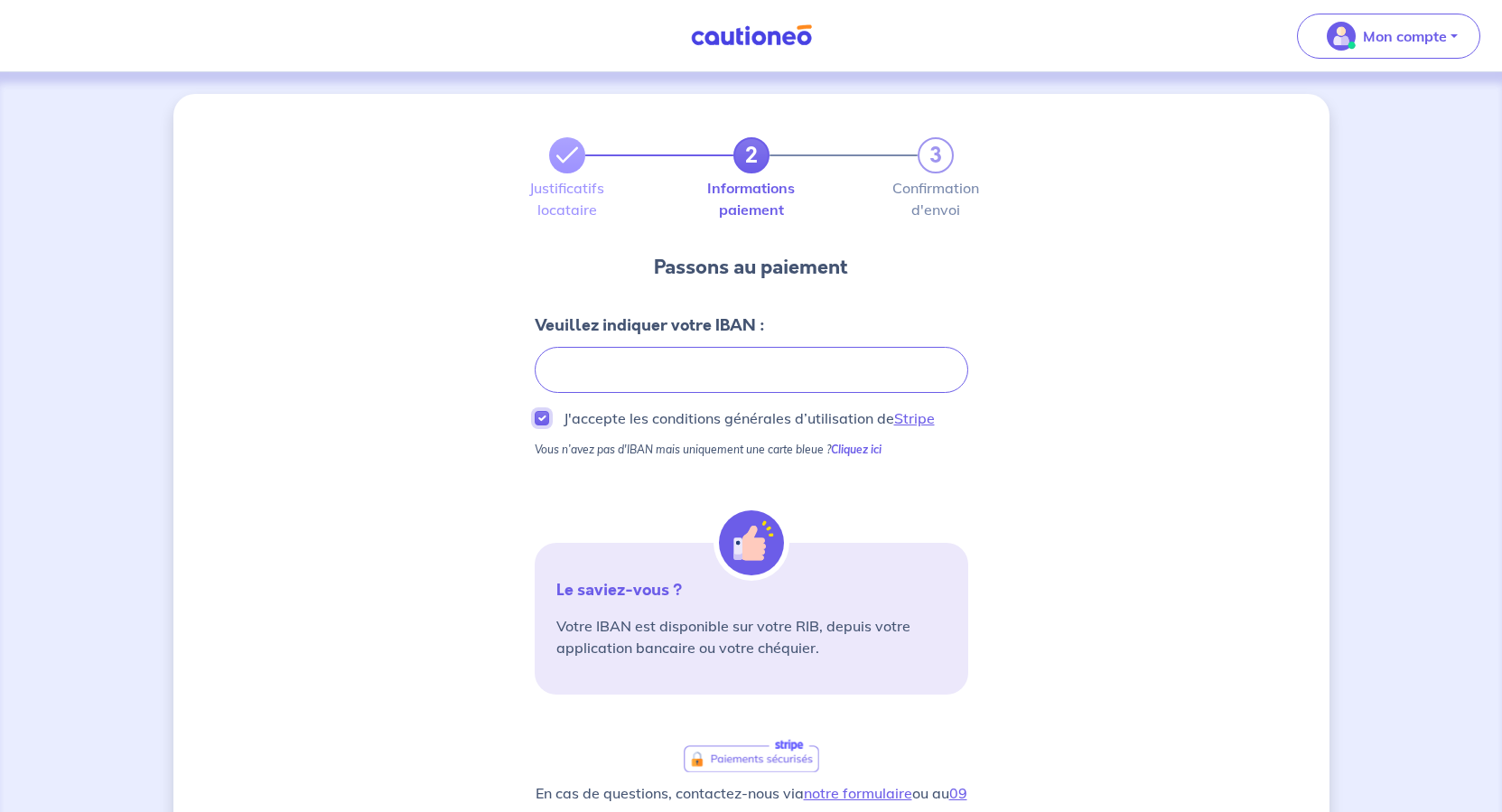
click at [535, 425] on input "J'accepte les conditions générales d’utilisation de Stripe" at bounding box center [542, 418] width 14 height 14
checkbox input "true"
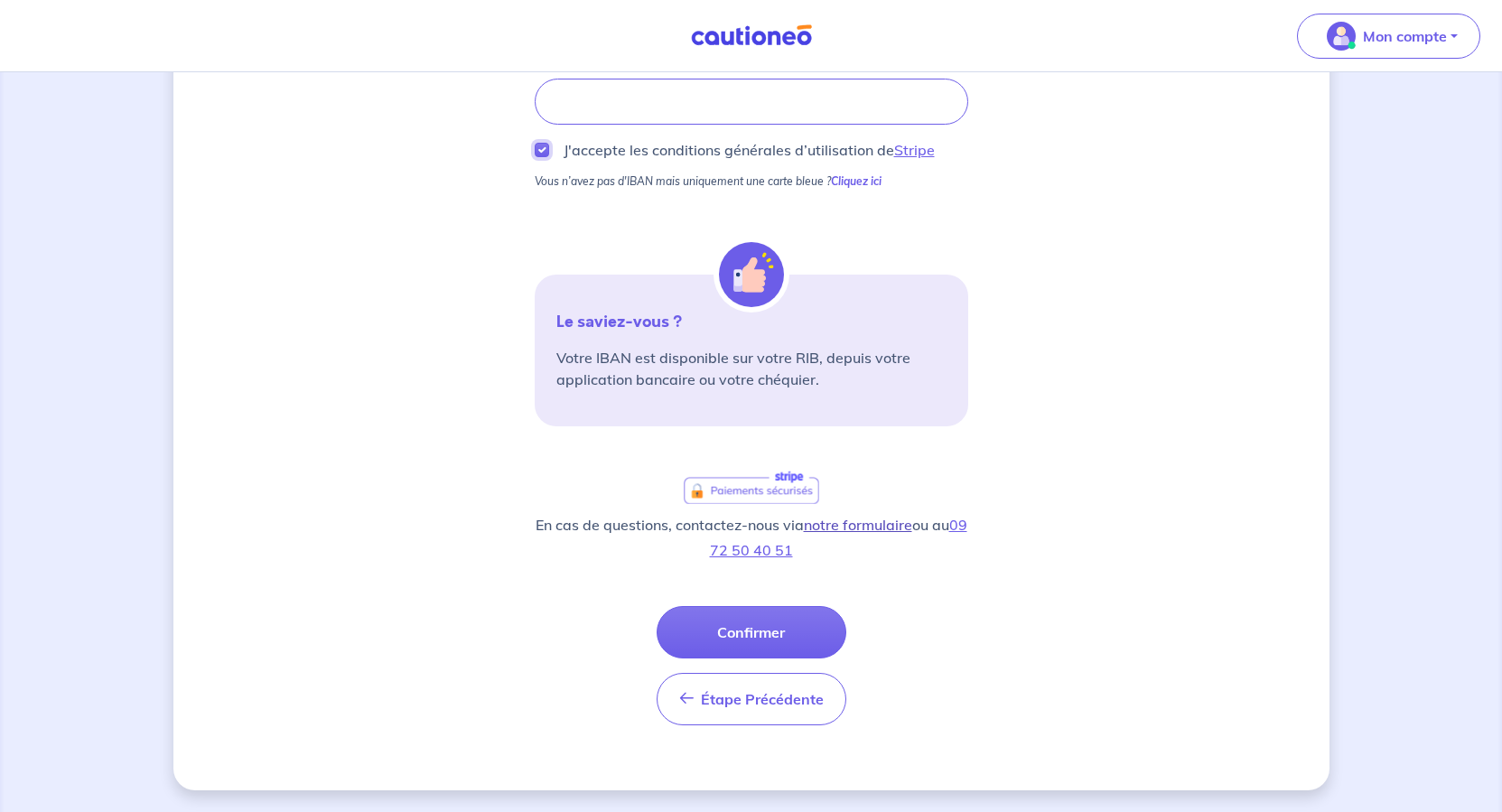
scroll to position [523, 0]
click at [734, 606] on button "Confirmer" at bounding box center [751, 632] width 190 height 52
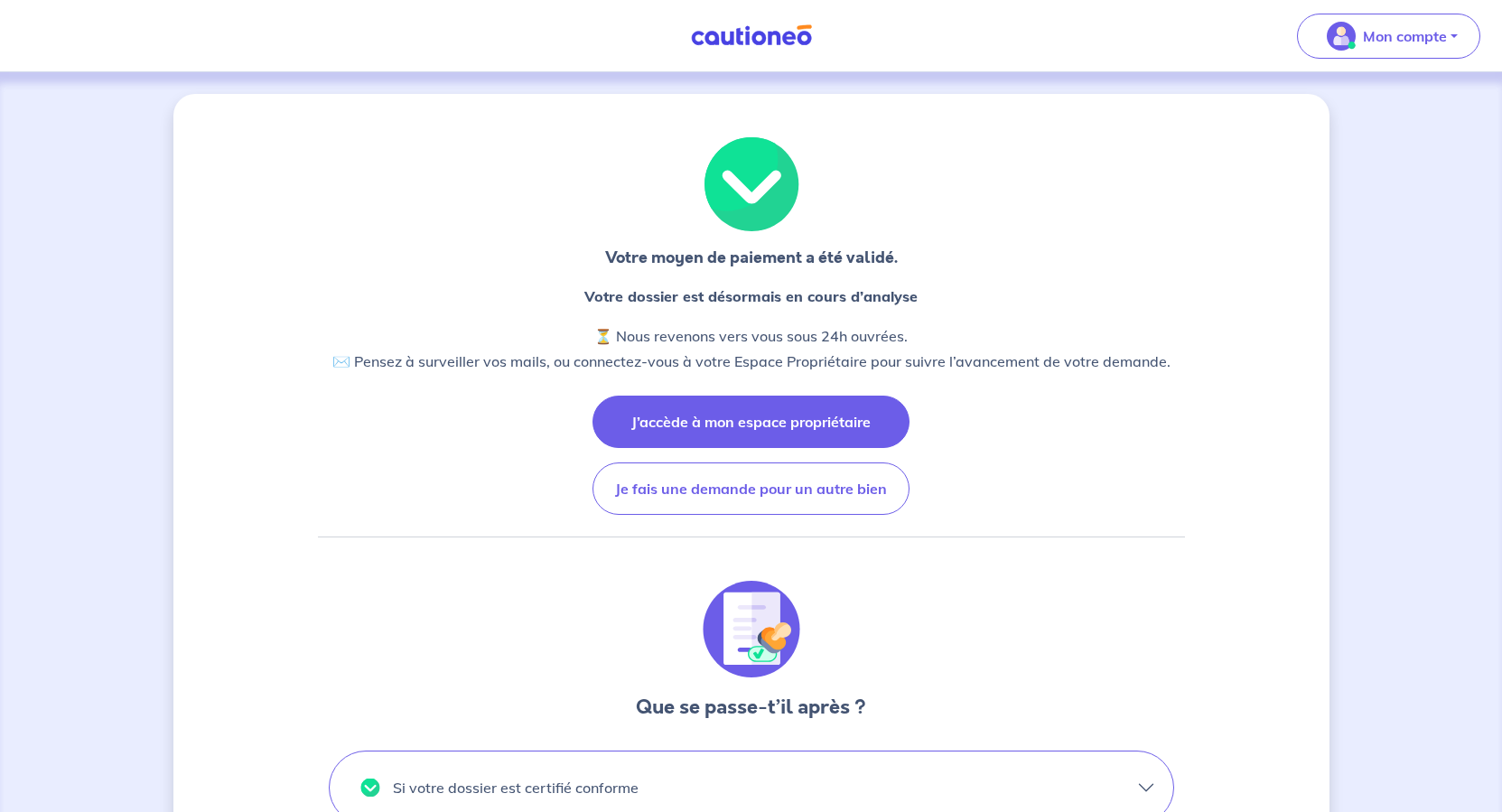
click at [752, 448] on button "J’accède à mon espace propriétaire" at bounding box center [751, 421] width 317 height 52
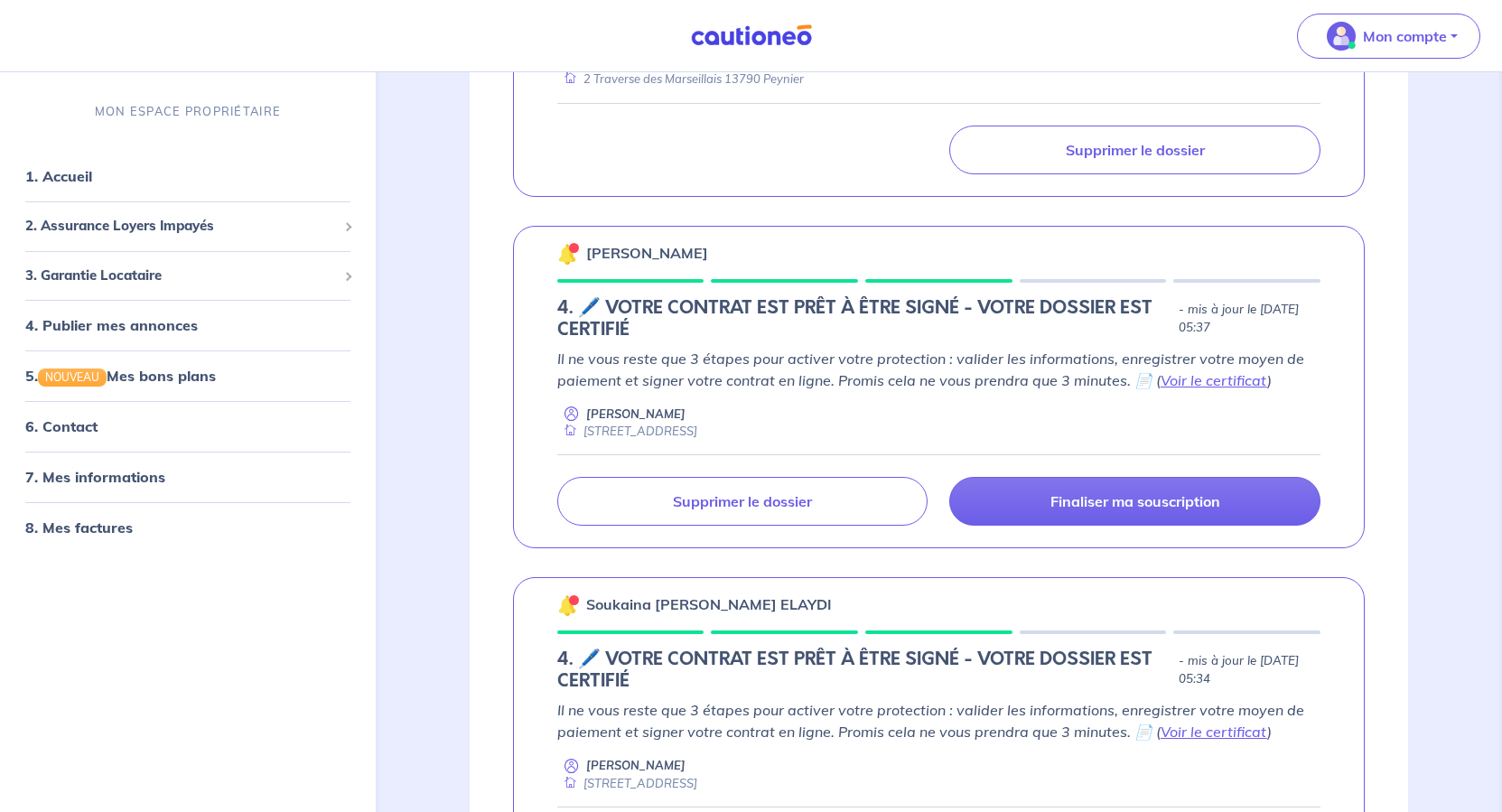
scroll to position [1354, 0]
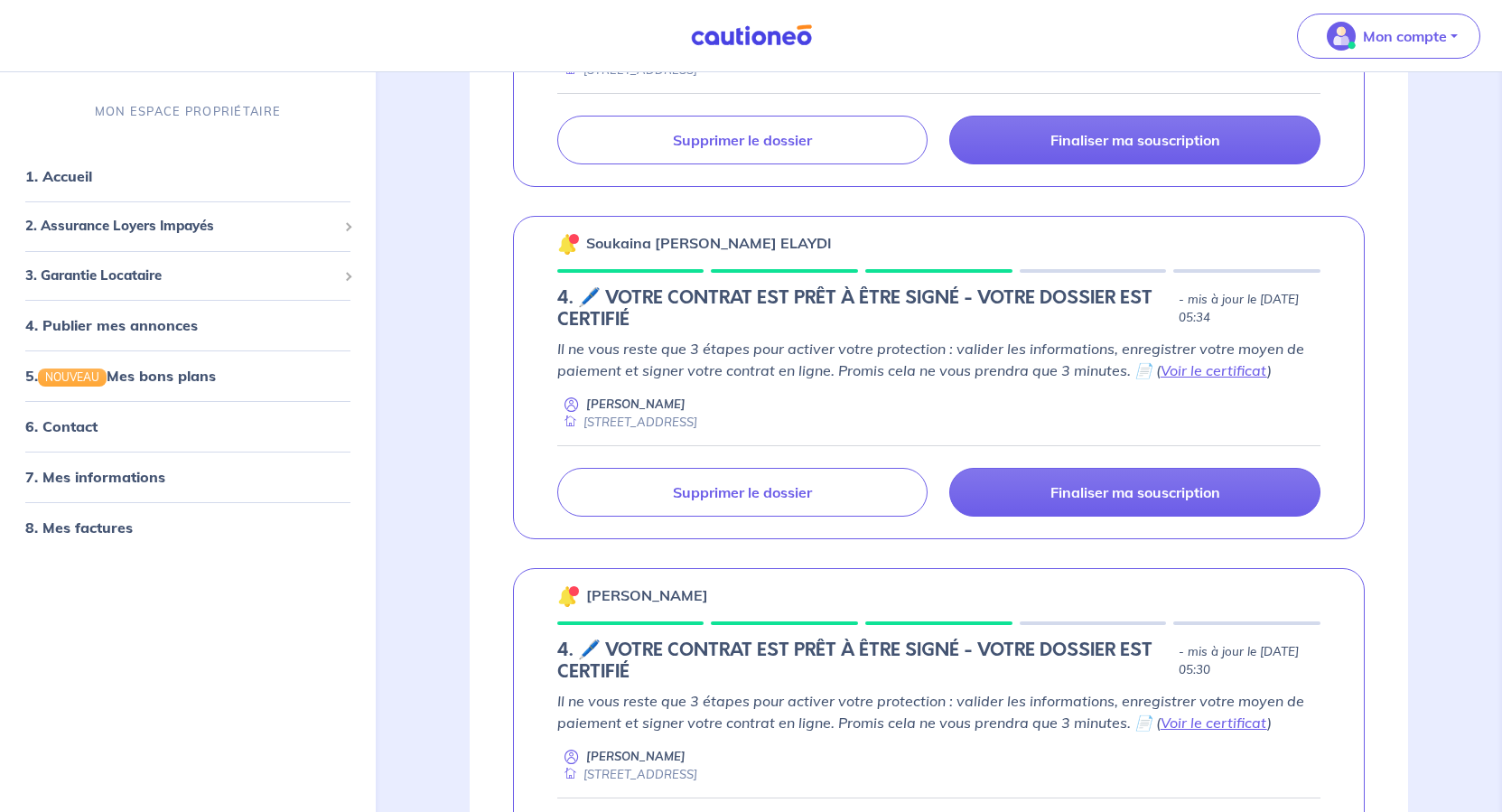
click at [1161, 28] on link "Voir le certificat" at bounding box center [1214, 18] width 106 height 18
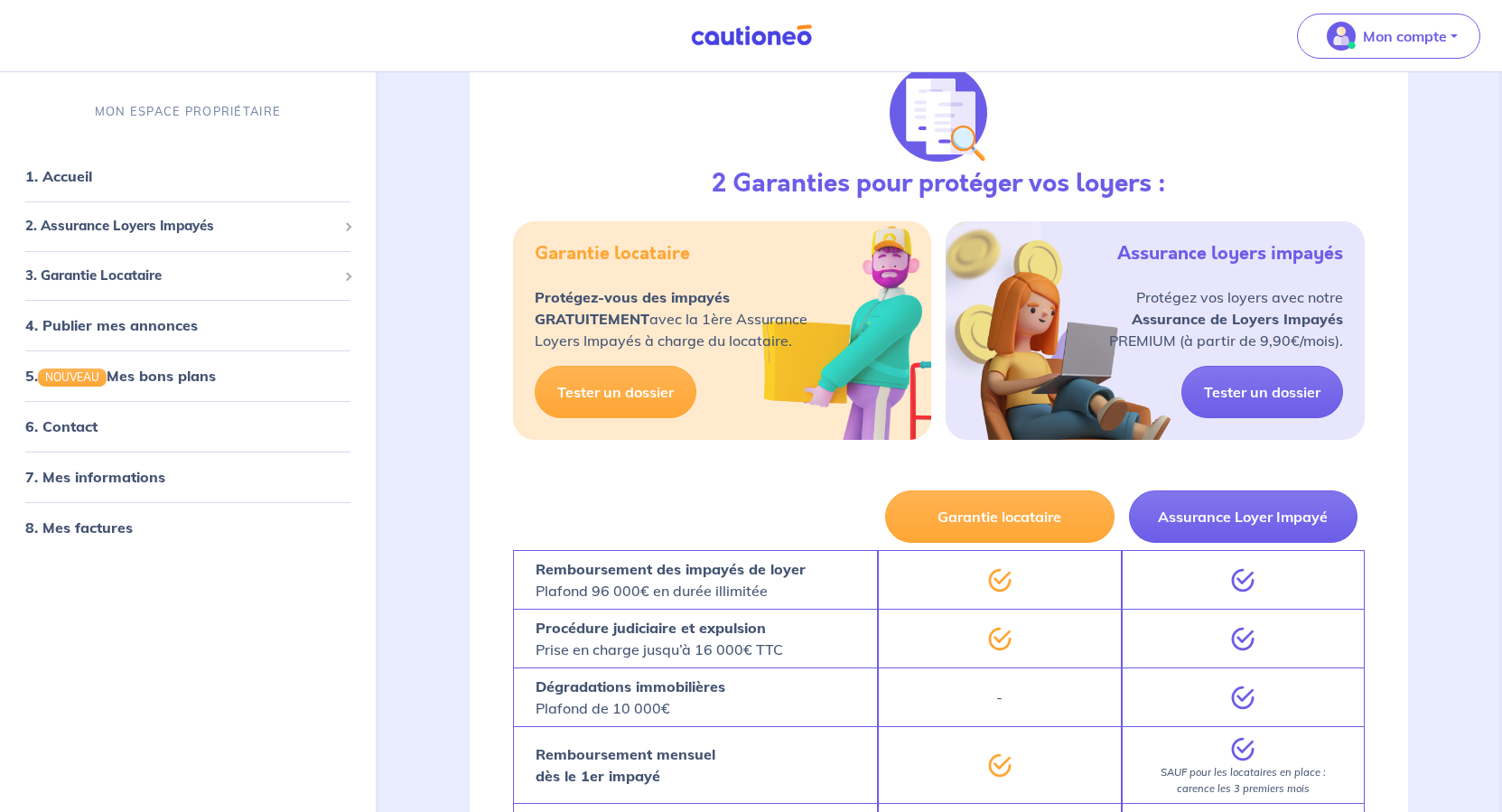
scroll to position [3069, 0]
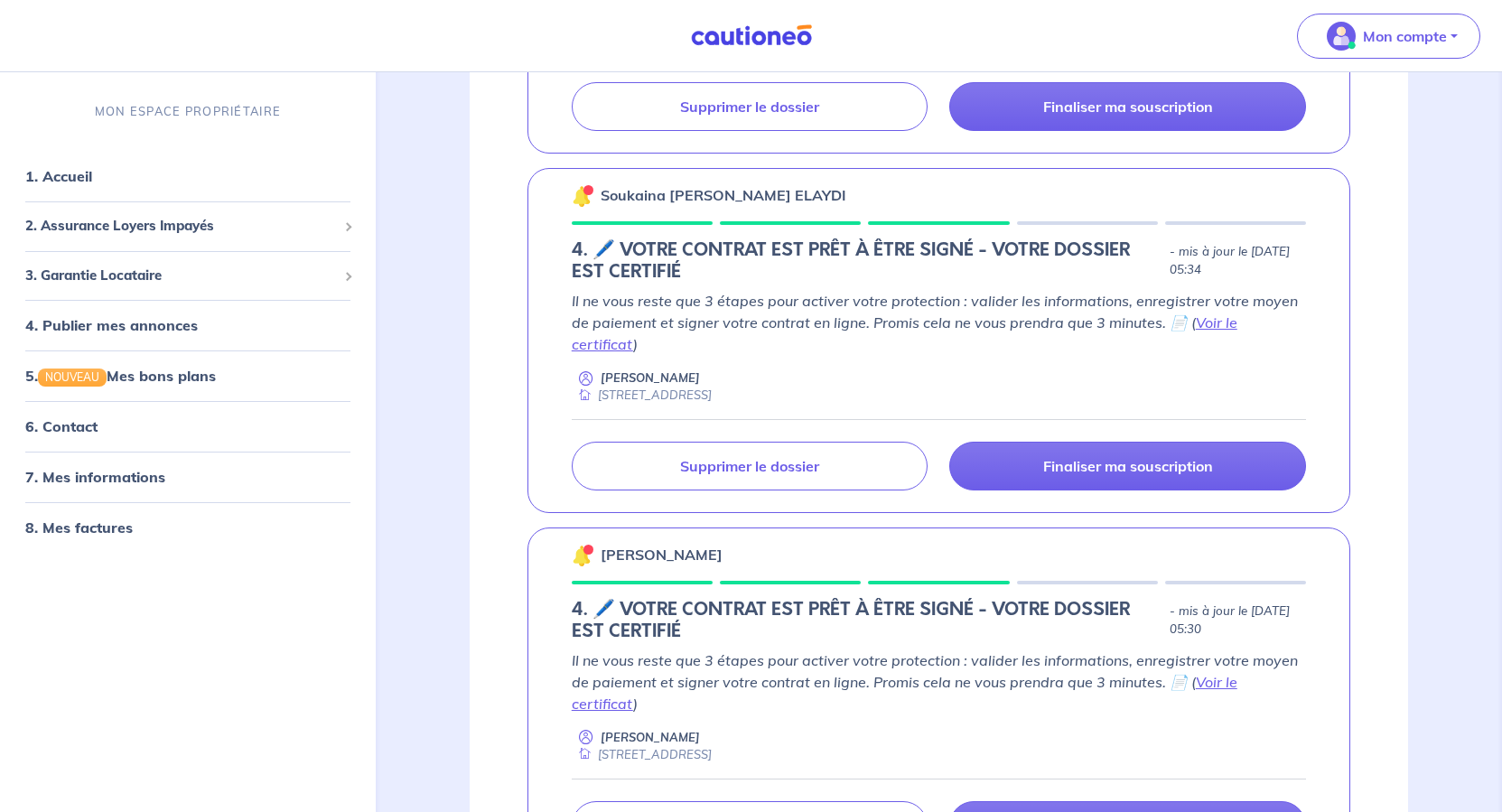
scroll to position [1084, 0]
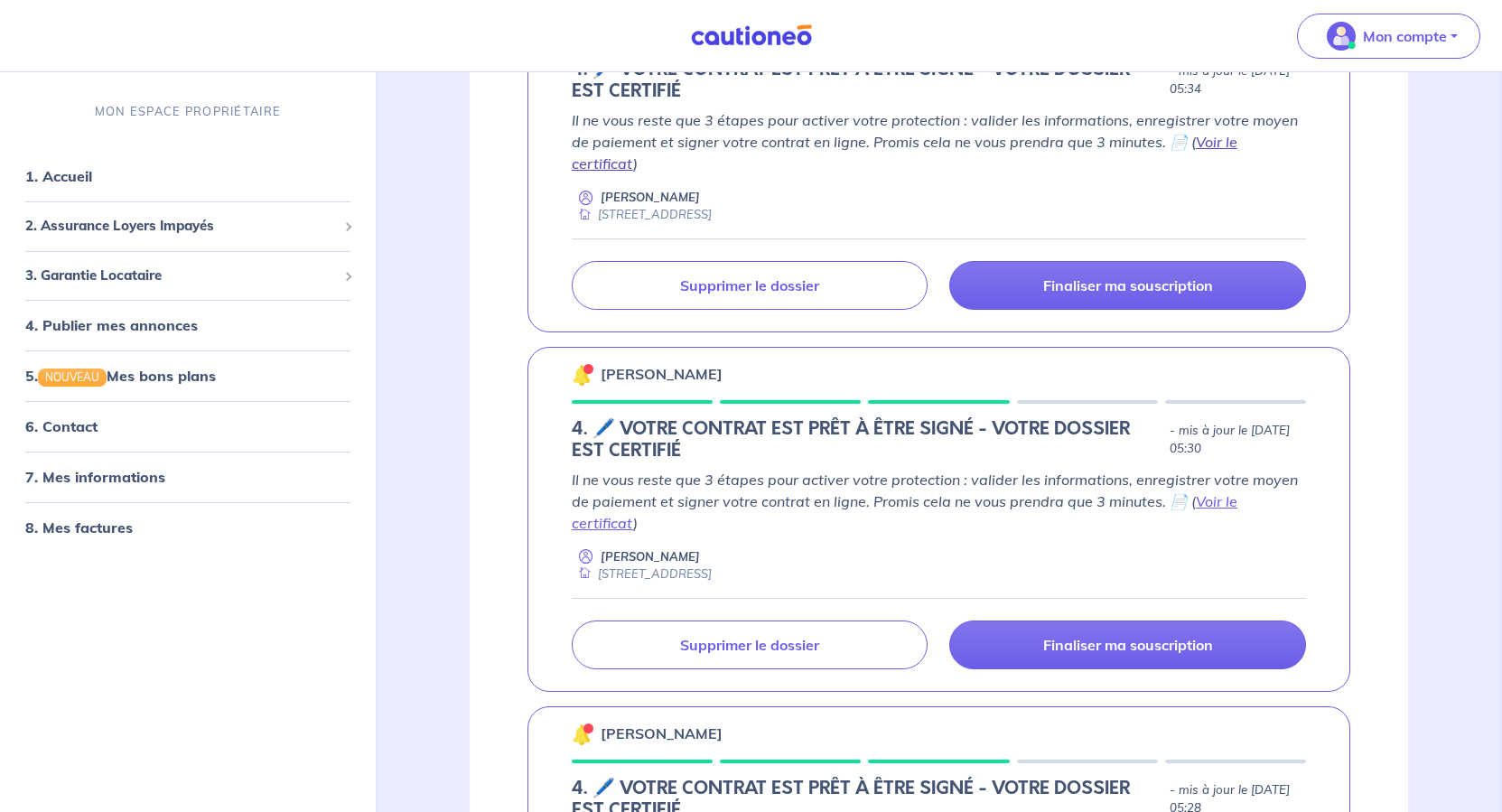
click at [1185, 173] on link "Voir le certificat" at bounding box center [904, 153] width 666 height 40
